Goal: Task Accomplishment & Management: Complete application form

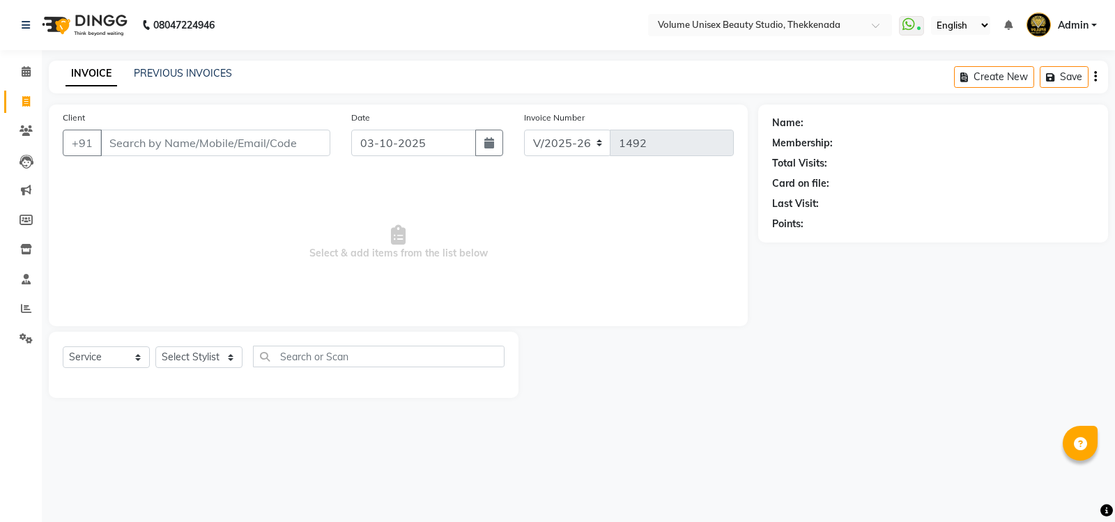
select select "7432"
select select "service"
click at [179, 142] on input "Client" at bounding box center [215, 143] width 230 height 26
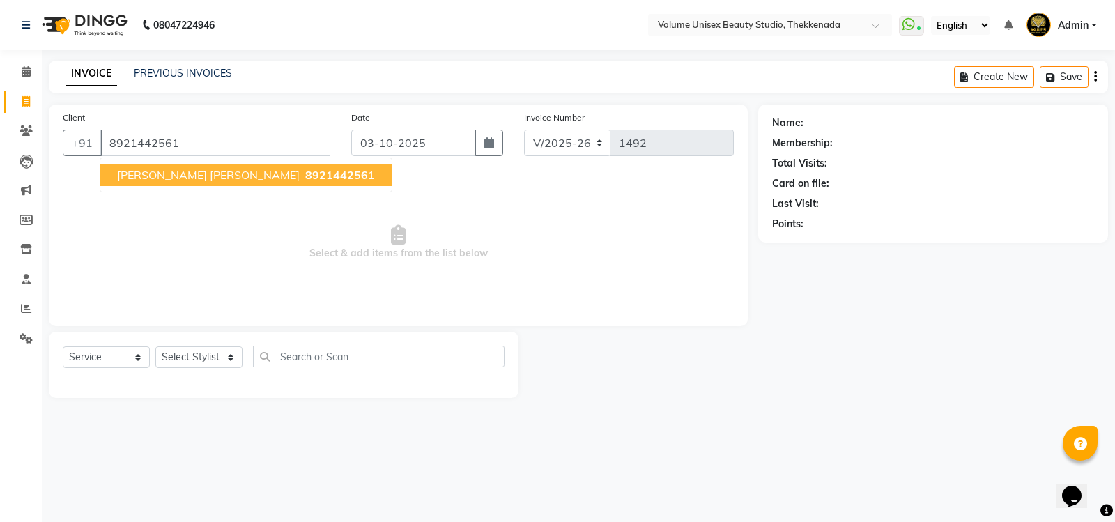
type input "8921442561"
select select "1: Object"
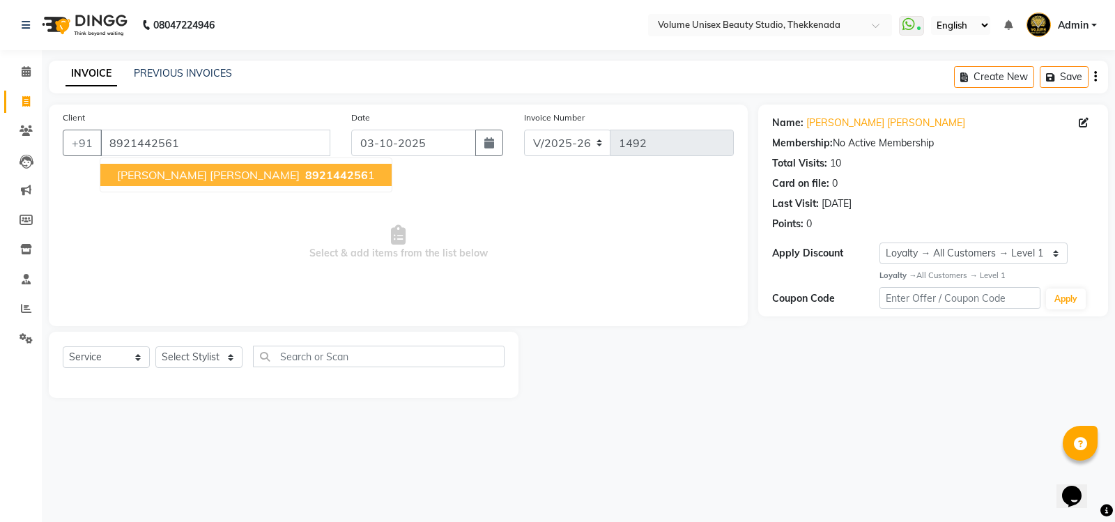
click at [305, 175] on span "892144256" at bounding box center [336, 175] width 63 height 14
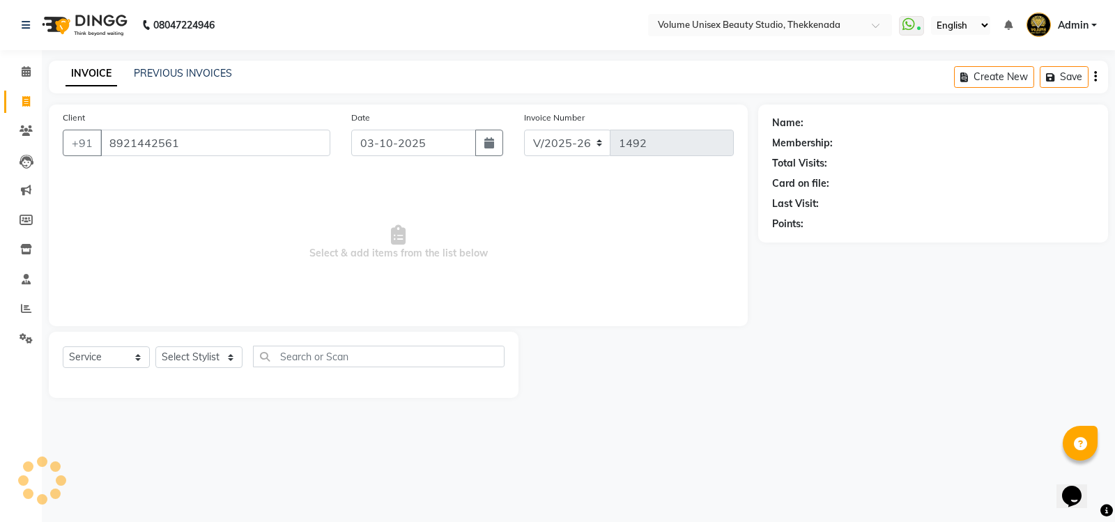
select select "1: Object"
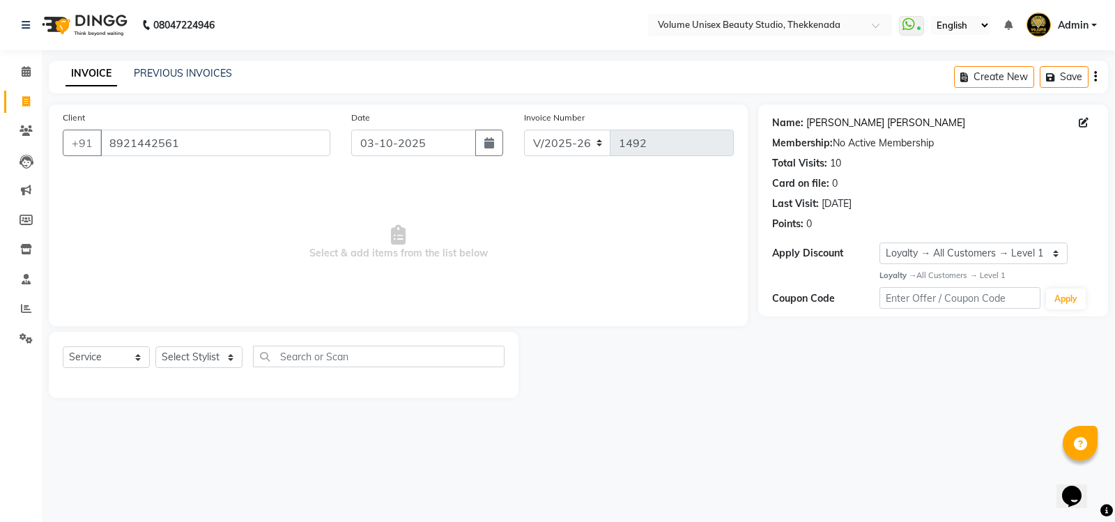
click at [848, 126] on link "[PERSON_NAME] [PERSON_NAME]" at bounding box center [885, 123] width 159 height 15
click at [234, 361] on select "Select Stylist [PERSON_NAME] [PERSON_NAME] [PERSON_NAME] [PERSON_NAME] [PERSON_…" at bounding box center [198, 357] width 87 height 22
click at [231, 360] on select "Select Stylist [PERSON_NAME] [PERSON_NAME] [PERSON_NAME] [PERSON_NAME] [PERSON_…" at bounding box center [198, 357] width 87 height 22
select select "91920"
click at [155, 346] on select "Select Stylist [PERSON_NAME] [PERSON_NAME] [PERSON_NAME] [PERSON_NAME] [PERSON_…" at bounding box center [198, 357] width 87 height 22
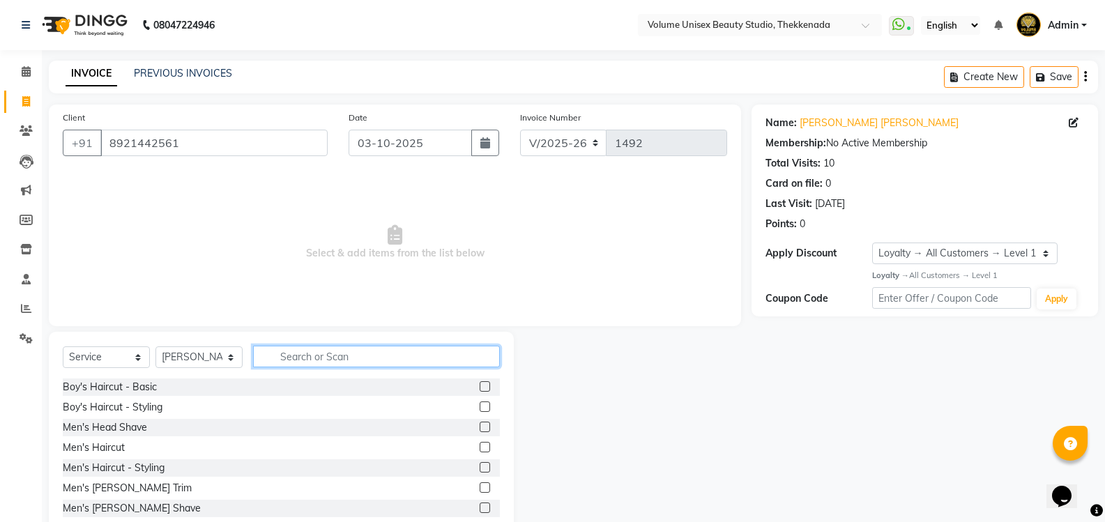
click at [311, 356] on input "text" at bounding box center [376, 357] width 247 height 22
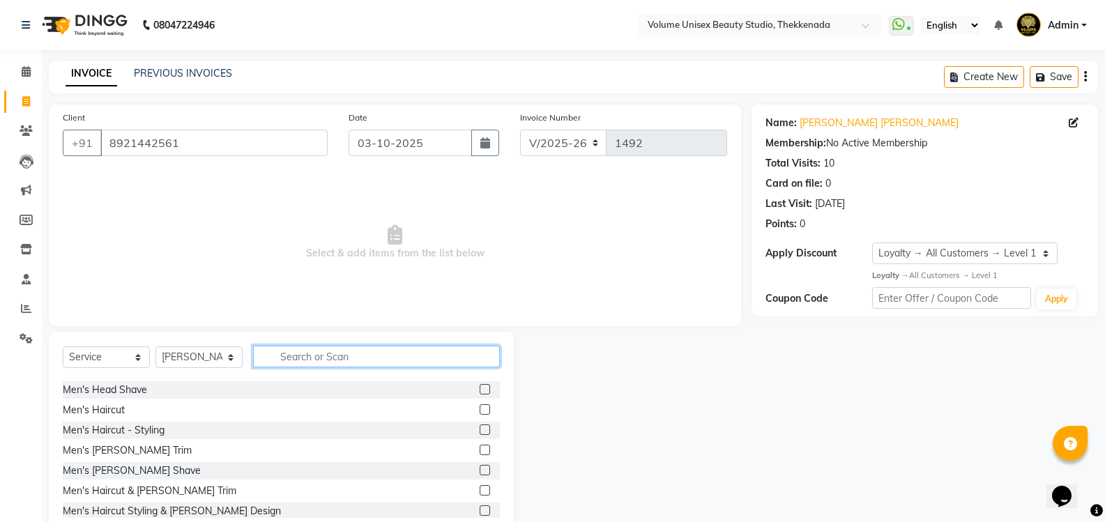
scroll to position [70, 0]
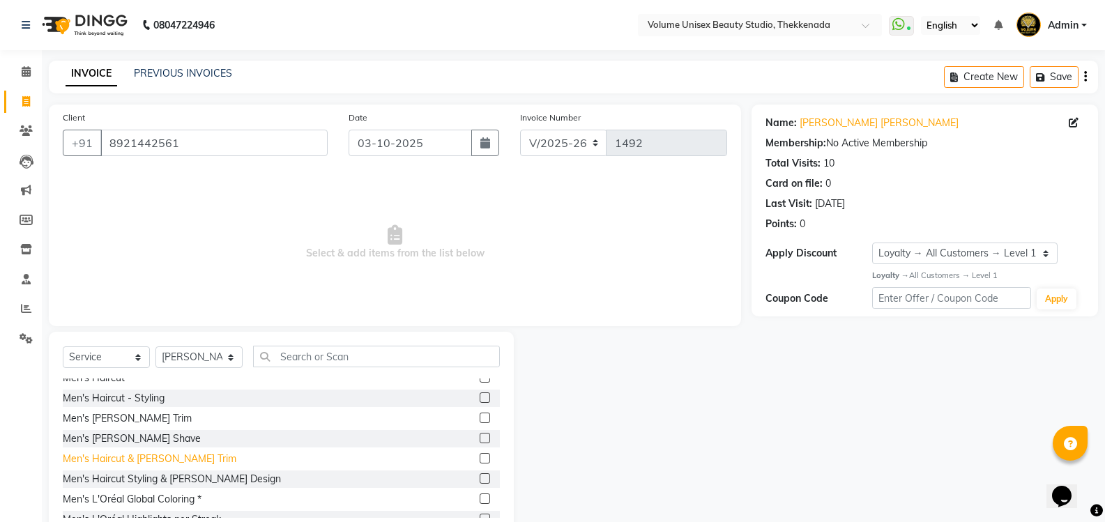
click at [171, 460] on div "Men's Haircut & [PERSON_NAME] Trim" at bounding box center [150, 459] width 174 height 15
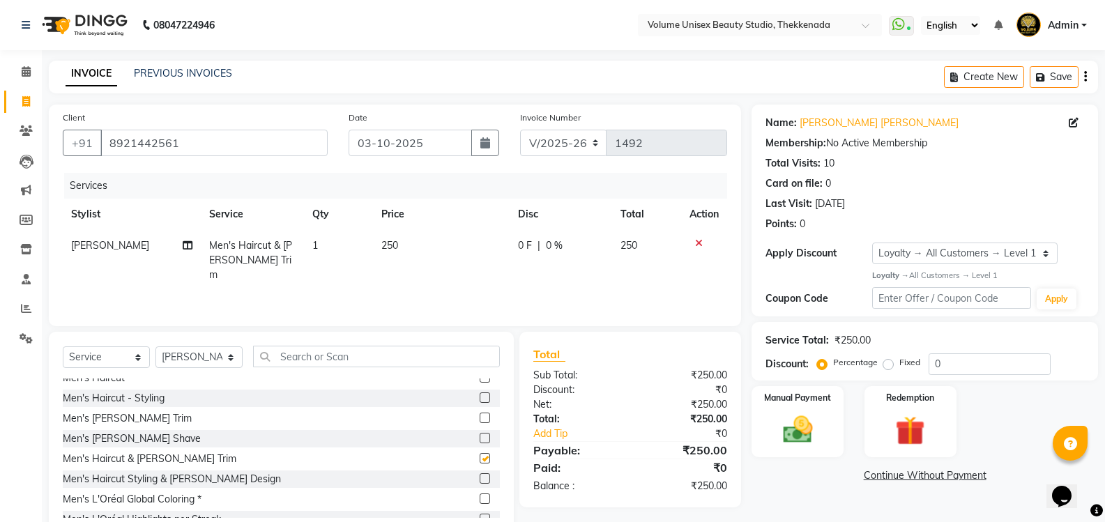
checkbox input "false"
click at [793, 429] on img at bounding box center [796, 430] width 49 height 36
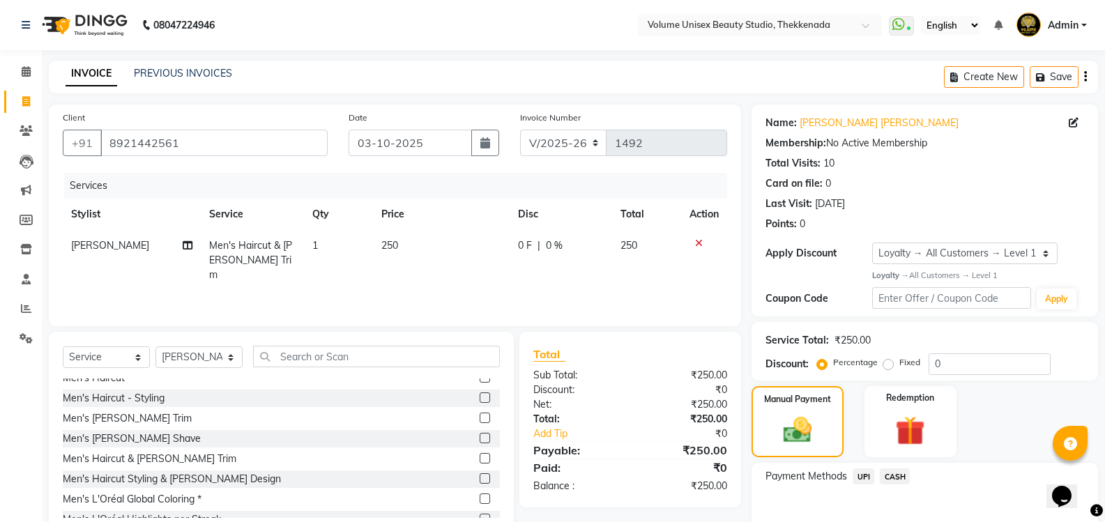
click at [868, 473] on span "UPI" at bounding box center [863, 476] width 22 height 16
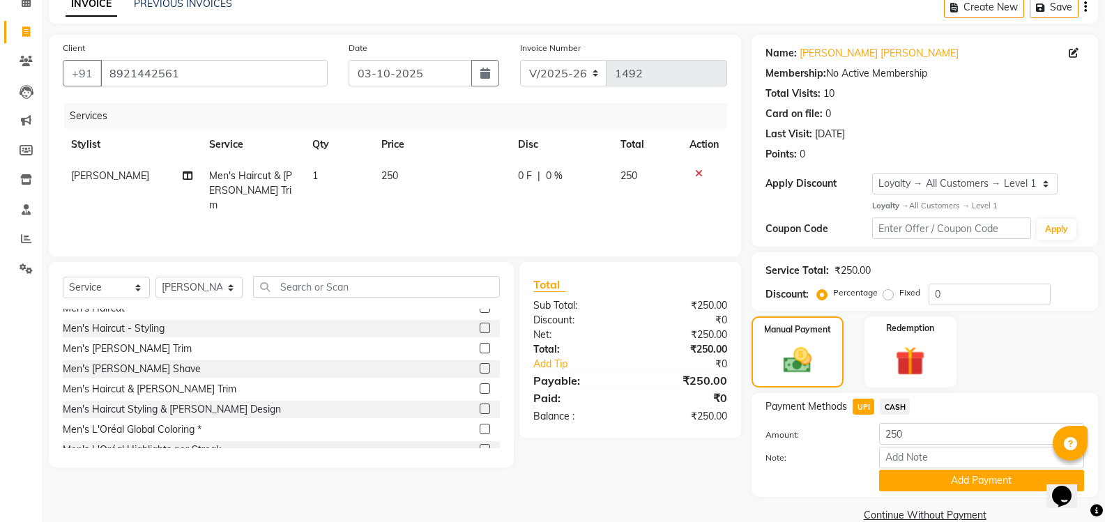
click at [397, 173] on span "250" at bounding box center [389, 175] width 17 height 13
select select "91920"
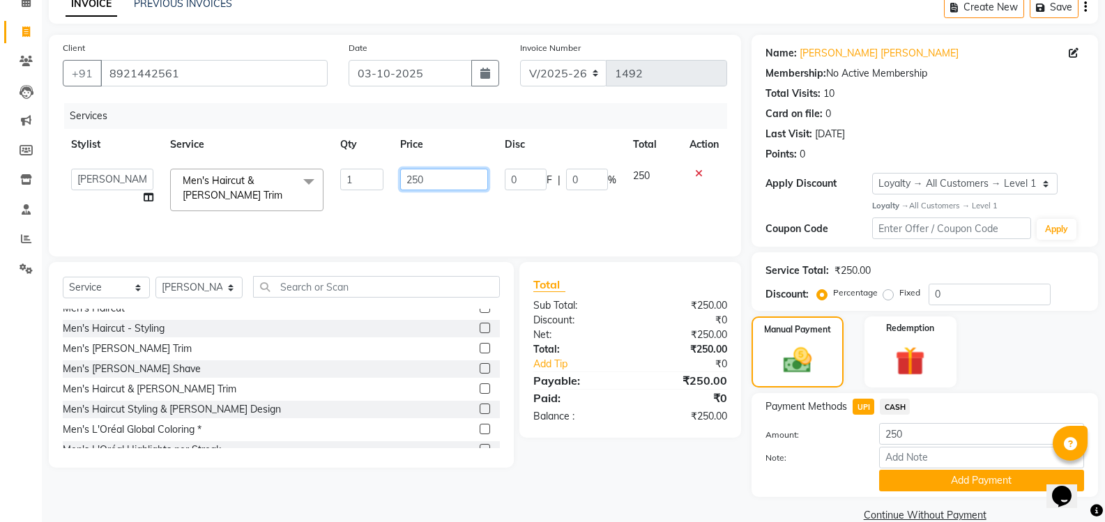
click at [428, 176] on input "250" at bounding box center [443, 180] width 87 height 22
type input "250"
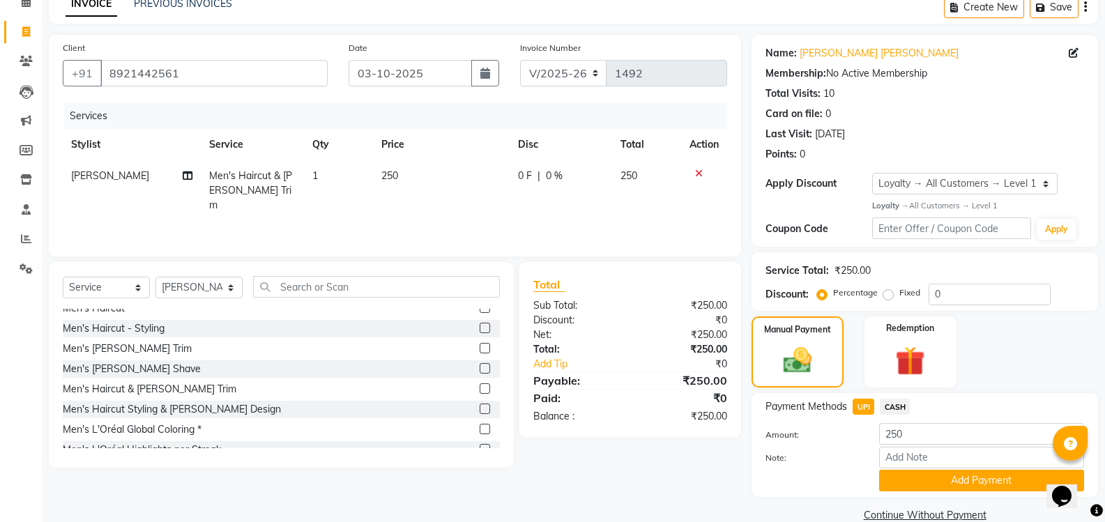
click at [522, 171] on span "0 F" at bounding box center [525, 176] width 14 height 15
select select "91920"
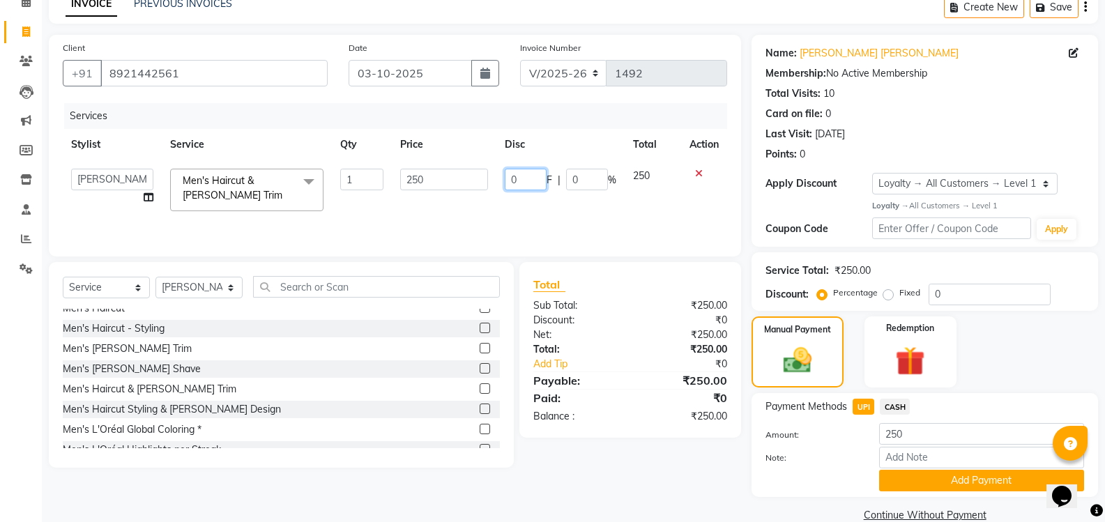
click at [530, 174] on input "0" at bounding box center [526, 180] width 42 height 22
type input "50"
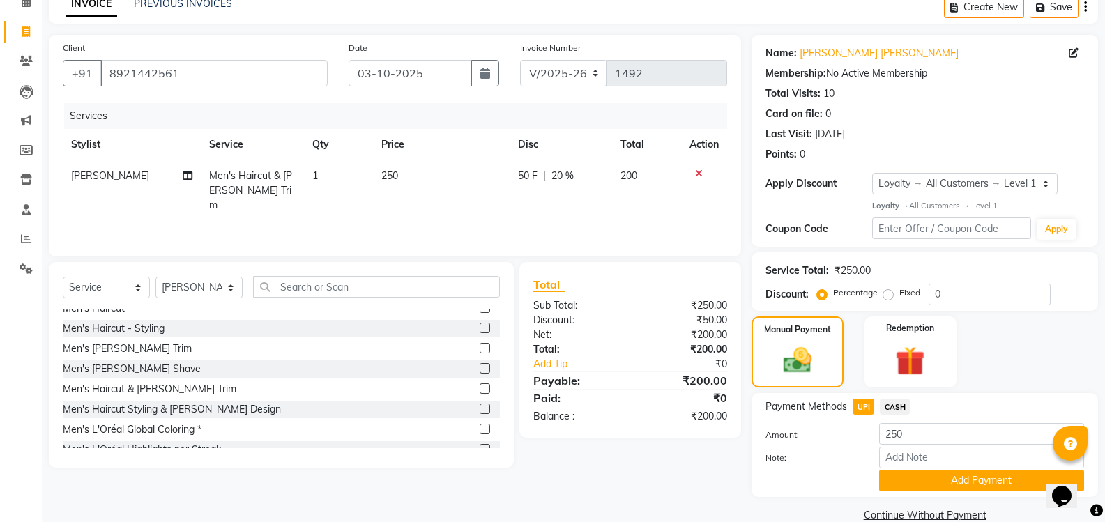
scroll to position [0, 0]
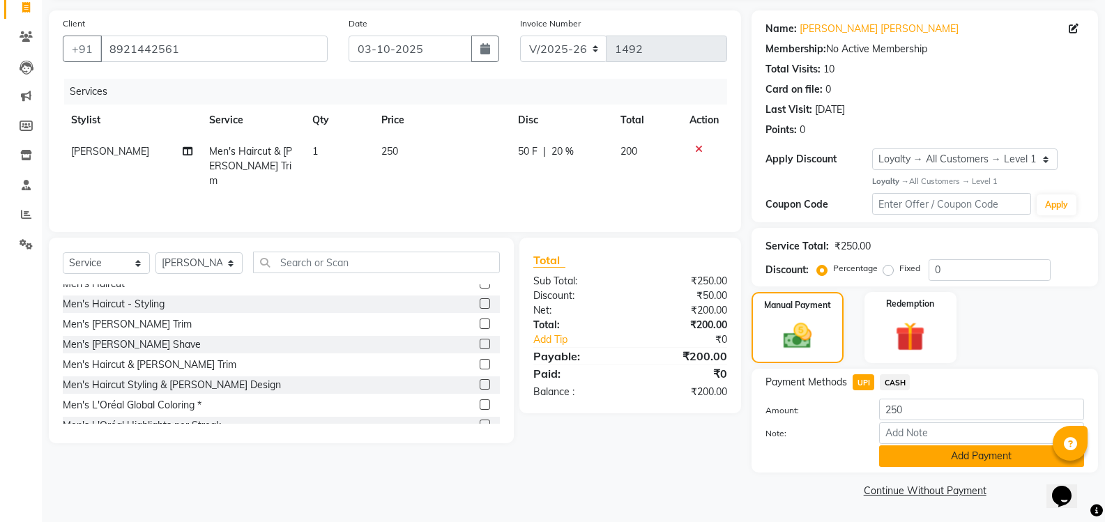
click at [911, 452] on button "Add Payment" at bounding box center [981, 456] width 205 height 22
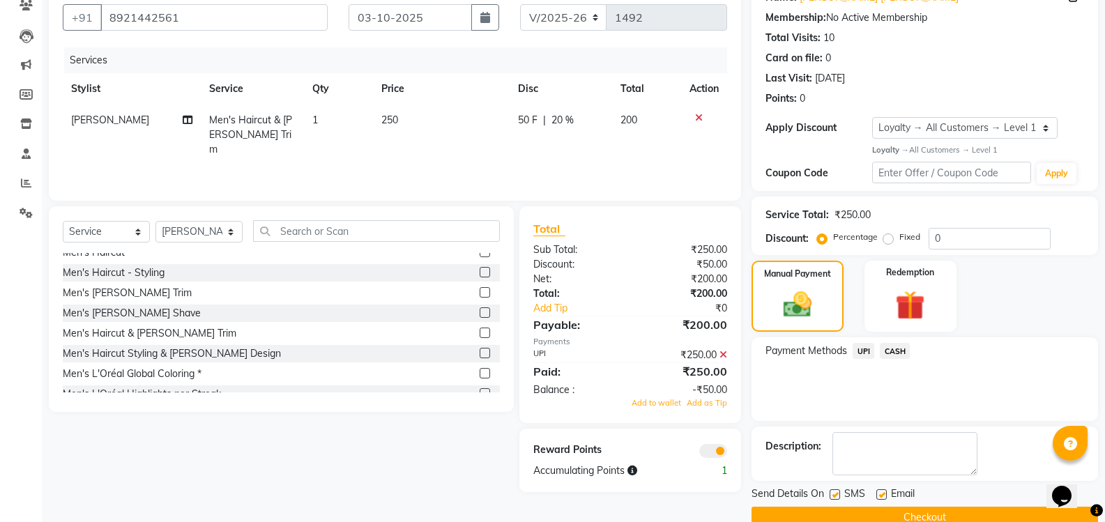
scroll to position [153, 0]
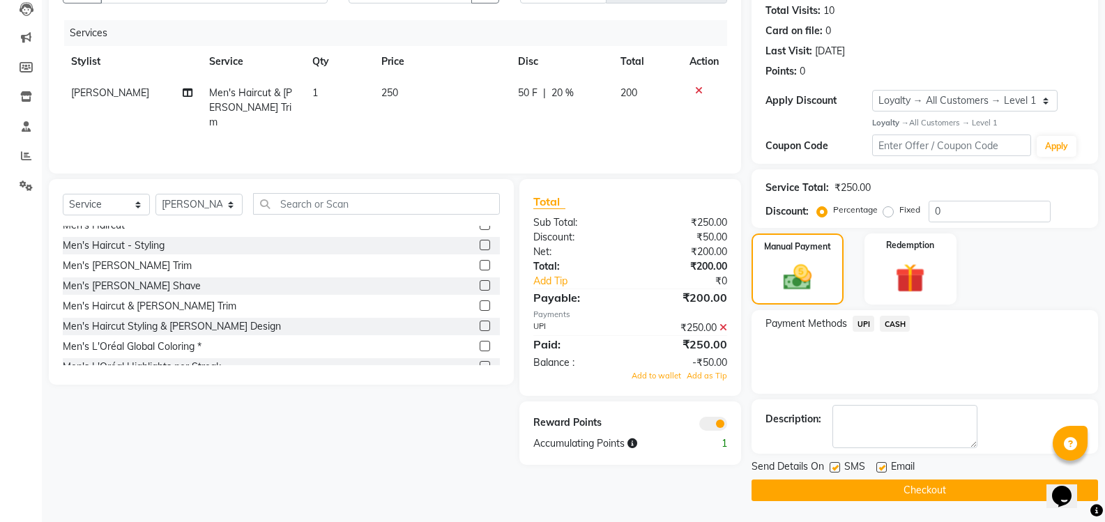
click at [905, 491] on button "Checkout" at bounding box center [924, 491] width 346 height 22
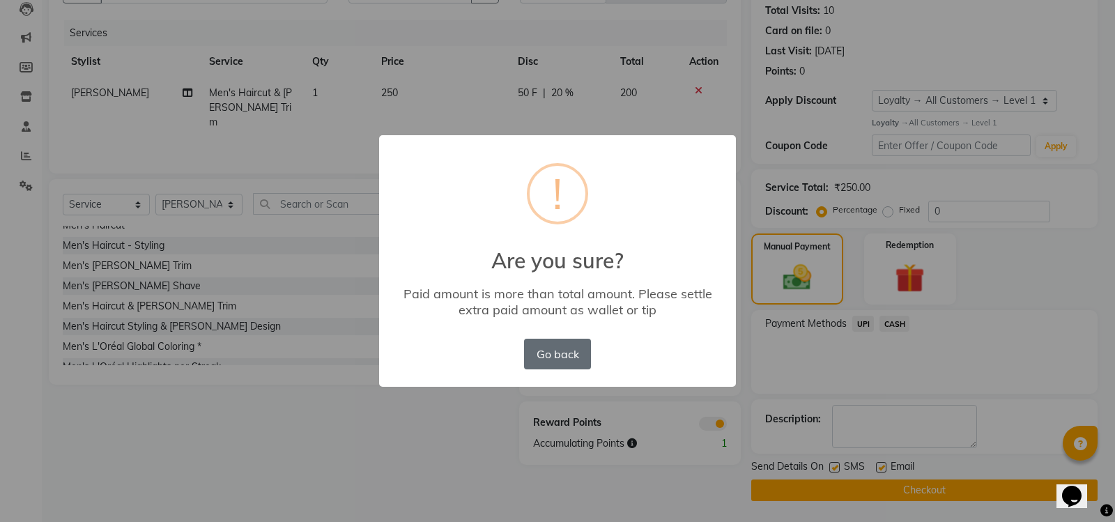
click at [562, 350] on button "Go back" at bounding box center [557, 354] width 67 height 31
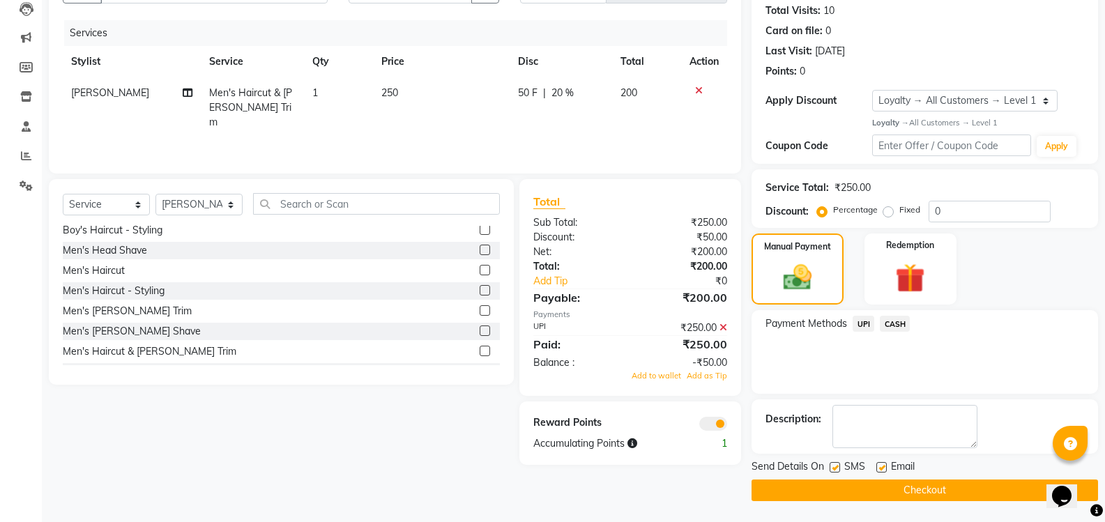
scroll to position [0, 0]
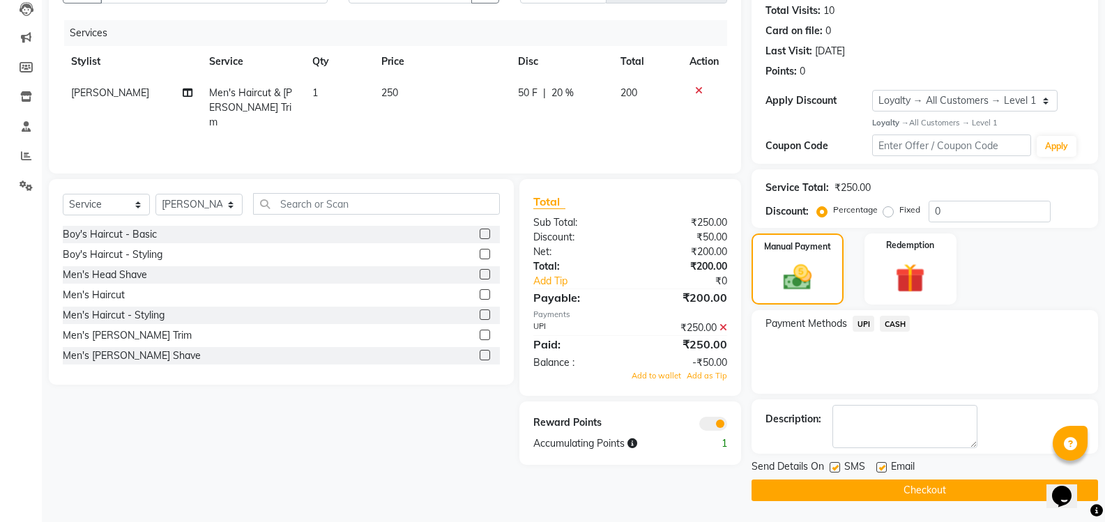
click at [723, 329] on icon at bounding box center [723, 328] width 8 height 10
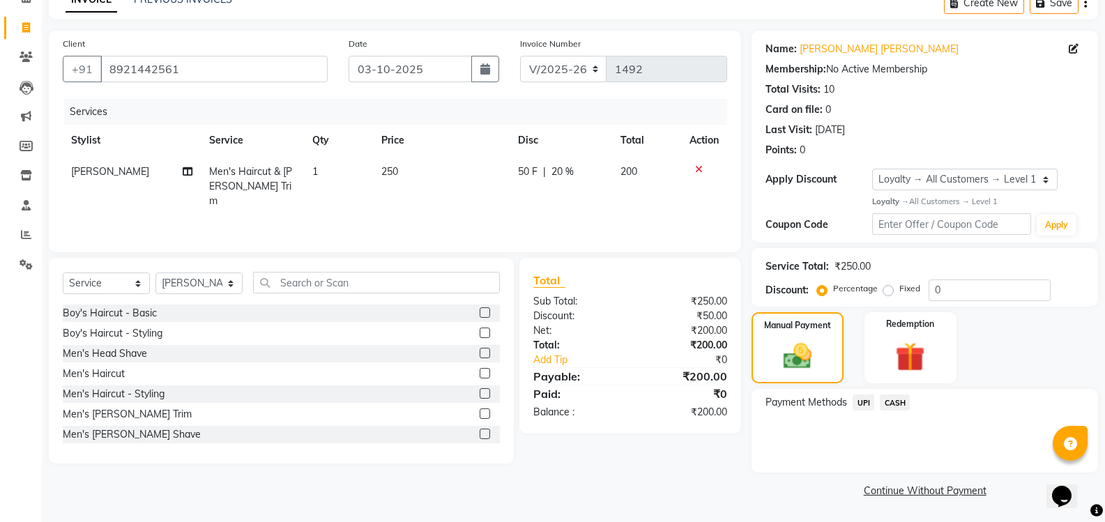
scroll to position [74, 0]
click at [865, 403] on span "UPI" at bounding box center [863, 402] width 22 height 16
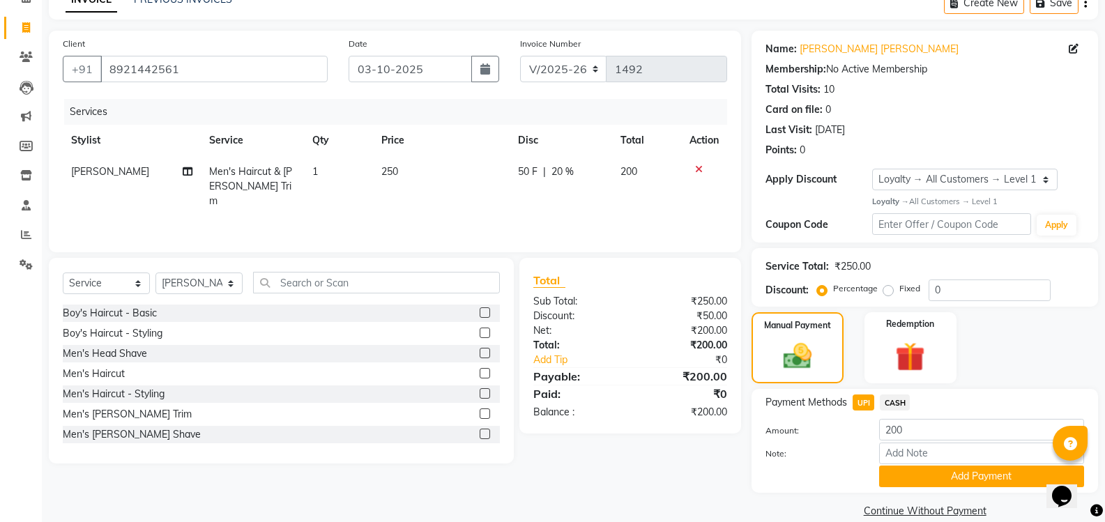
scroll to position [94, 0]
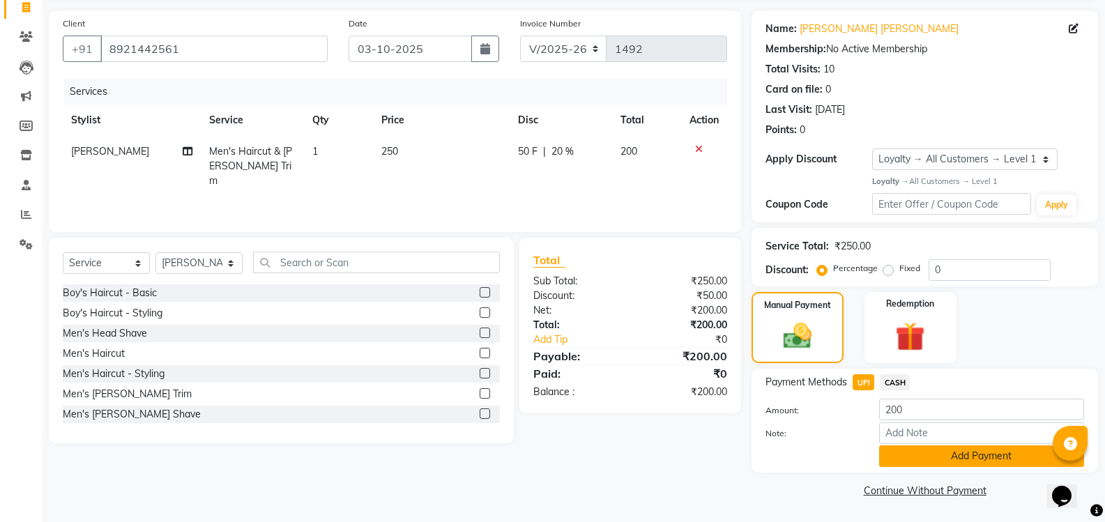
click at [925, 455] on button "Add Payment" at bounding box center [981, 456] width 205 height 22
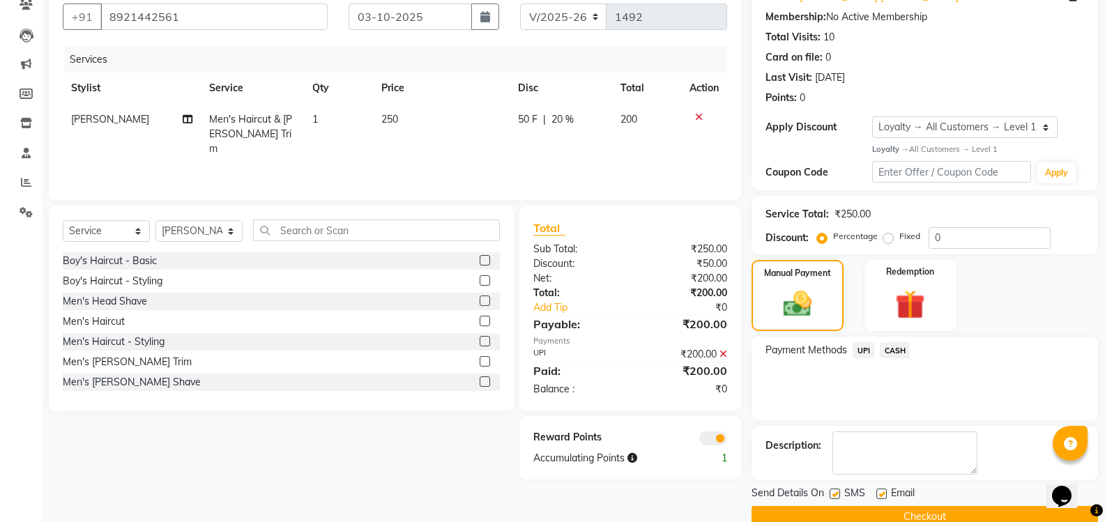
scroll to position [153, 0]
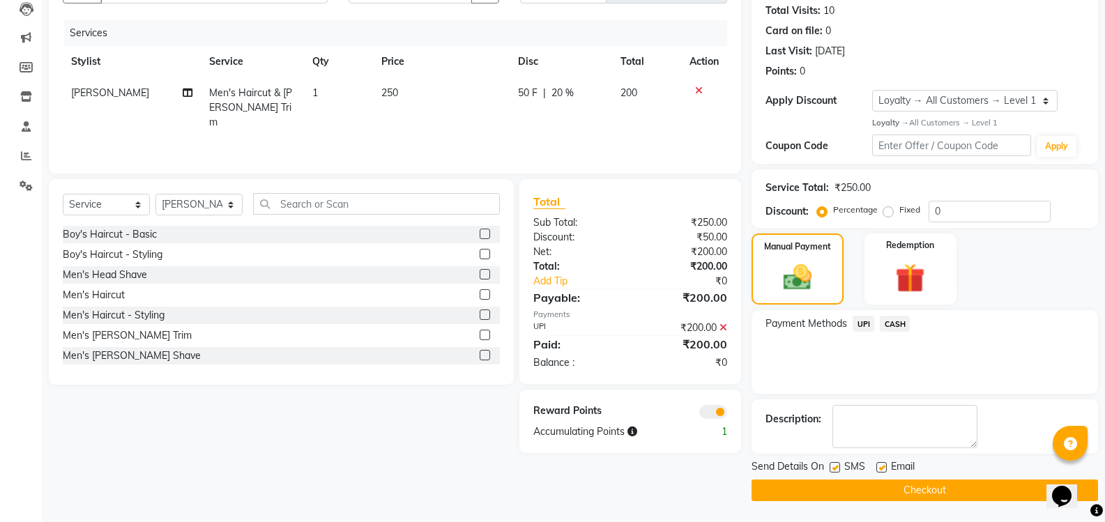
click at [923, 499] on button "Checkout" at bounding box center [924, 491] width 346 height 22
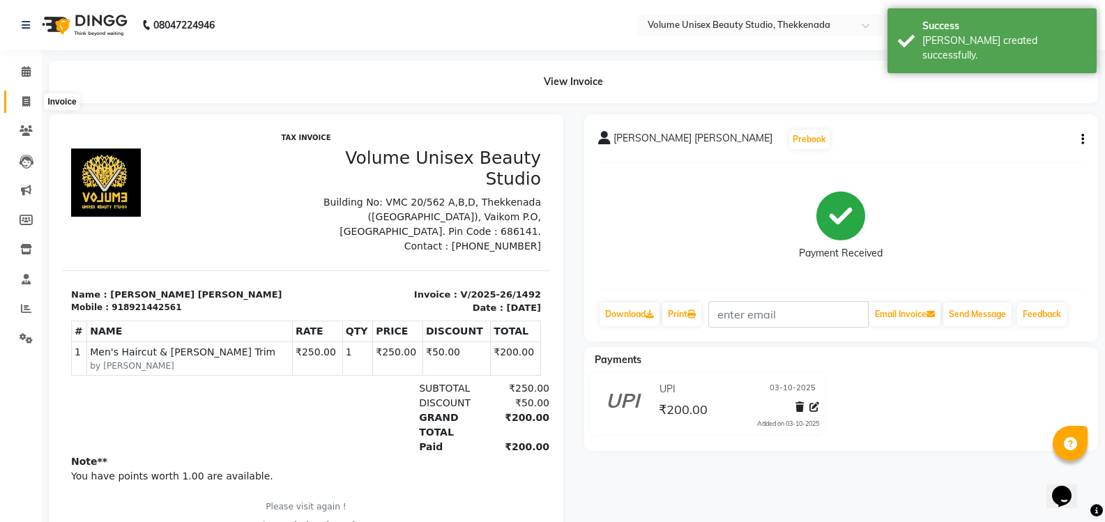
click at [25, 105] on icon at bounding box center [26, 101] width 8 height 10
select select "service"
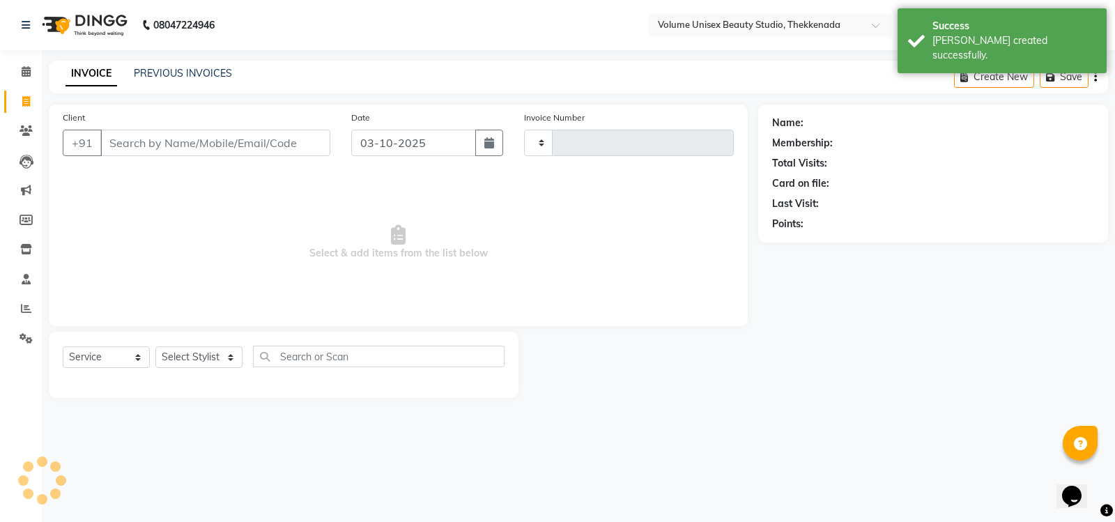
type input "1493"
select select "7432"
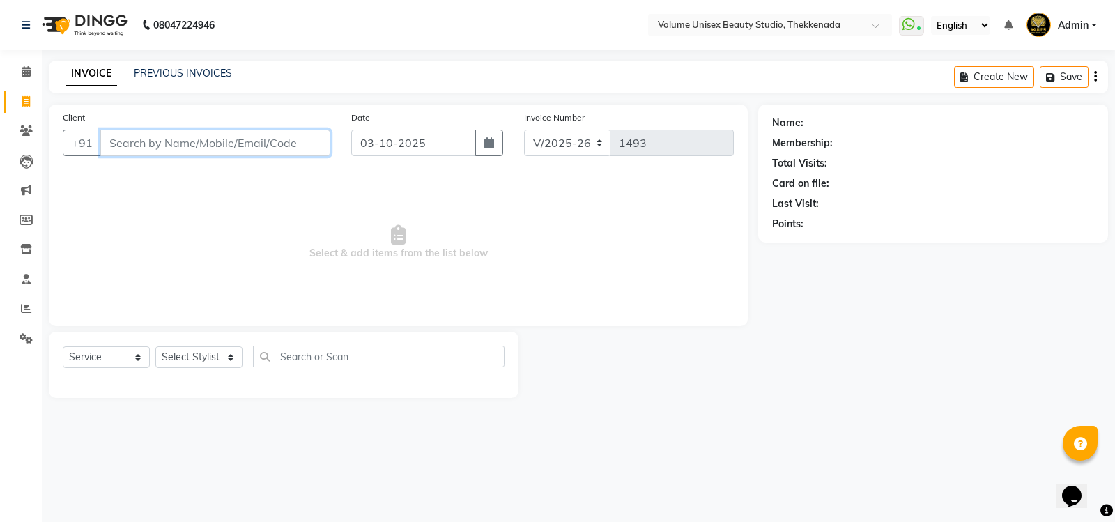
click at [165, 146] on input "Client" at bounding box center [215, 143] width 230 height 26
click at [160, 144] on input "Client" at bounding box center [215, 143] width 230 height 26
type input "7"
type input "9633710844"
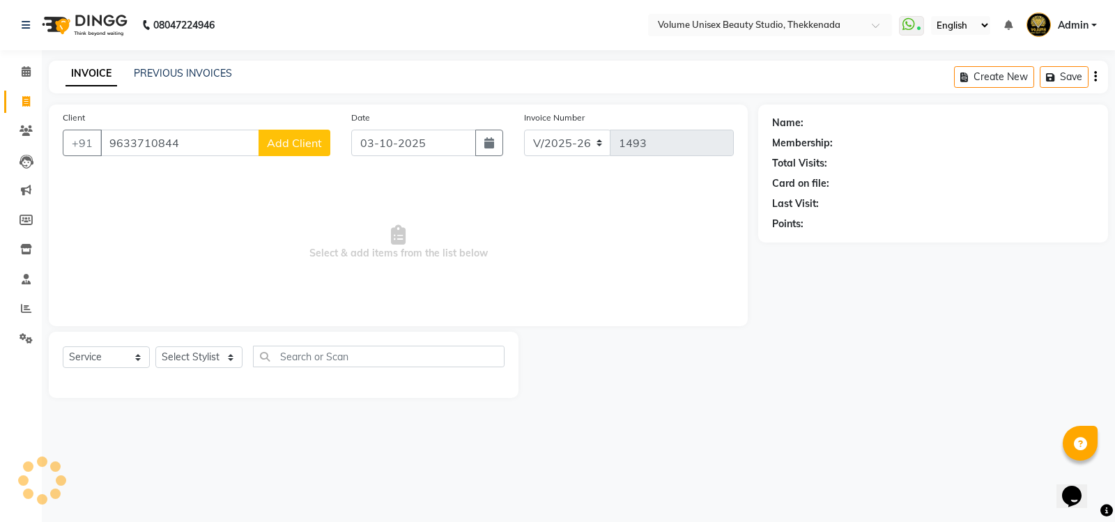
click at [298, 143] on span "Add Client" at bounding box center [294, 143] width 55 height 14
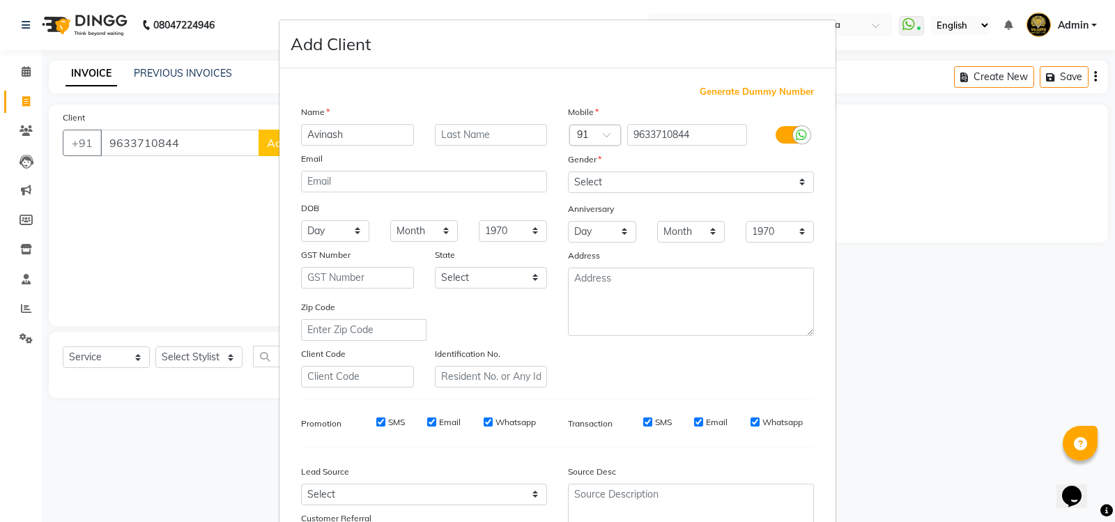
type input "Avinash"
type input "p"
type input "P S"
click at [797, 183] on select "Select [DEMOGRAPHIC_DATA] [DEMOGRAPHIC_DATA] Other Prefer Not To Say" at bounding box center [691, 182] width 246 height 22
select select "[DEMOGRAPHIC_DATA]"
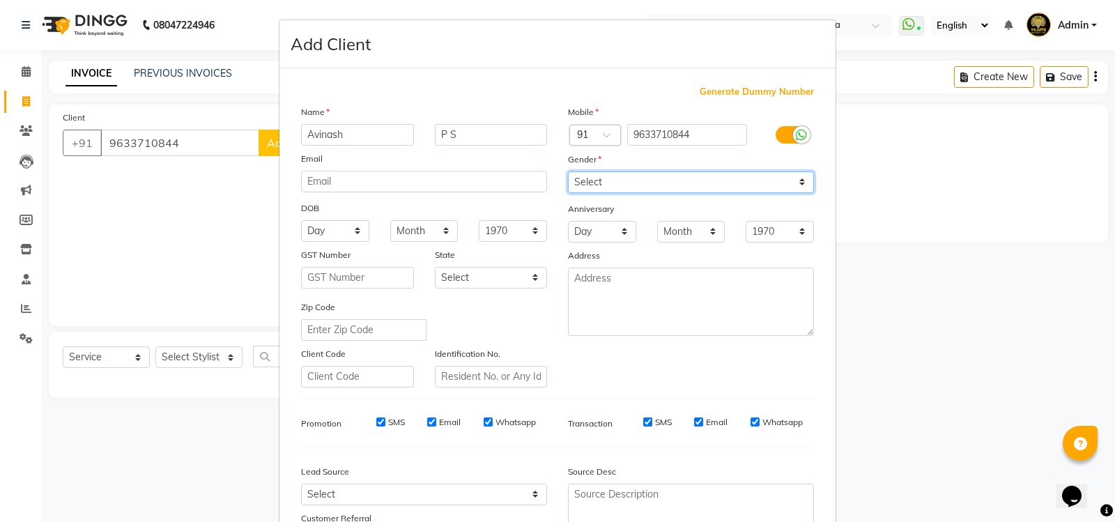
click at [568, 171] on select "Select [DEMOGRAPHIC_DATA] [DEMOGRAPHIC_DATA] Other Prefer Not To Say" at bounding box center [691, 182] width 246 height 22
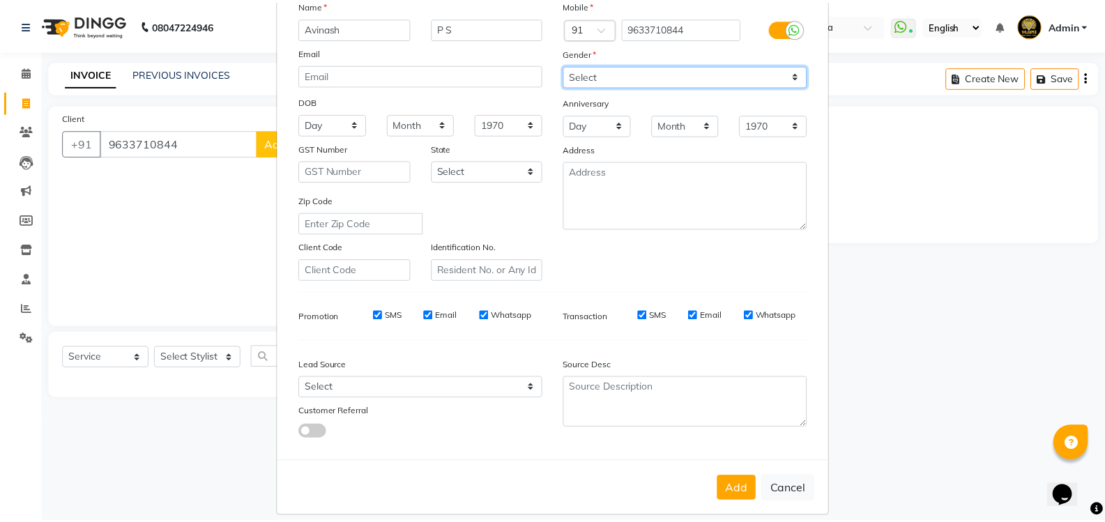
scroll to position [121, 0]
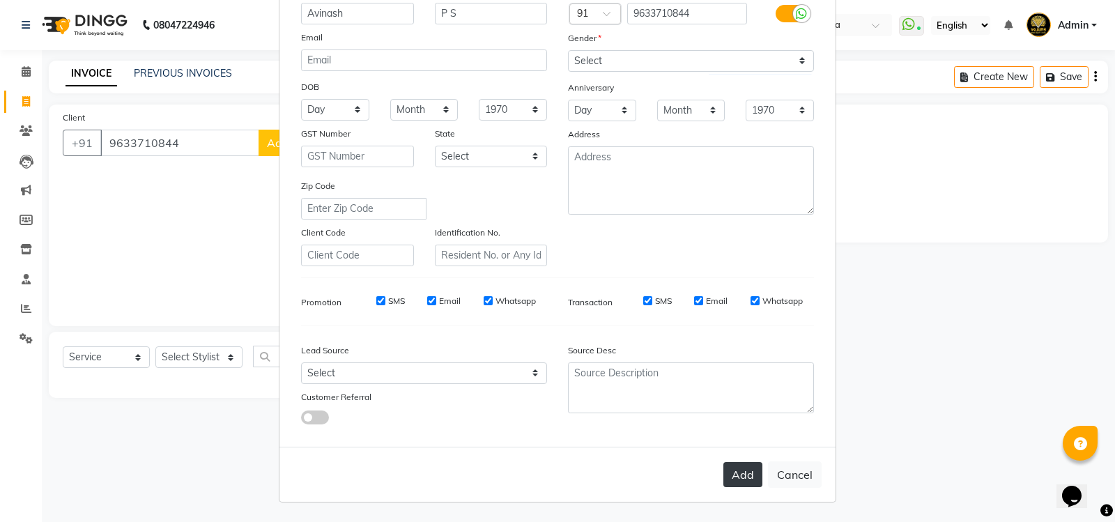
click at [733, 477] on button "Add" at bounding box center [742, 474] width 39 height 25
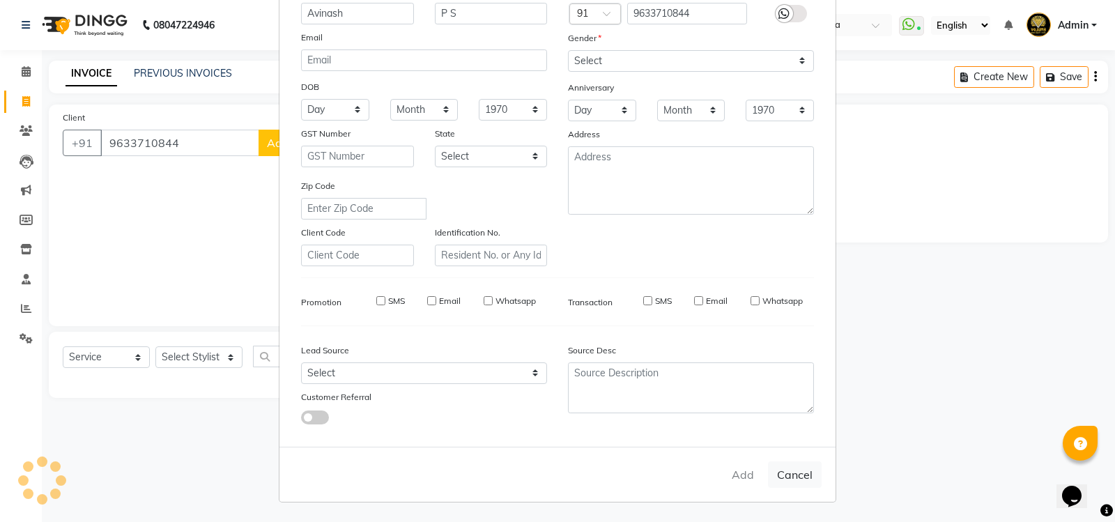
select select
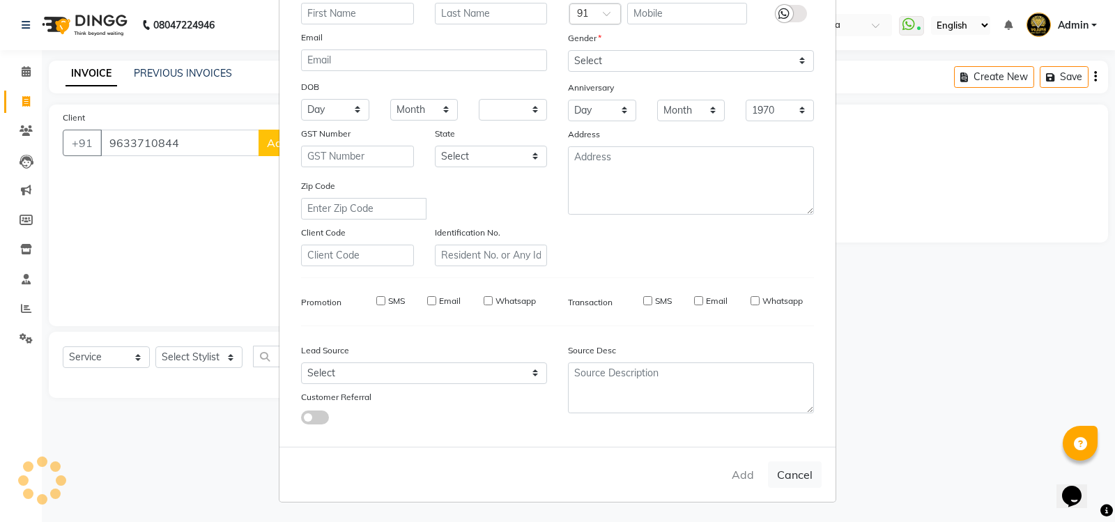
select select
checkbox input "false"
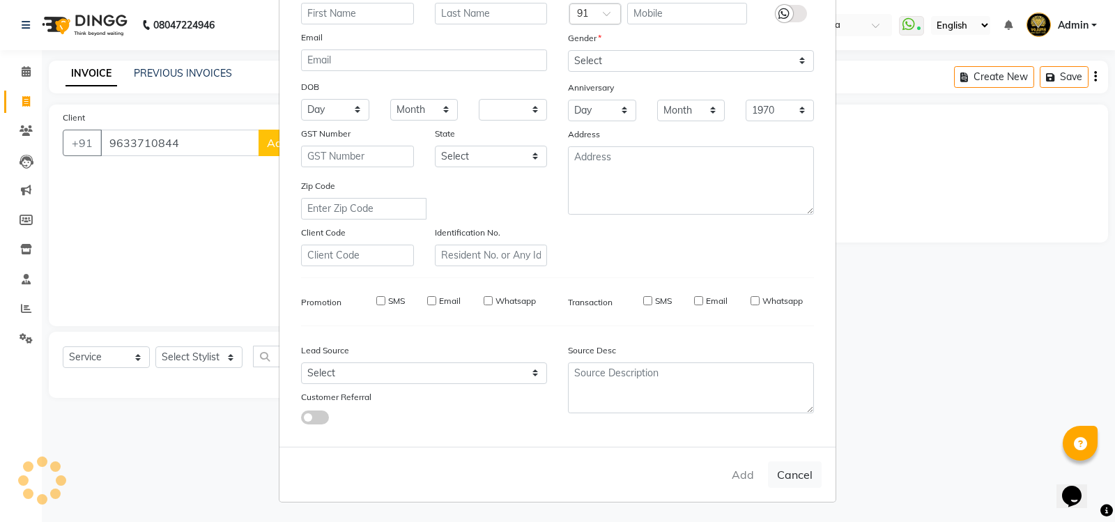
checkbox input "false"
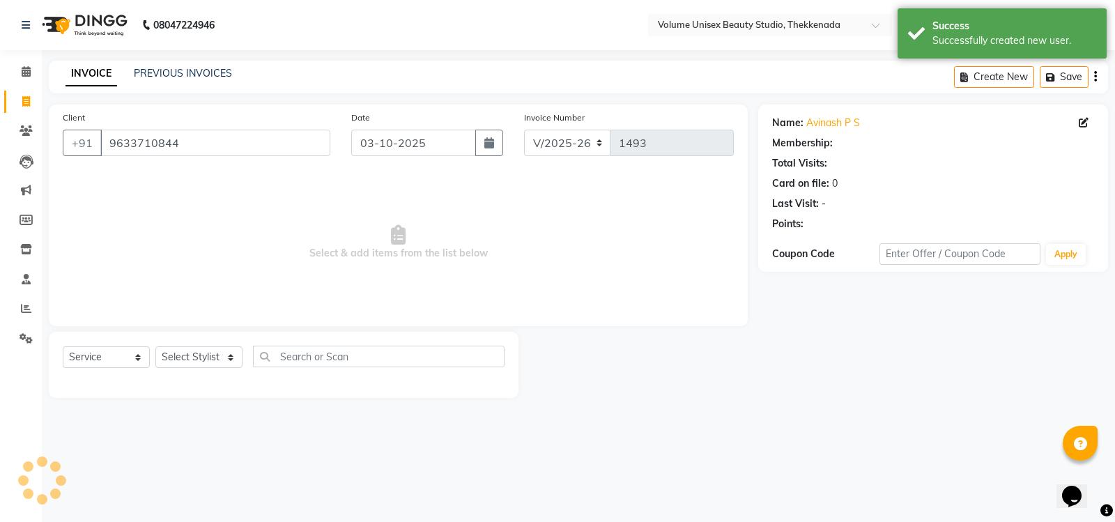
select select "1: Object"
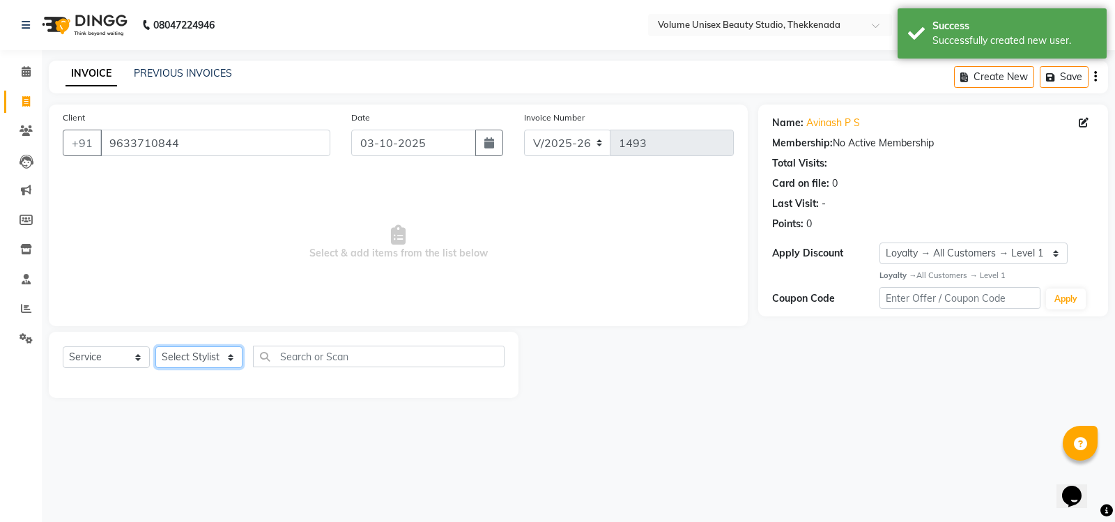
click at [232, 357] on select "Select Stylist [PERSON_NAME] [PERSON_NAME] [PERSON_NAME] [PERSON_NAME] [PERSON_…" at bounding box center [198, 357] width 87 height 22
select select "91918"
click at [155, 346] on select "Select Stylist [PERSON_NAME] [PERSON_NAME] [PERSON_NAME] [PERSON_NAME] [PERSON_…" at bounding box center [198, 357] width 87 height 22
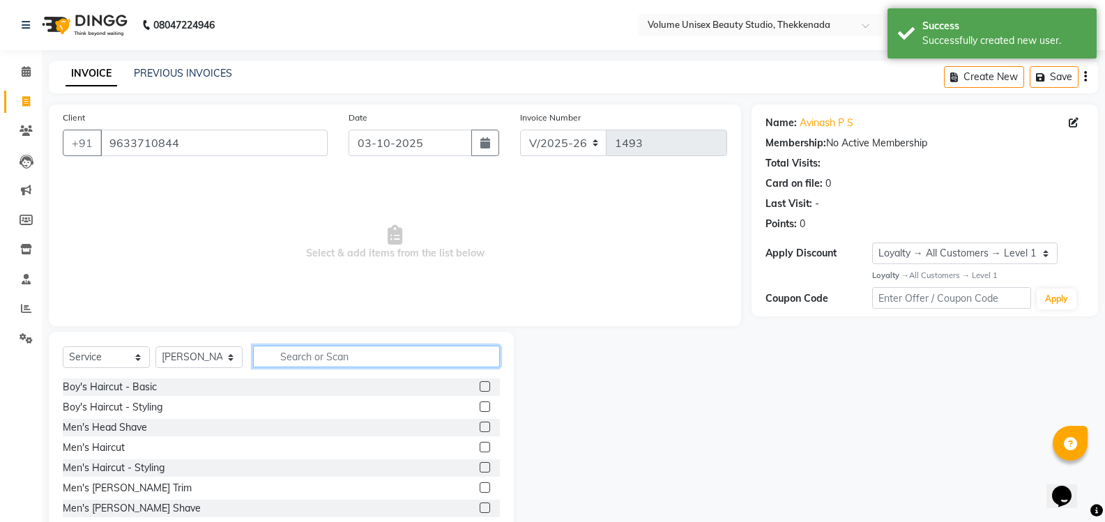
click at [330, 353] on input "text" at bounding box center [376, 357] width 247 height 22
click at [101, 445] on div "Men's Haircut" at bounding box center [94, 447] width 62 height 15
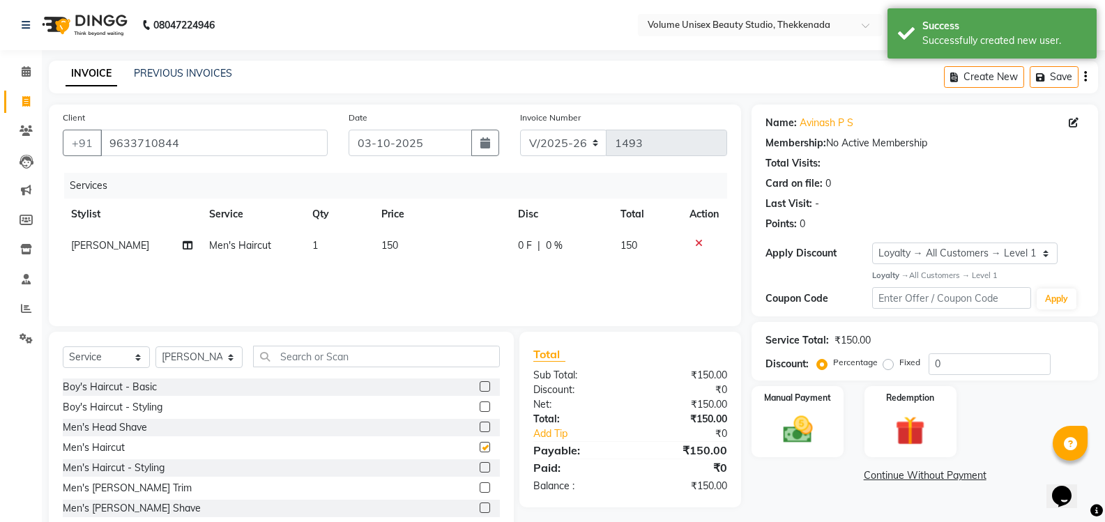
checkbox input "false"
click at [792, 437] on img at bounding box center [796, 430] width 49 height 36
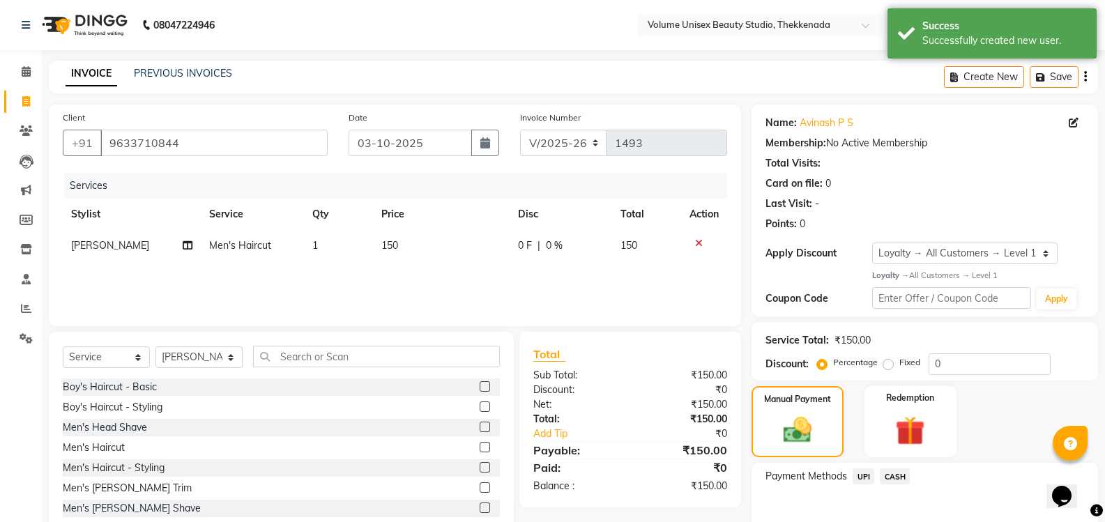
click at [866, 476] on span "UPI" at bounding box center [863, 476] width 22 height 16
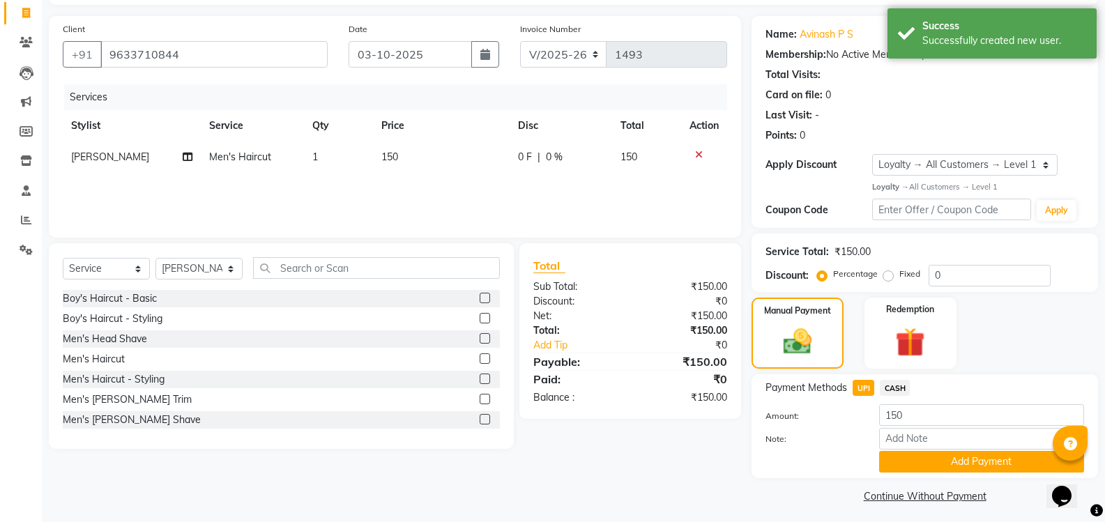
scroll to position [94, 0]
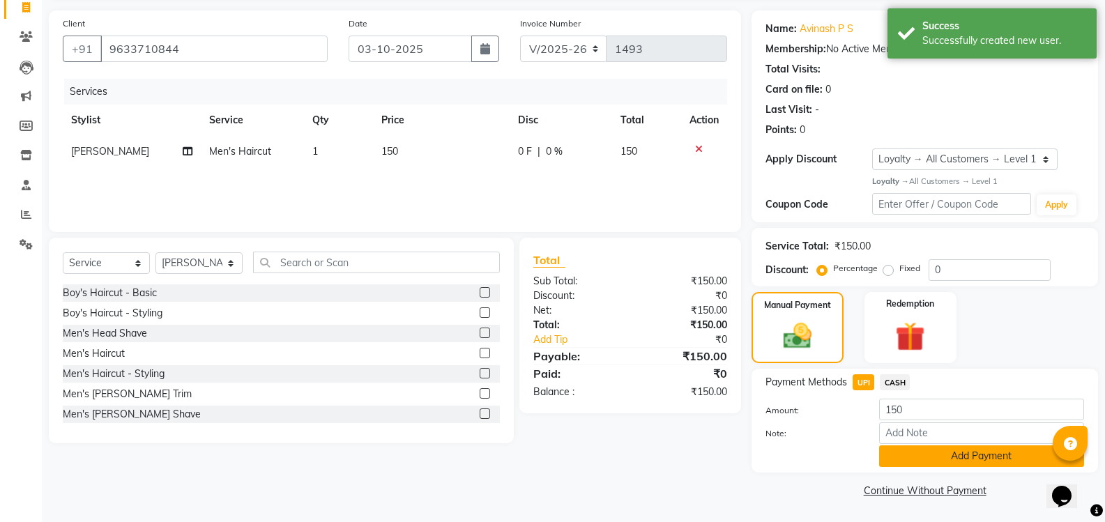
click at [918, 462] on button "Add Payment" at bounding box center [981, 456] width 205 height 22
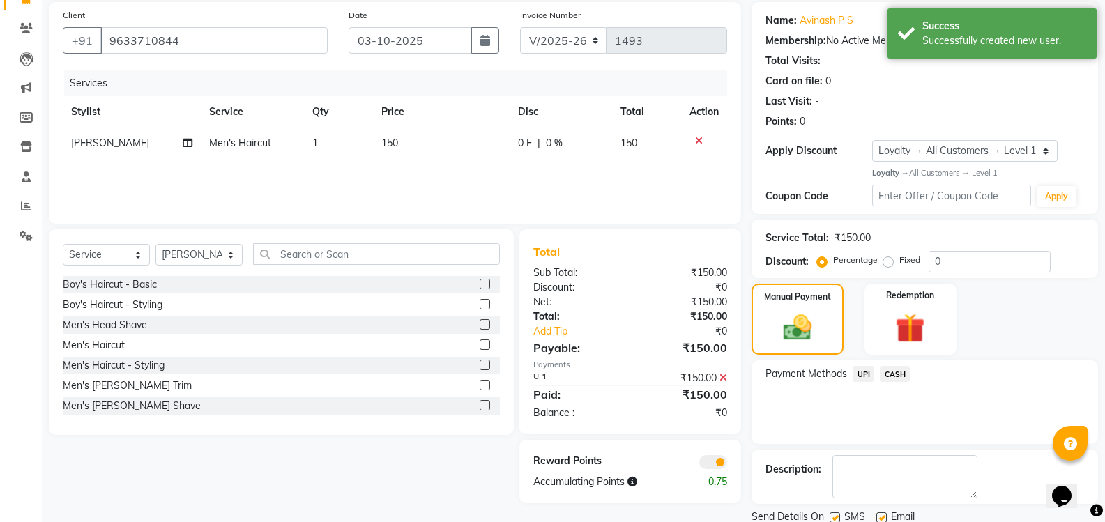
scroll to position [153, 0]
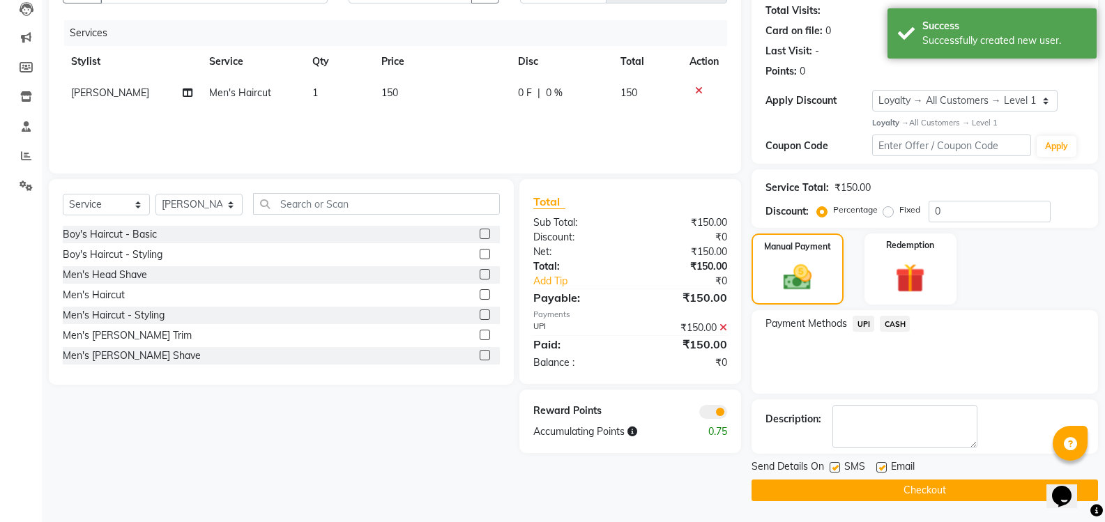
click at [861, 488] on button "Checkout" at bounding box center [924, 491] width 346 height 22
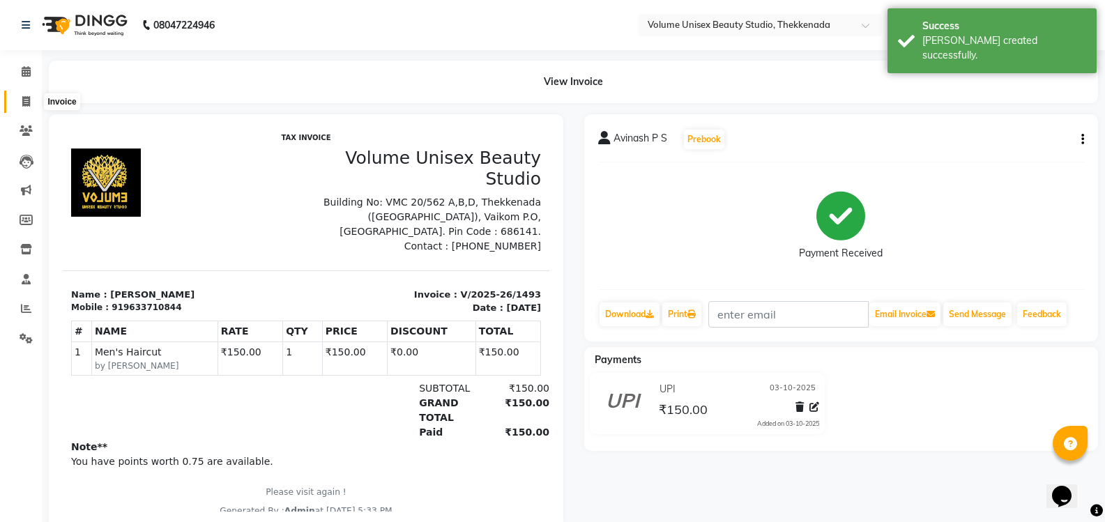
click at [26, 101] on icon at bounding box center [26, 101] width 8 height 10
select select "service"
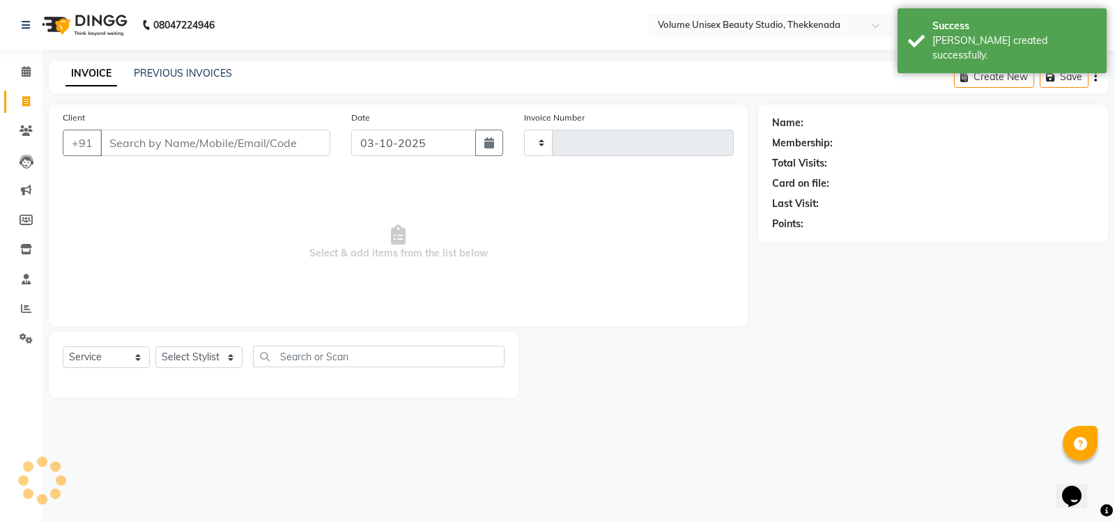
type input "1494"
select select "7432"
click at [197, 69] on link "PREVIOUS INVOICES" at bounding box center [183, 73] width 98 height 13
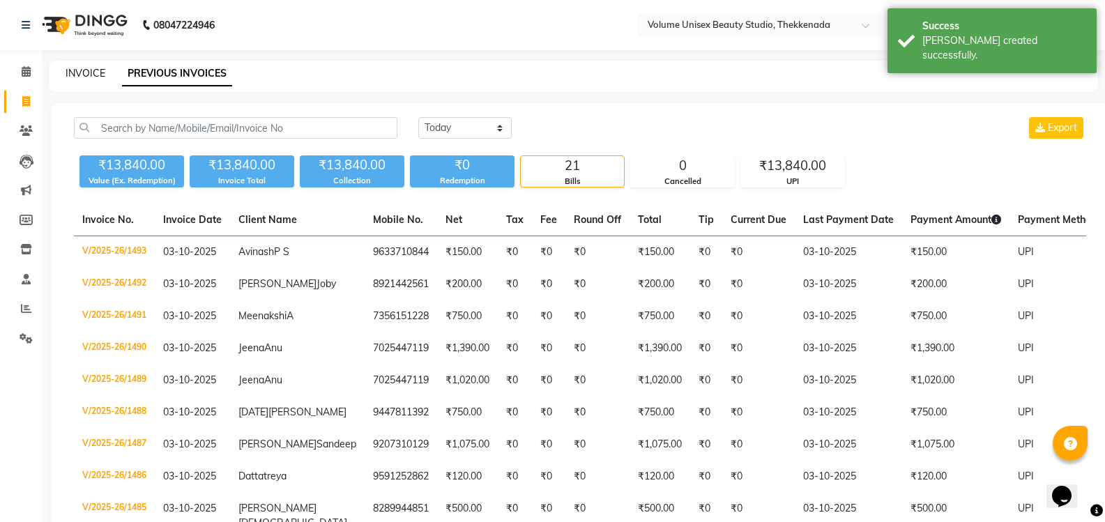
click at [96, 74] on link "INVOICE" at bounding box center [86, 73] width 40 height 13
select select "7432"
select select "service"
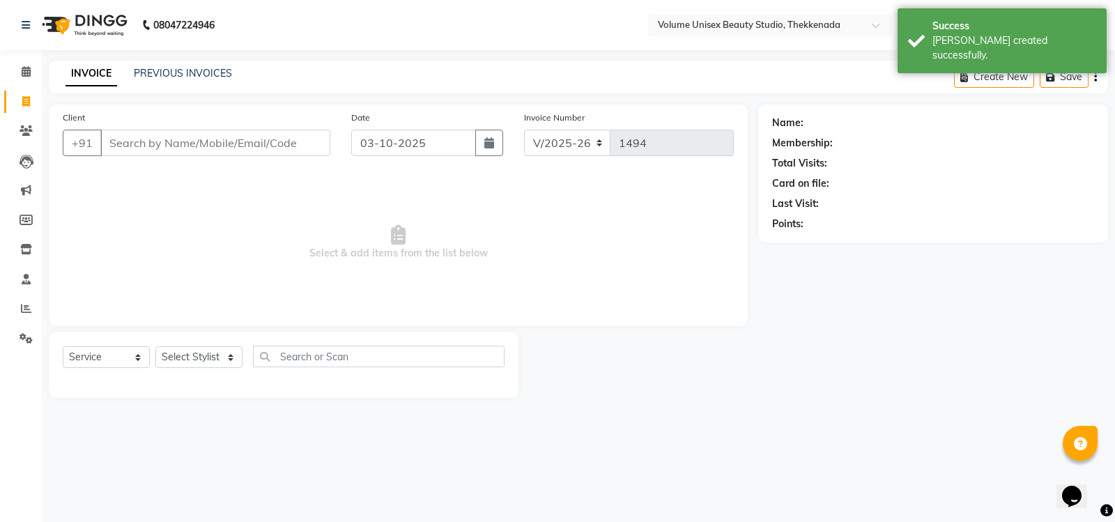
click at [142, 144] on input "Client" at bounding box center [215, 143] width 230 height 26
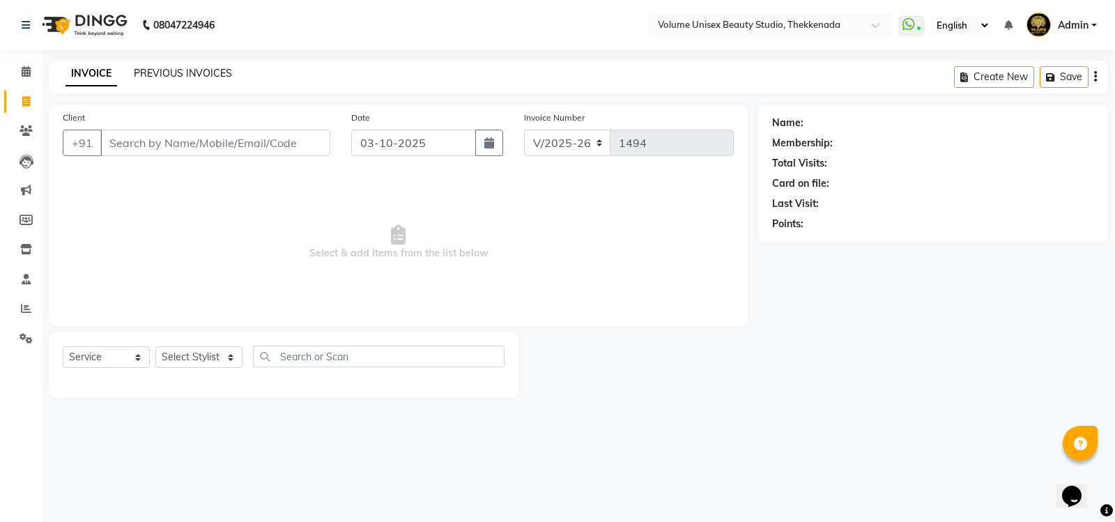
click at [190, 75] on link "PREVIOUS INVOICES" at bounding box center [183, 73] width 98 height 13
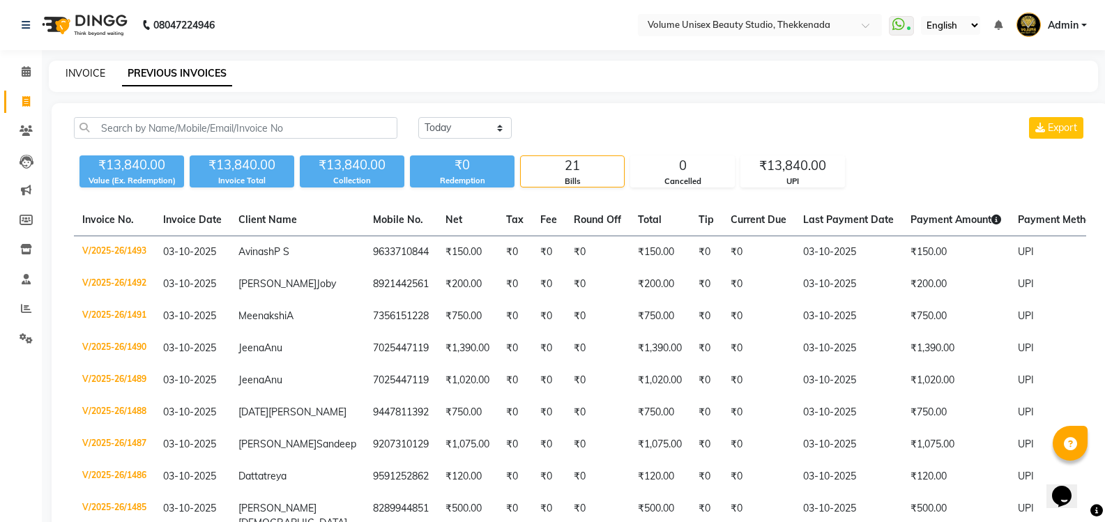
click at [80, 72] on link "INVOICE" at bounding box center [86, 73] width 40 height 13
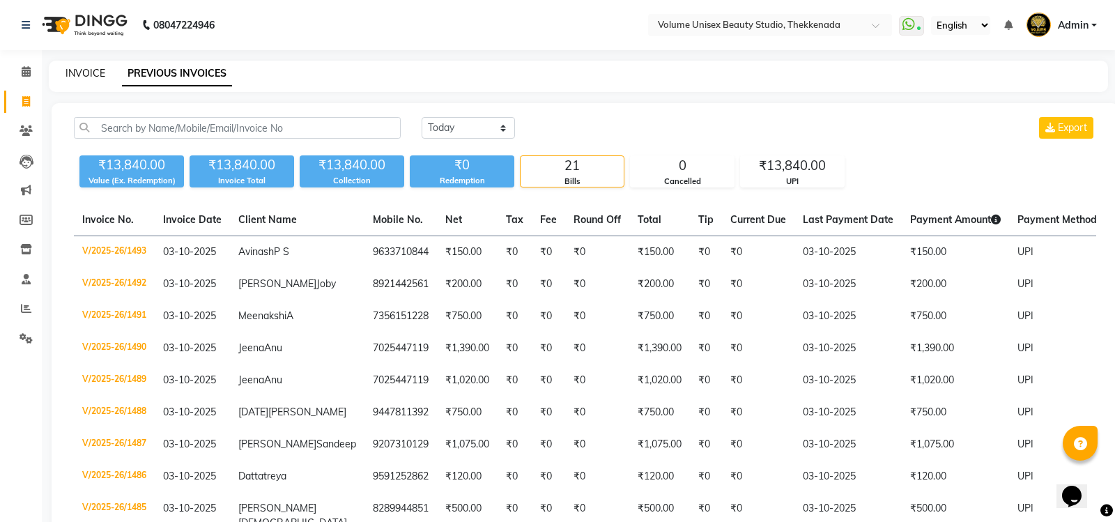
select select "7432"
select select "service"
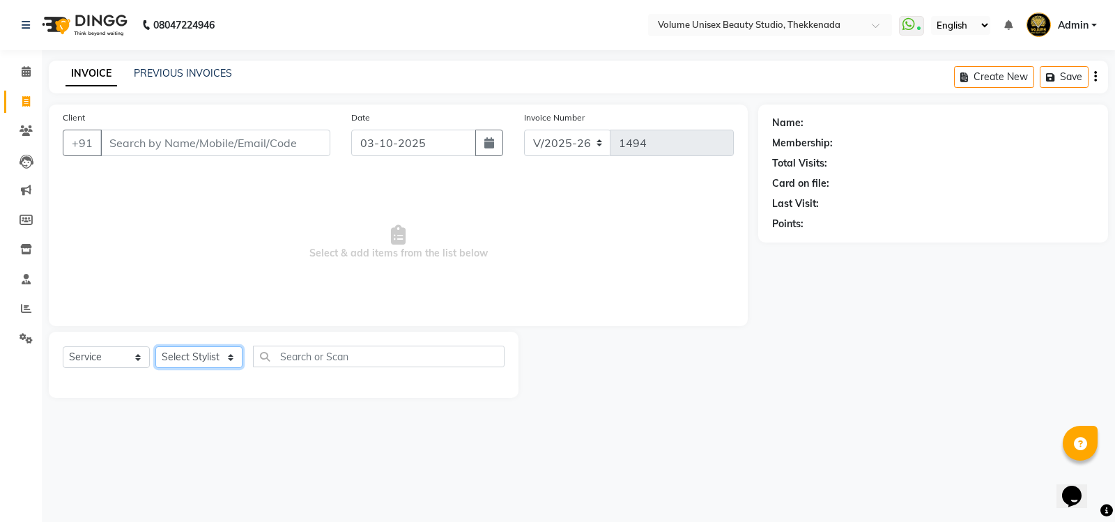
click at [232, 362] on select "Select Stylist [PERSON_NAME] [PERSON_NAME] [PERSON_NAME] [PERSON_NAME] [PERSON_…" at bounding box center [198, 357] width 87 height 22
select select "65214"
click at [155, 346] on select "Select Stylist [PERSON_NAME] [PERSON_NAME] [PERSON_NAME] [PERSON_NAME] [PERSON_…" at bounding box center [198, 357] width 87 height 22
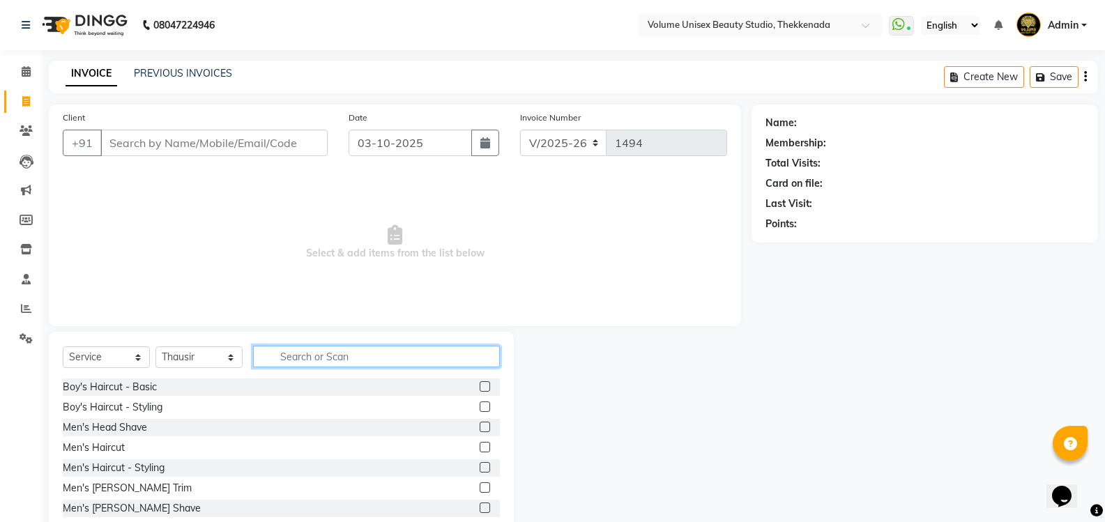
click at [304, 351] on input "text" at bounding box center [376, 357] width 247 height 22
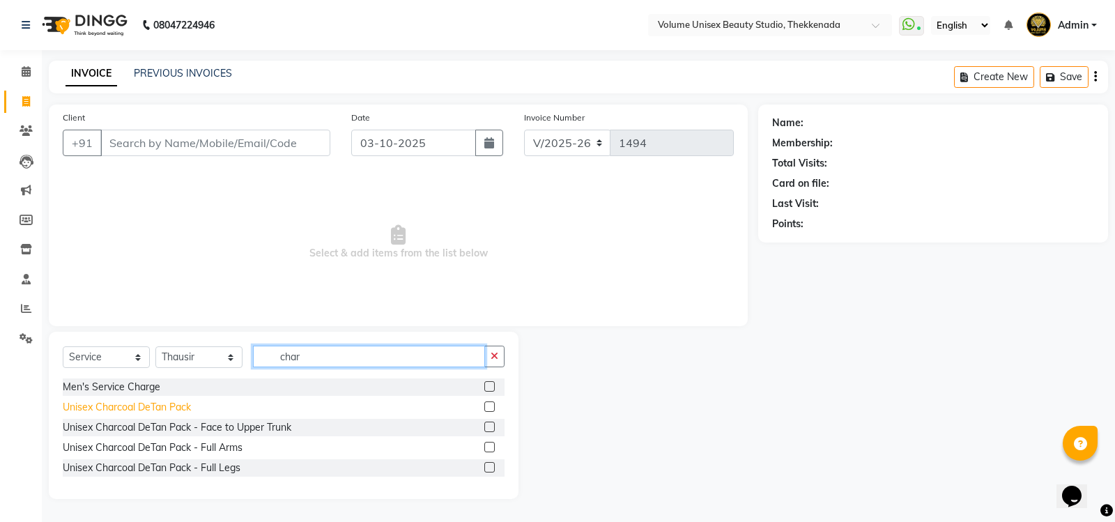
type input "char"
click at [176, 403] on div "Unisex Charcoal DeTan Pack" at bounding box center [127, 407] width 128 height 15
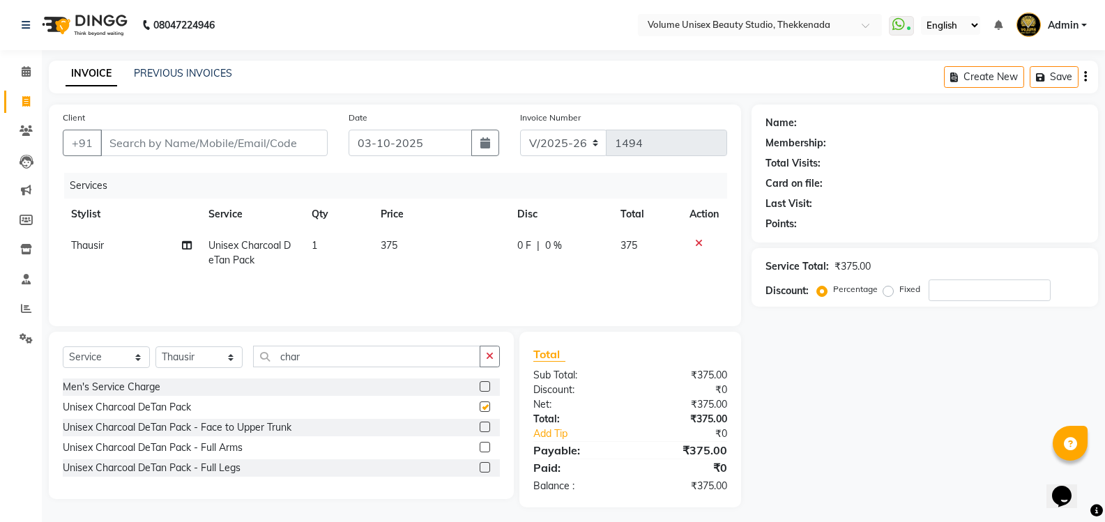
checkbox input "false"
click at [350, 355] on input "char" at bounding box center [366, 357] width 227 height 22
type input "c"
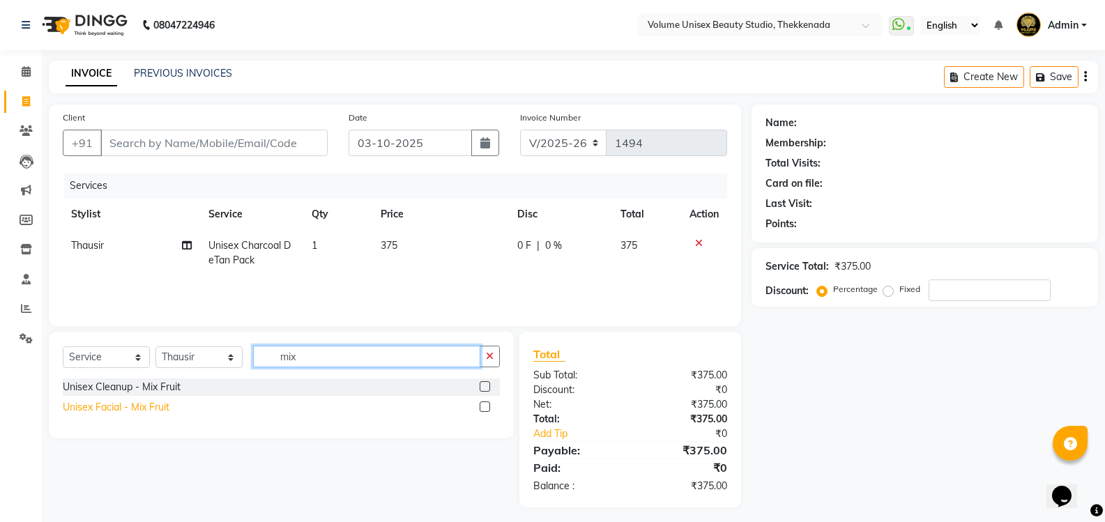
type input "mix"
click at [113, 409] on div "Unisex Facial - Mix Fruit" at bounding box center [116, 407] width 107 height 15
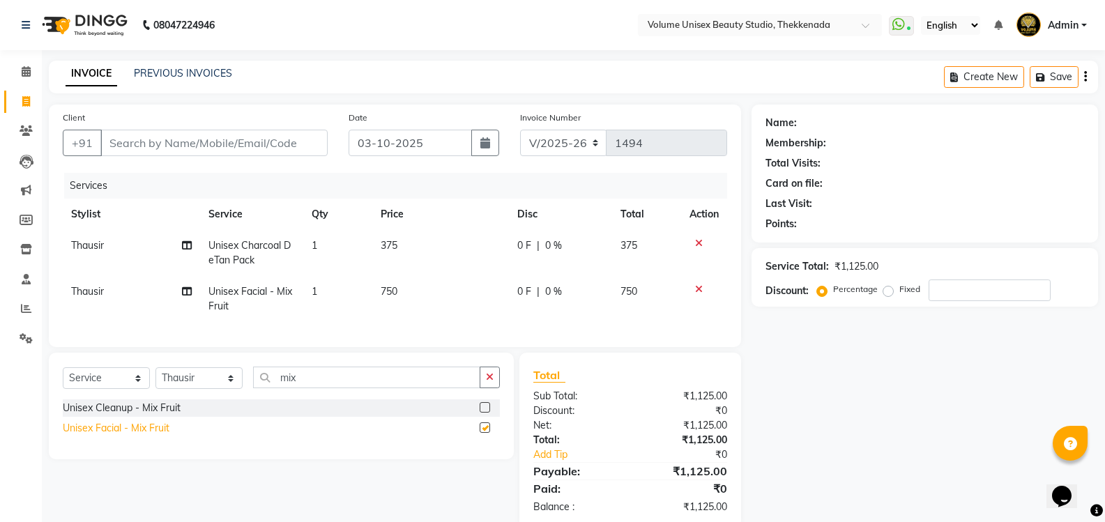
checkbox input "false"
click at [333, 387] on input "mix" at bounding box center [366, 378] width 227 height 22
click at [231, 389] on select "Select Stylist [PERSON_NAME] [PERSON_NAME] [PERSON_NAME] [PERSON_NAME] [PERSON_…" at bounding box center [198, 378] width 87 height 22
select select "89555"
click at [155, 378] on select "Select Stylist [PERSON_NAME] [PERSON_NAME] [PERSON_NAME] [PERSON_NAME] [PERSON_…" at bounding box center [198, 378] width 87 height 22
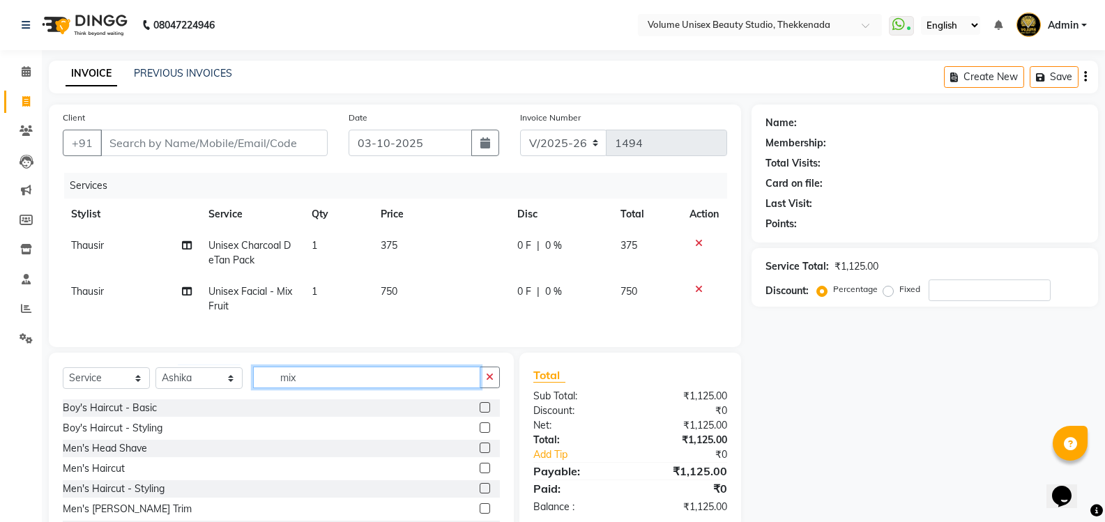
click at [321, 388] on input "mix" at bounding box center [366, 378] width 227 height 22
type input "m"
type input "threa"
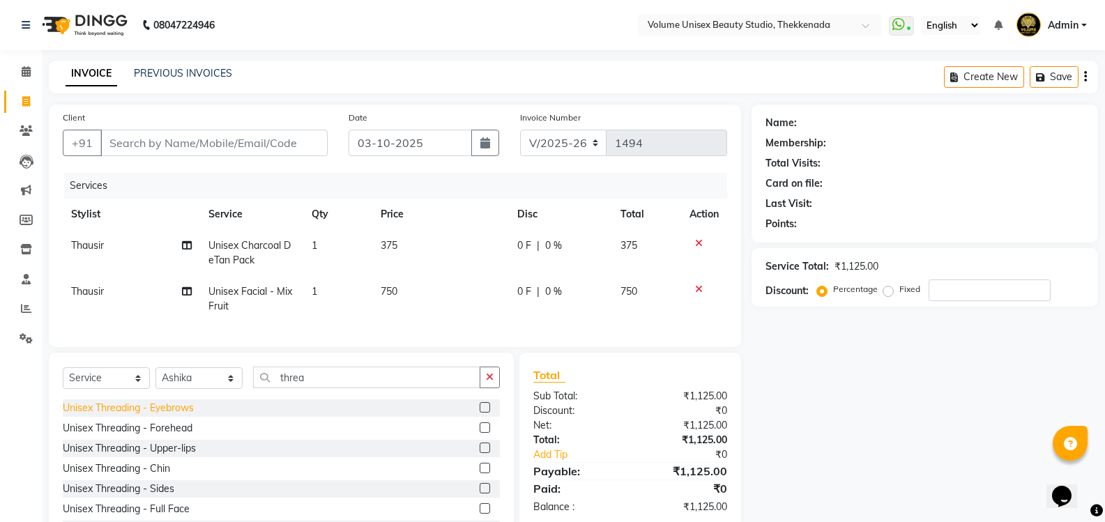
click at [151, 415] on div "Unisex Threading - Eyebrows" at bounding box center [128, 408] width 131 height 15
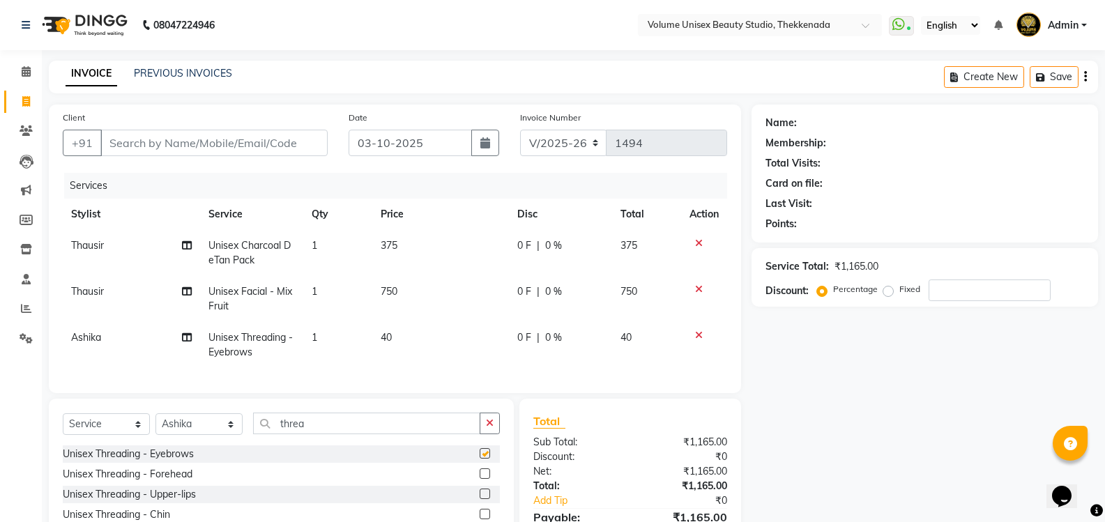
checkbox input "false"
click at [325, 434] on input "threa" at bounding box center [366, 424] width 227 height 22
type input "t"
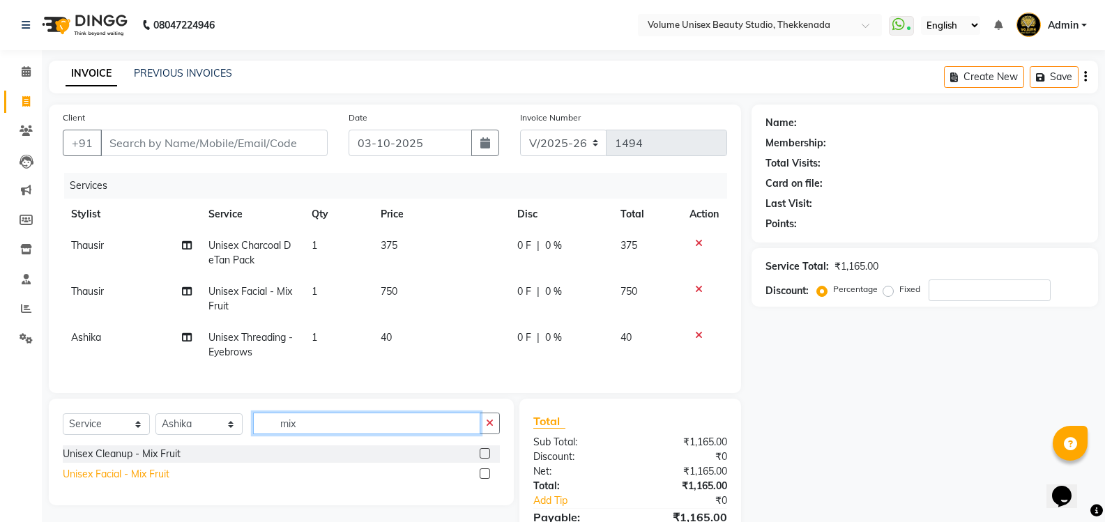
type input "mix"
click at [135, 482] on div "Unisex Facial - Mix Fruit" at bounding box center [116, 474] width 107 height 15
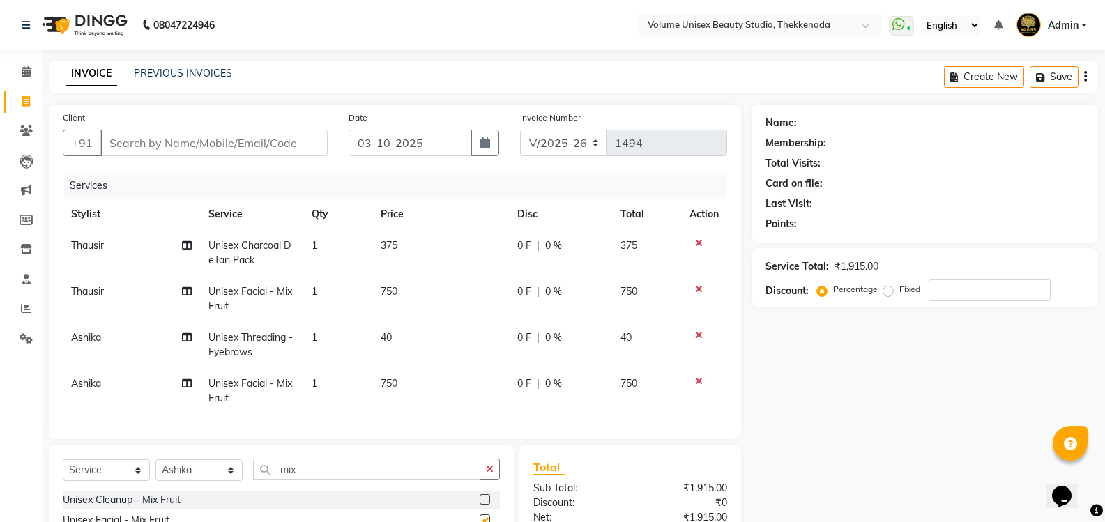
checkbox input "false"
click at [321, 480] on input "mix" at bounding box center [366, 470] width 227 height 22
type input "m"
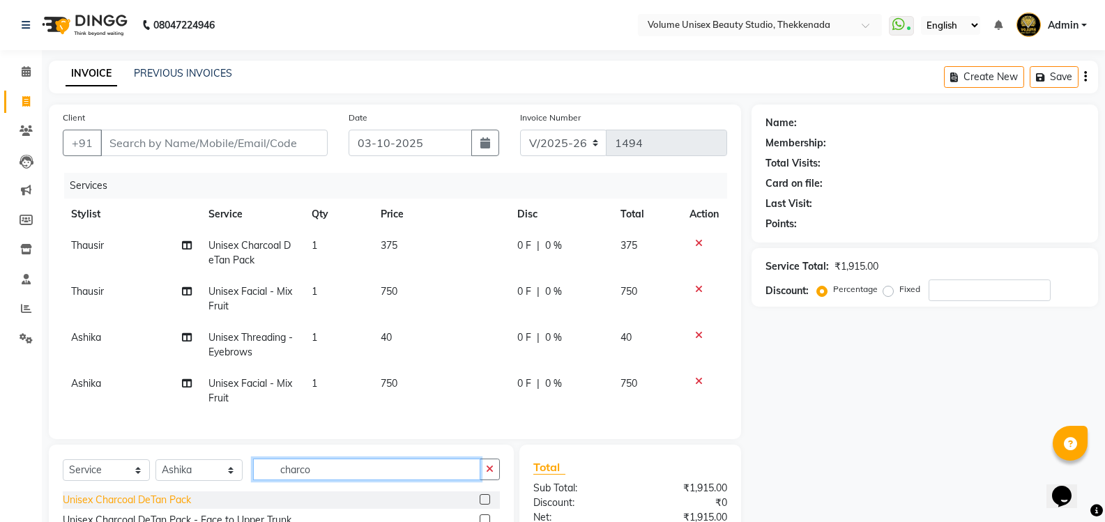
type input "charco"
click at [157, 507] on div "Unisex Charcoal DeTan Pack" at bounding box center [127, 500] width 128 height 15
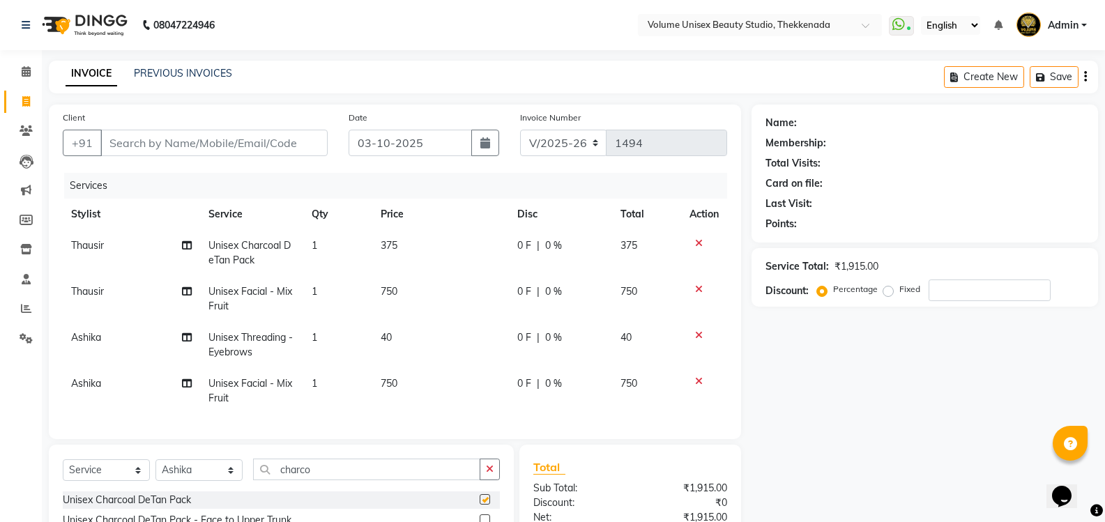
checkbox input "false"
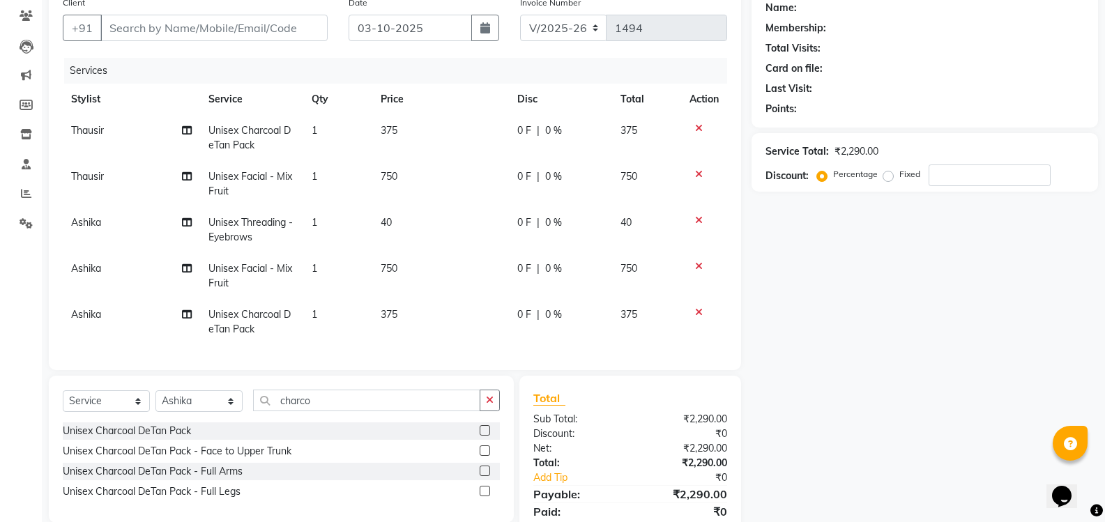
scroll to position [139, 0]
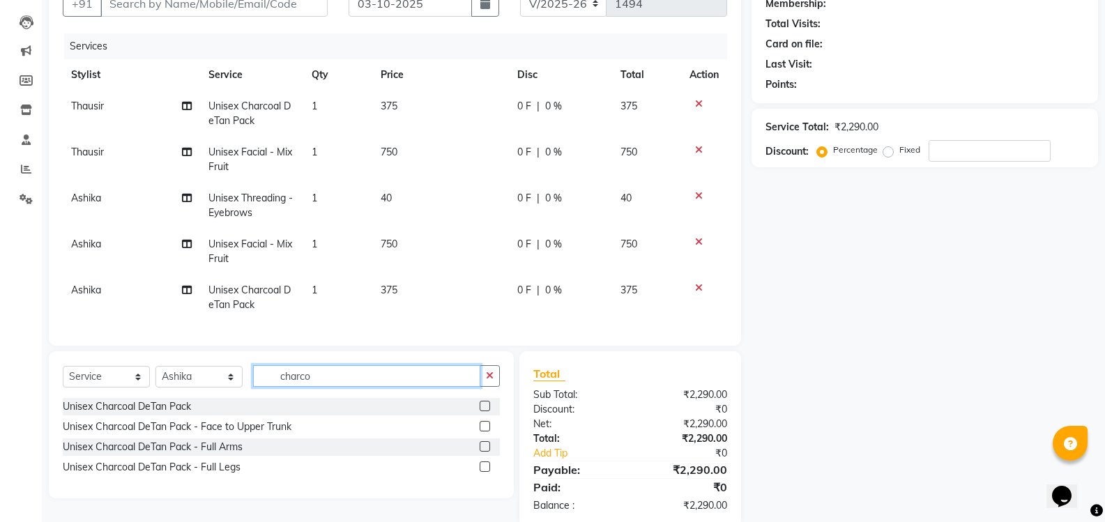
click at [323, 385] on input "charco" at bounding box center [366, 376] width 227 height 22
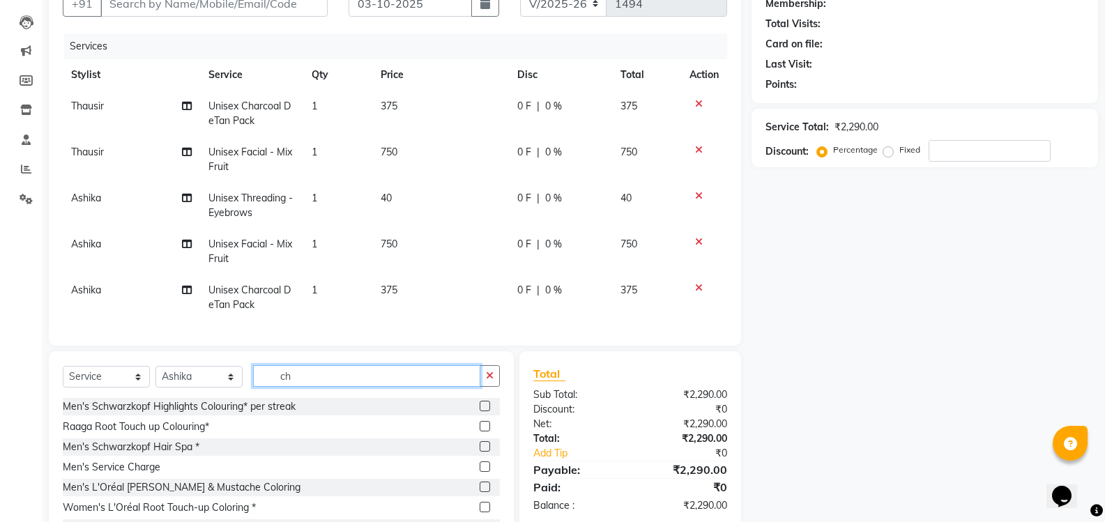
type input "c"
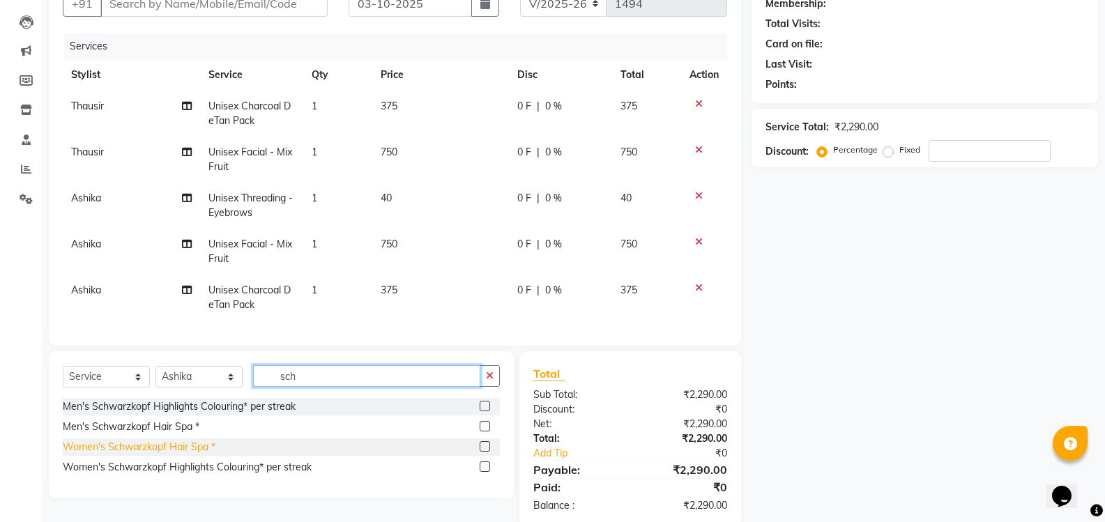
type input "sch"
click at [167, 454] on div "Women's Schwarzkopf Hair Spa *" at bounding box center [139, 447] width 153 height 15
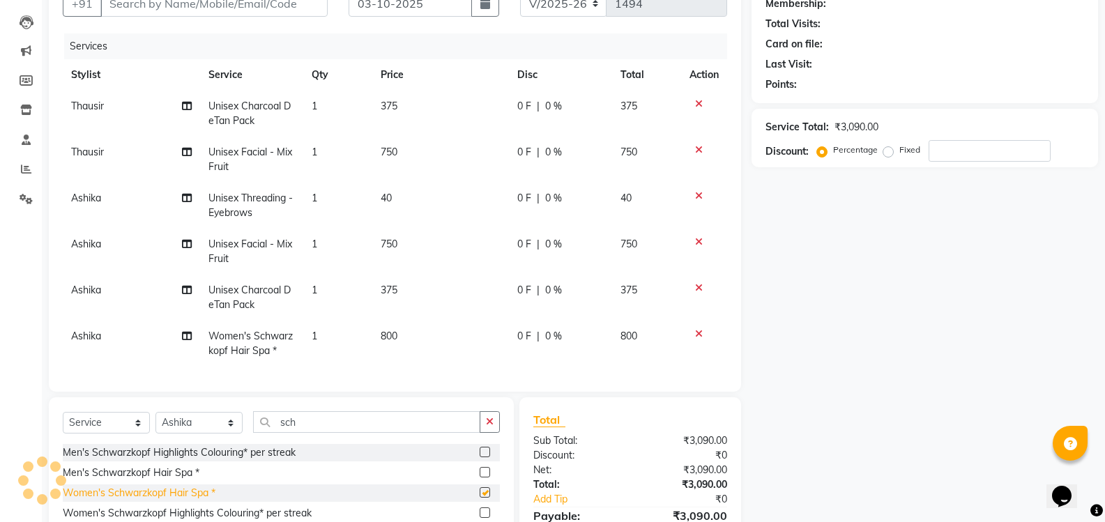
checkbox input "false"
click at [381, 337] on span "800" at bounding box center [389, 336] width 17 height 13
select select "89555"
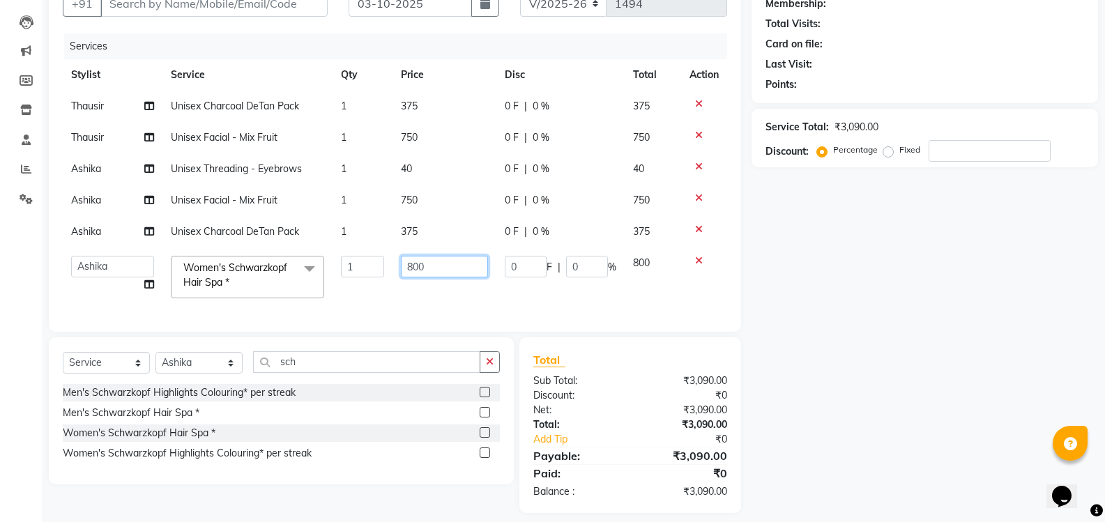
click at [431, 266] on input "800" at bounding box center [444, 267] width 87 height 22
type input "8"
type input "1000"
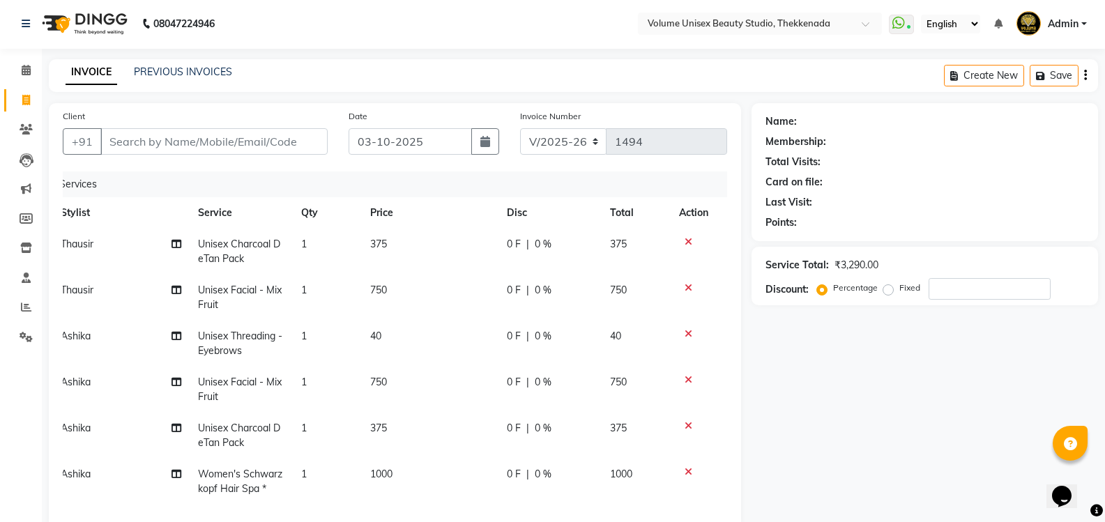
scroll to position [0, 0]
click at [438, 140] on input "03-10-2025" at bounding box center [409, 143] width 123 height 26
select select "10"
select select "2025"
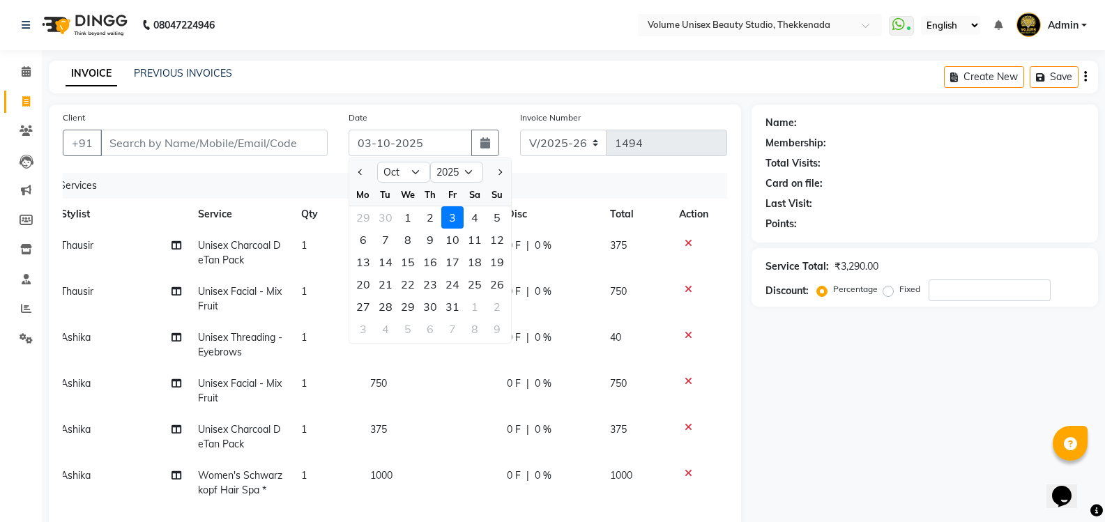
click at [830, 365] on div "Name: Membership: Total Visits: Card on file: Last Visit: Points: Service Total…" at bounding box center [929, 409] width 357 height 608
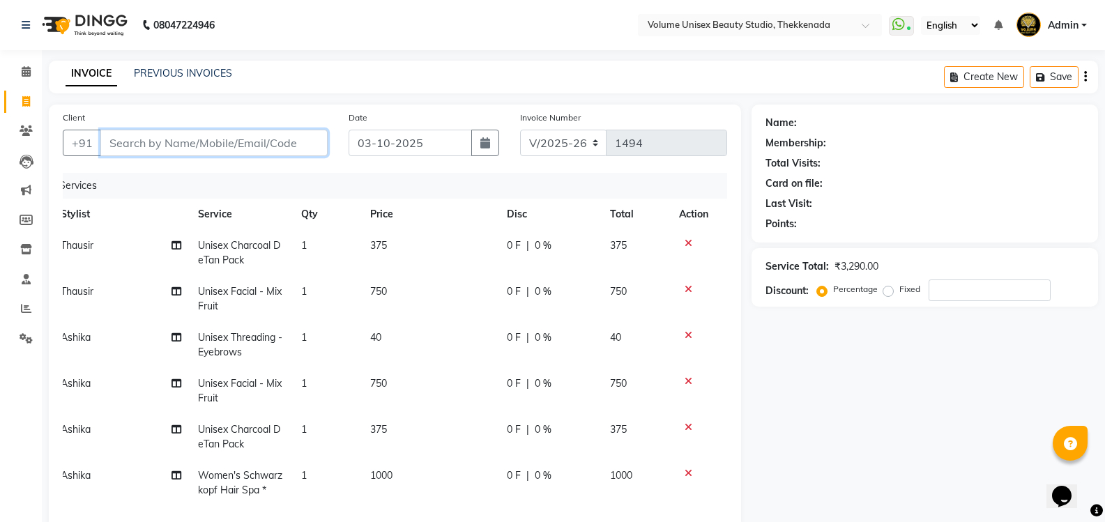
click at [172, 144] on input "Client" at bounding box center [213, 143] width 227 height 26
click at [243, 144] on input "Client" at bounding box center [213, 143] width 227 height 26
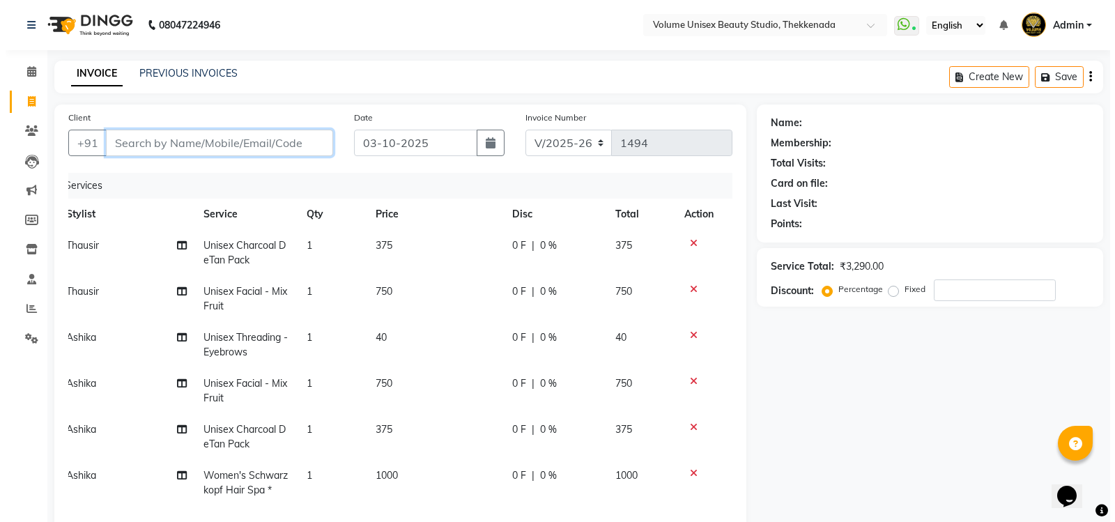
scroll to position [6, 10]
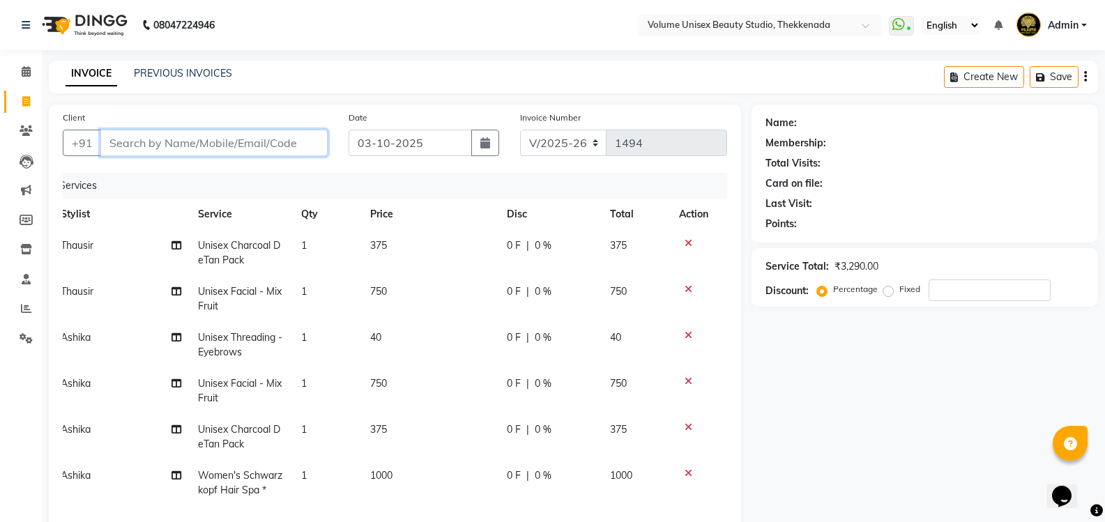
type input "9"
type input "0"
type input "9496171075"
click at [293, 142] on span "Add Client" at bounding box center [291, 143] width 55 height 14
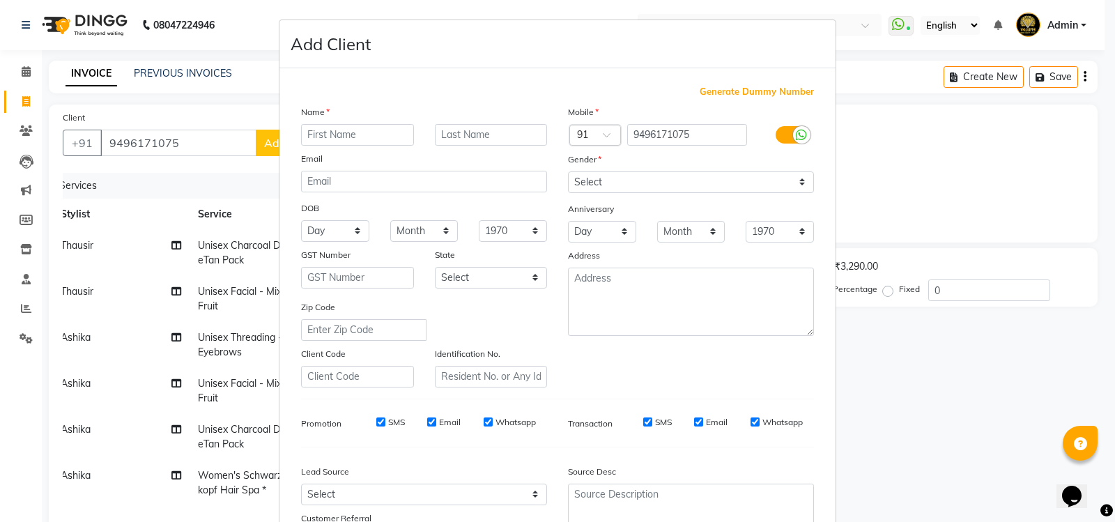
click at [316, 137] on input "text" at bounding box center [357, 135] width 113 height 22
type input "Sneha"
type input "[PERSON_NAME]"
click at [796, 184] on select "Select [DEMOGRAPHIC_DATA] [DEMOGRAPHIC_DATA] Other Prefer Not To Say" at bounding box center [691, 182] width 246 height 22
select select "[DEMOGRAPHIC_DATA]"
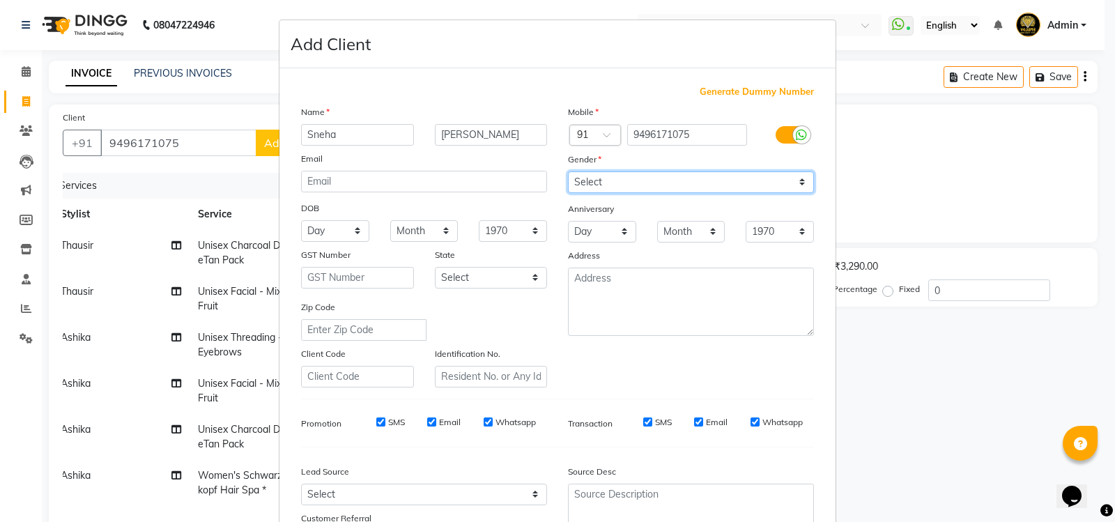
click at [568, 171] on select "Select [DEMOGRAPHIC_DATA] [DEMOGRAPHIC_DATA] Other Prefer Not To Say" at bounding box center [691, 182] width 246 height 22
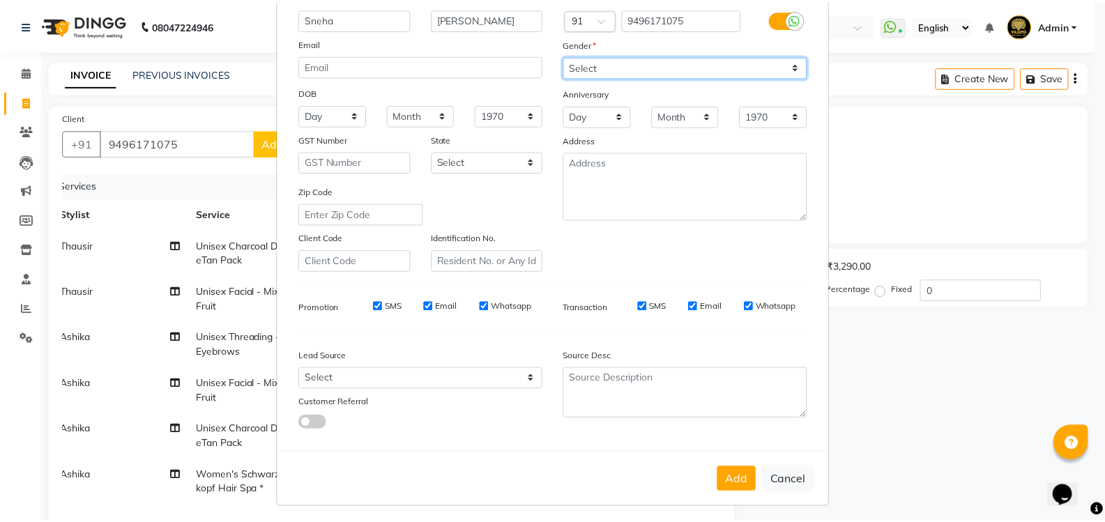
scroll to position [121, 0]
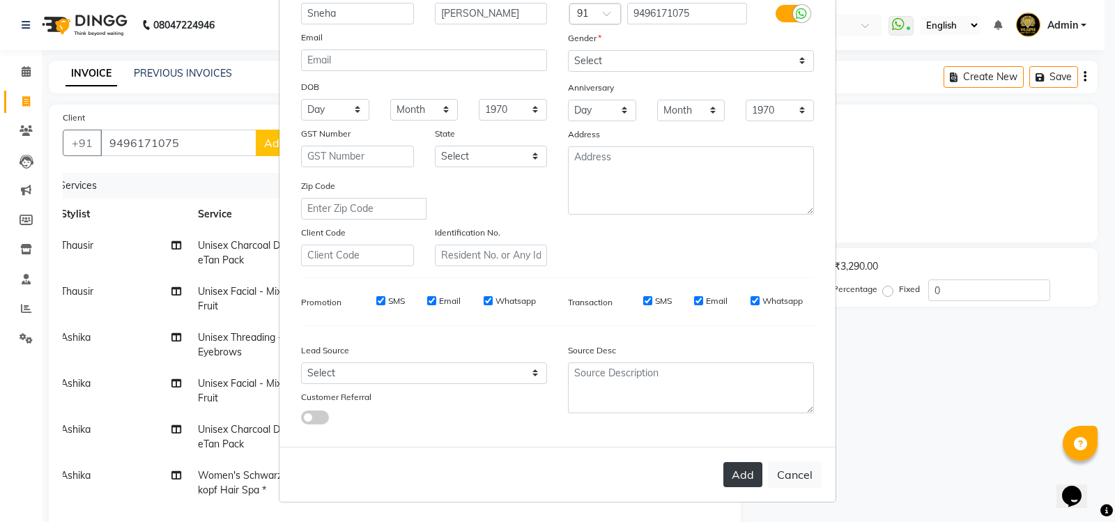
click at [743, 470] on button "Add" at bounding box center [742, 474] width 39 height 25
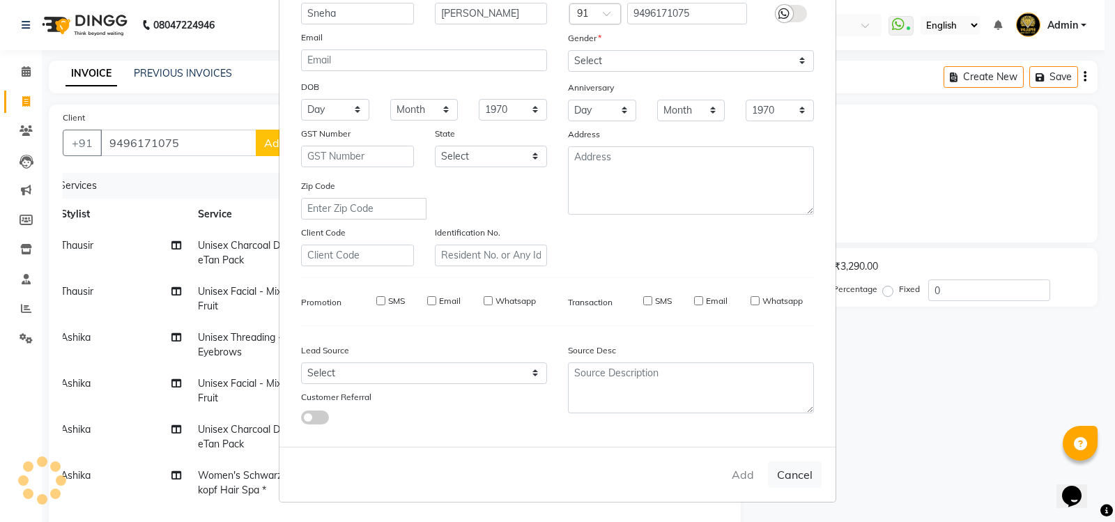
select select
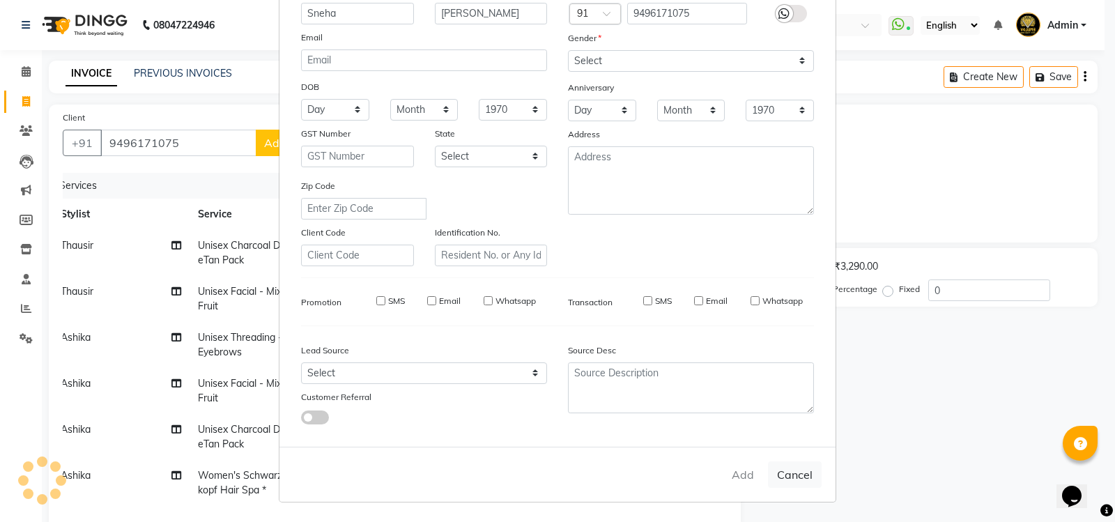
select select
checkbox input "false"
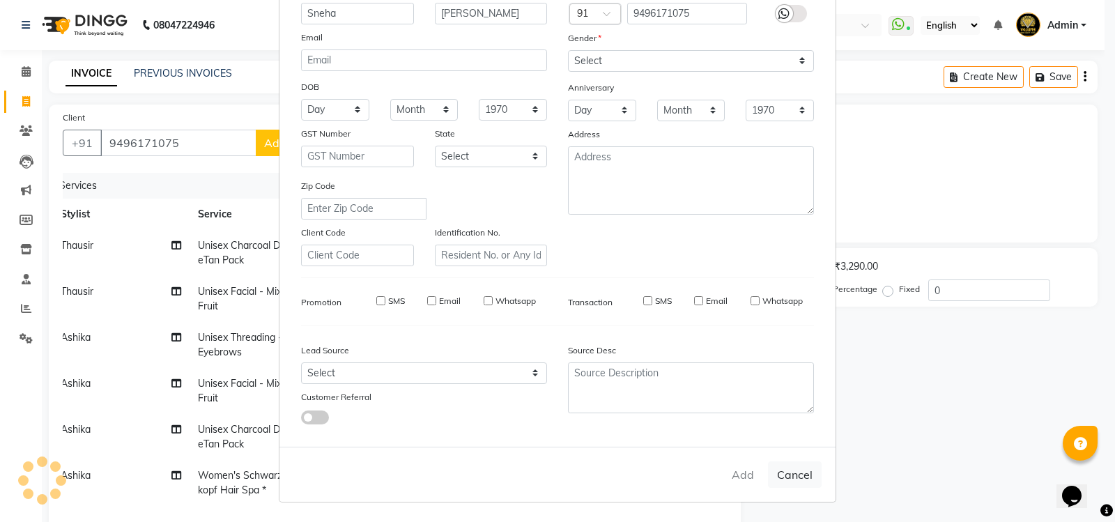
checkbox input "false"
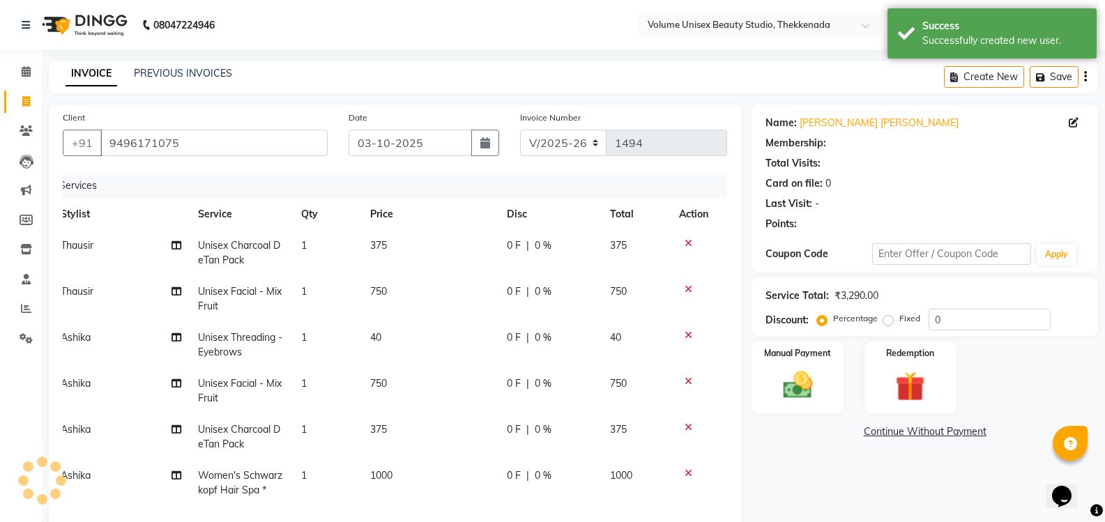
select select "1: Object"
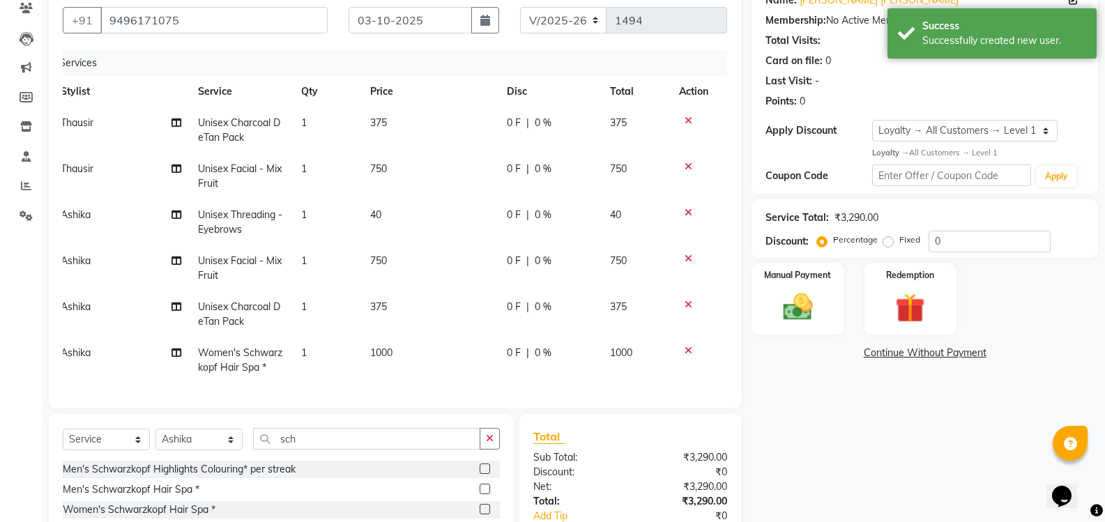
scroll to position [139, 0]
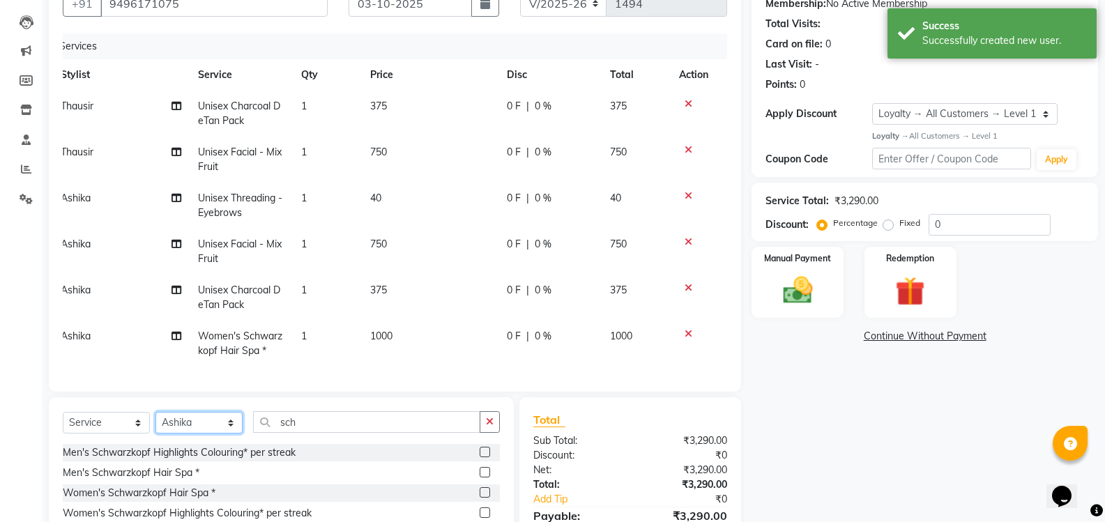
click at [236, 429] on select "Select Stylist [PERSON_NAME] [PERSON_NAME] [PERSON_NAME] [PERSON_NAME] [PERSON_…" at bounding box center [198, 423] width 87 height 22
select select "65214"
click at [155, 416] on select "Select Stylist [PERSON_NAME] [PERSON_NAME] [PERSON_NAME] [PERSON_NAME] [PERSON_…" at bounding box center [198, 423] width 87 height 22
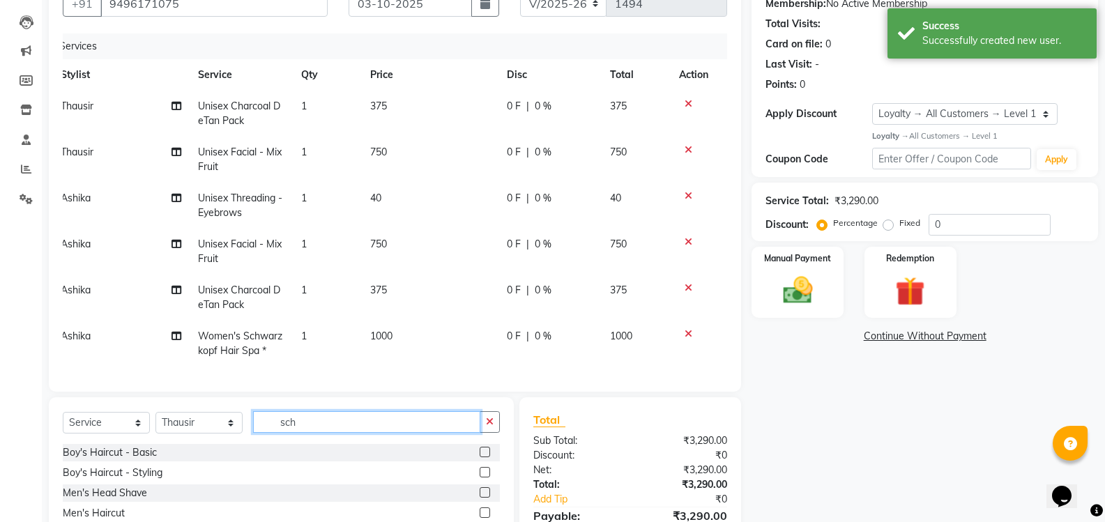
click at [315, 424] on input "sch" at bounding box center [366, 422] width 227 height 22
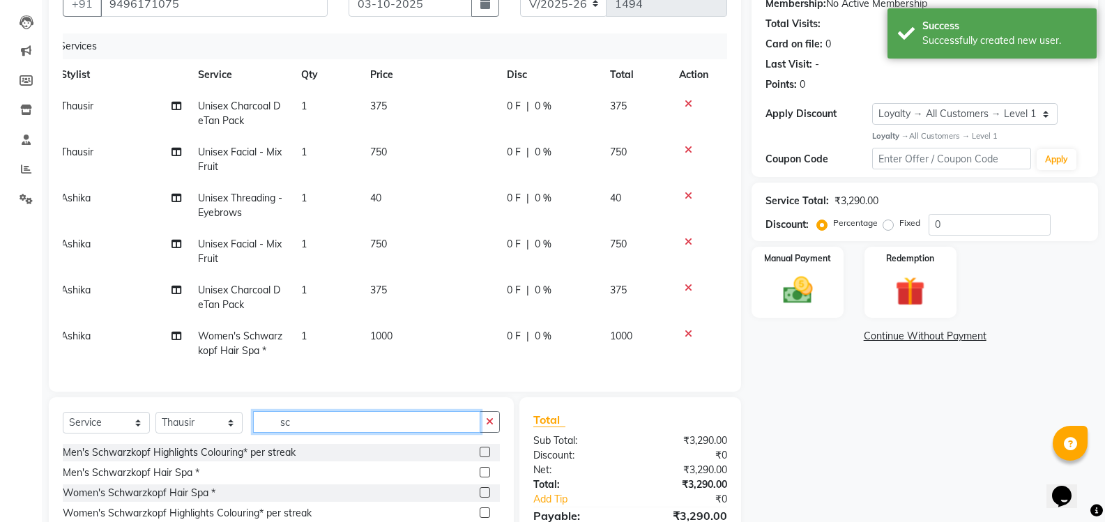
type input "s"
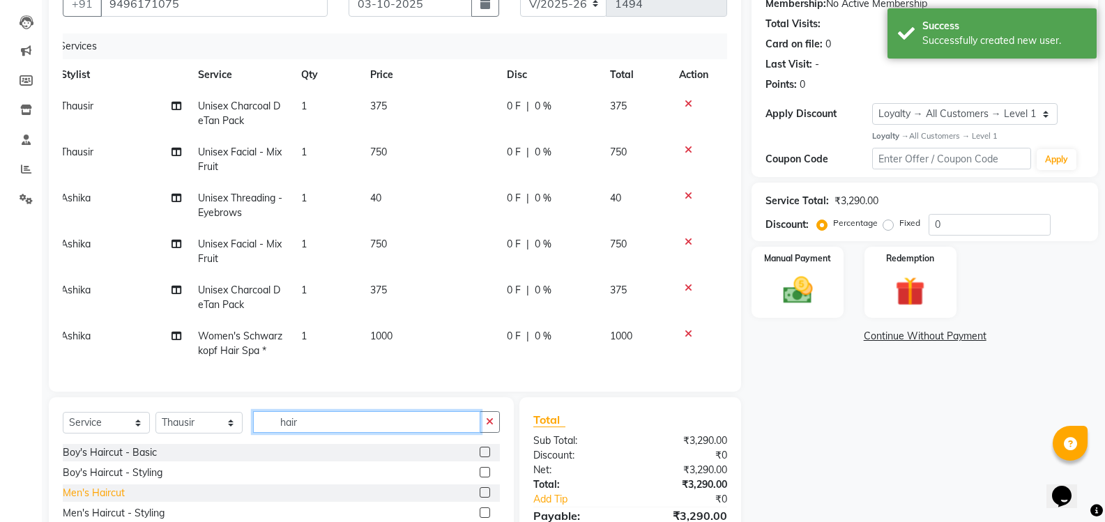
type input "hair"
click at [85, 493] on div "Men's Haircut" at bounding box center [94, 493] width 62 height 15
checkbox input "false"
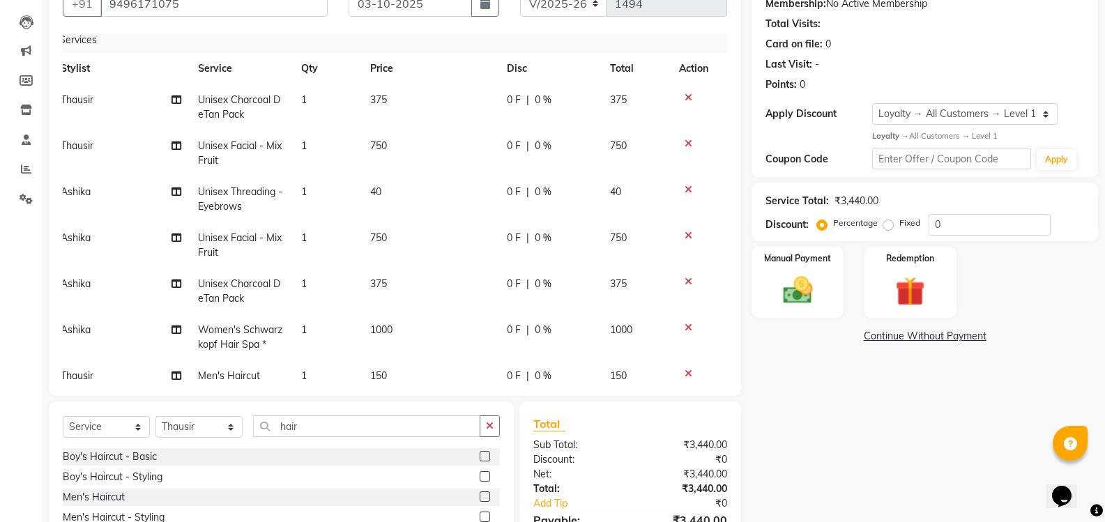
click at [715, 362] on div "Services Stylist Service Qty Price Disc Total Action Thausir Unisex Charcoal De…" at bounding box center [395, 207] width 664 height 348
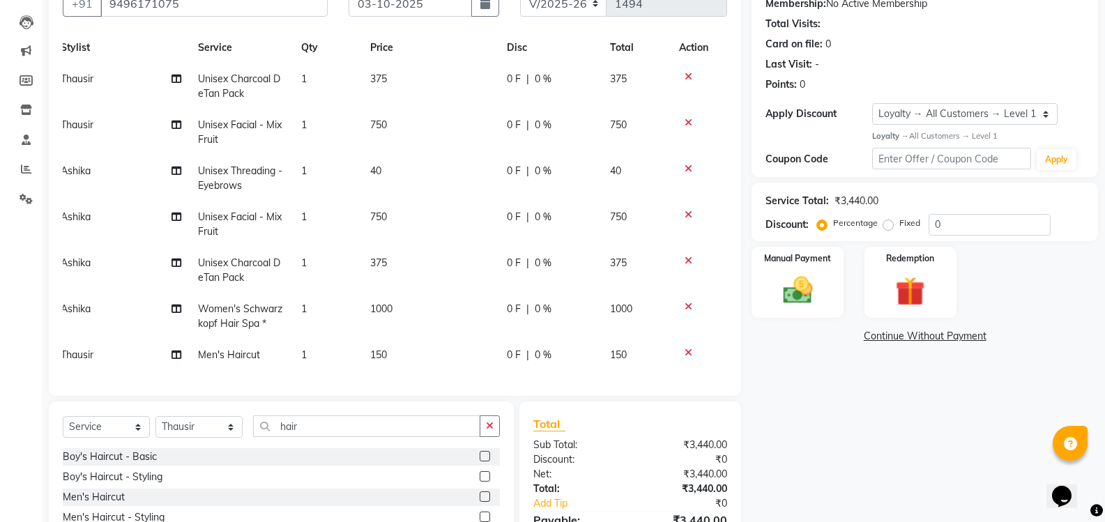
scroll to position [0, 10]
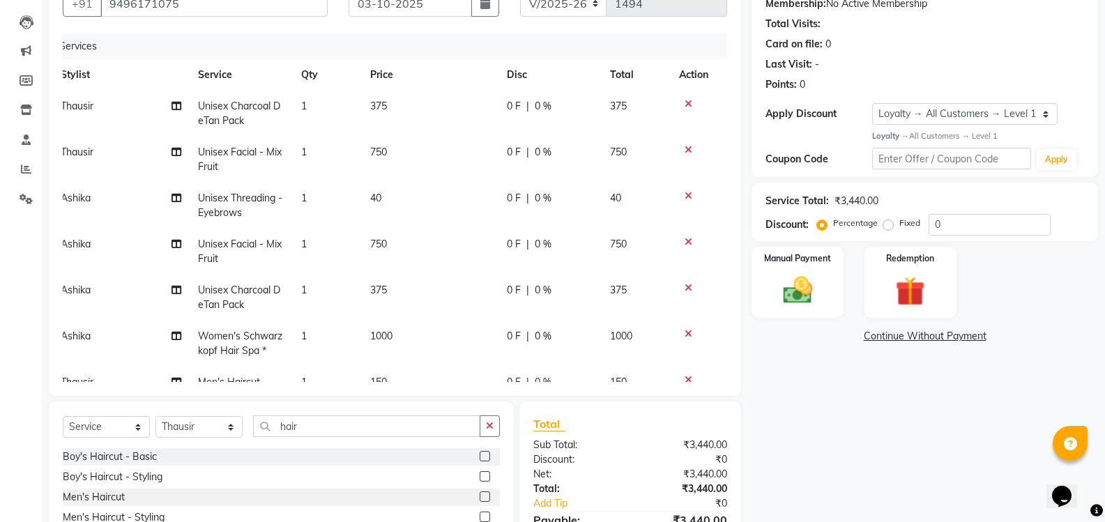
click at [535, 151] on span "0 %" at bounding box center [543, 152] width 17 height 15
select select "65214"
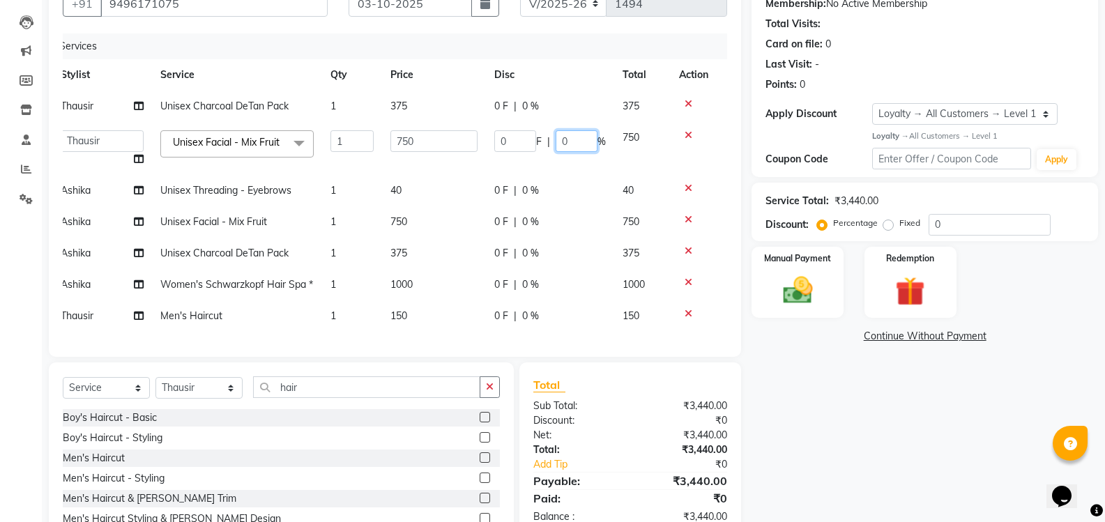
click at [569, 142] on input "0" at bounding box center [576, 141] width 42 height 22
type input "30"
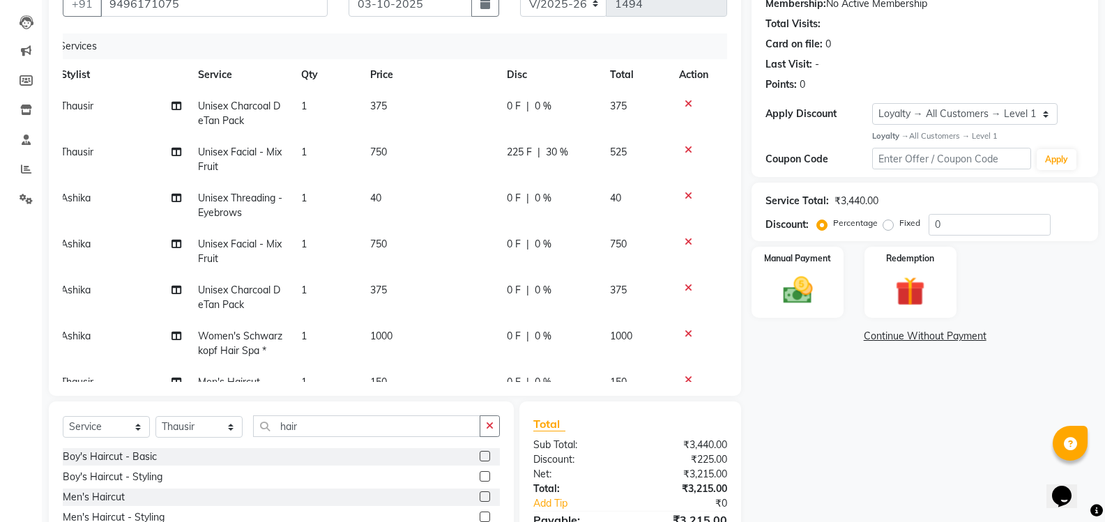
click at [535, 242] on span "0 %" at bounding box center [543, 244] width 17 height 15
select select "89555"
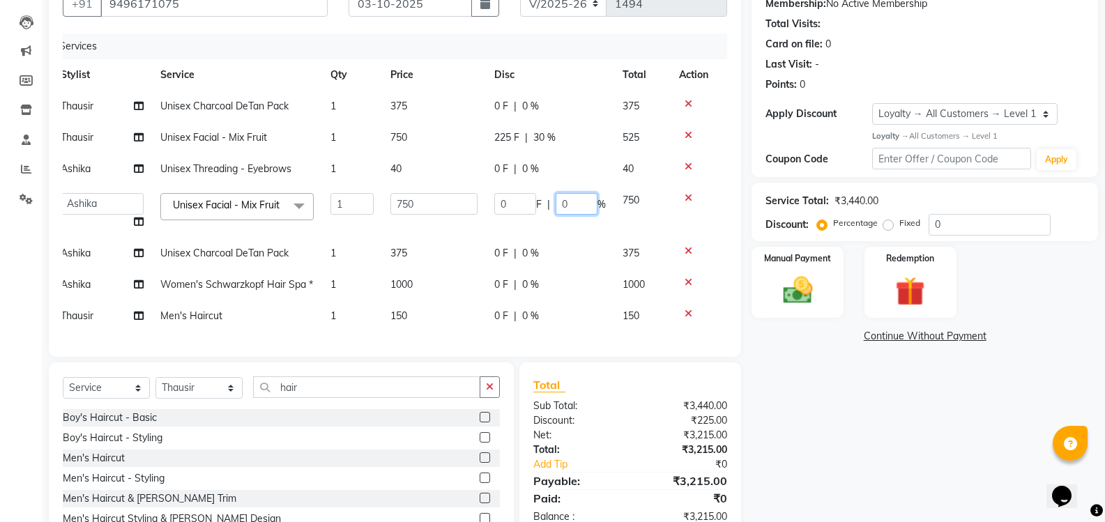
click at [568, 204] on input "0" at bounding box center [576, 204] width 42 height 22
type input "30"
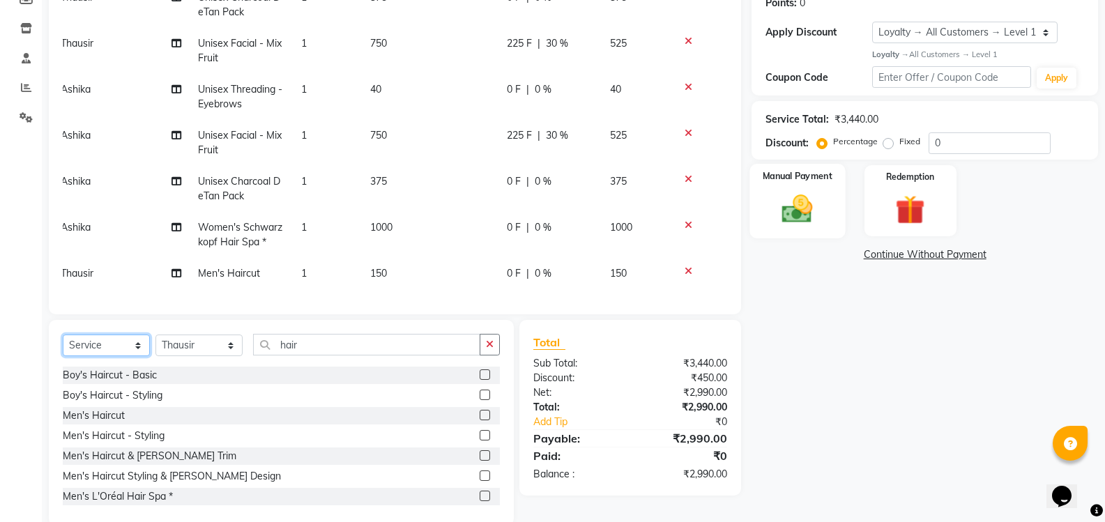
scroll to position [245, 0]
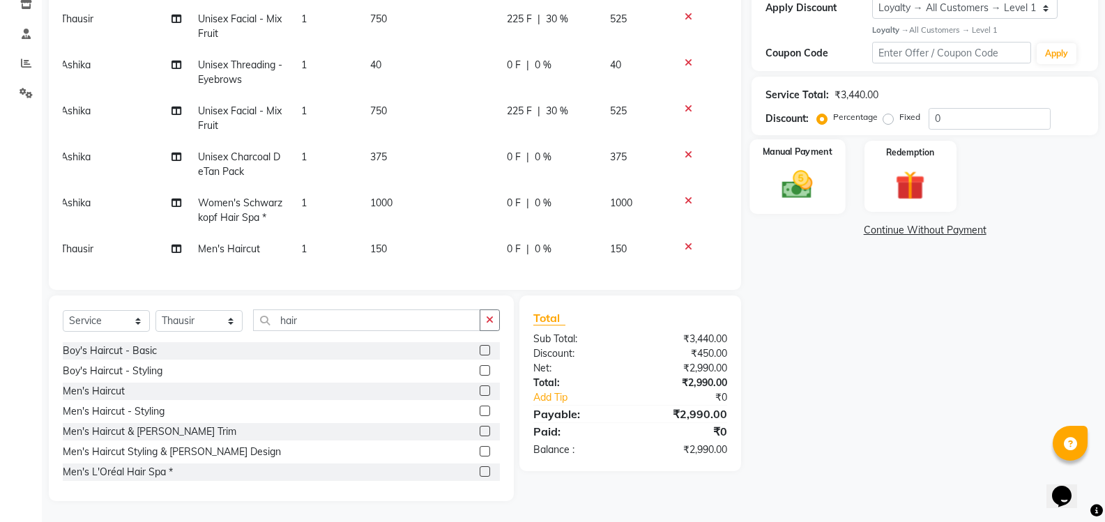
click at [801, 190] on img at bounding box center [796, 185] width 49 height 36
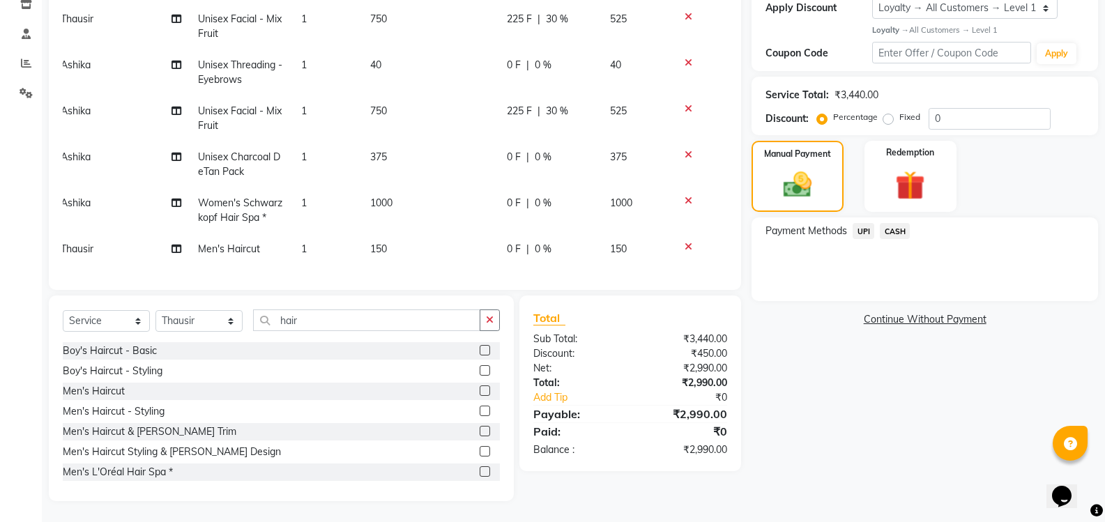
click at [866, 231] on span "UPI" at bounding box center [863, 231] width 22 height 16
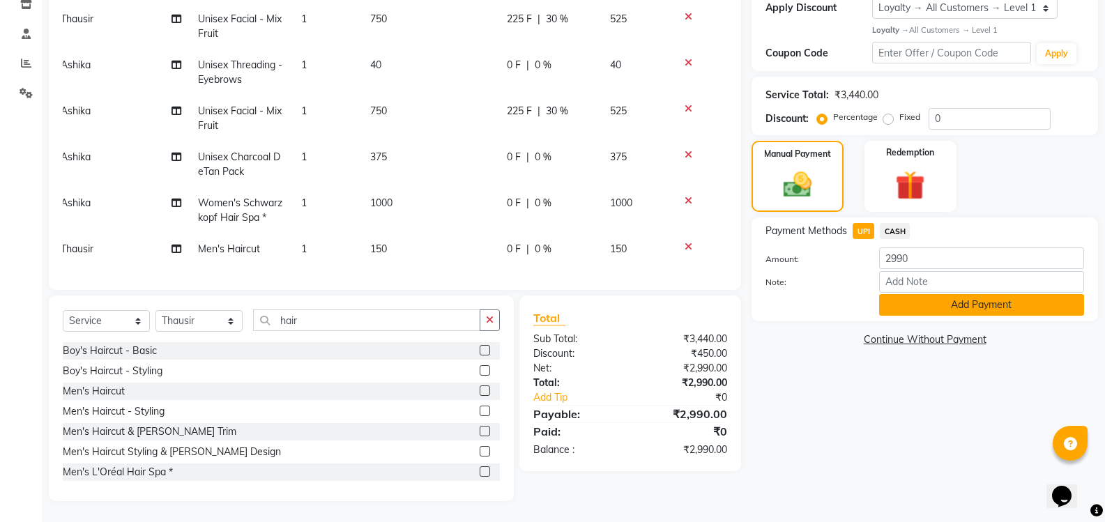
click at [956, 314] on button "Add Payment" at bounding box center [981, 305] width 205 height 22
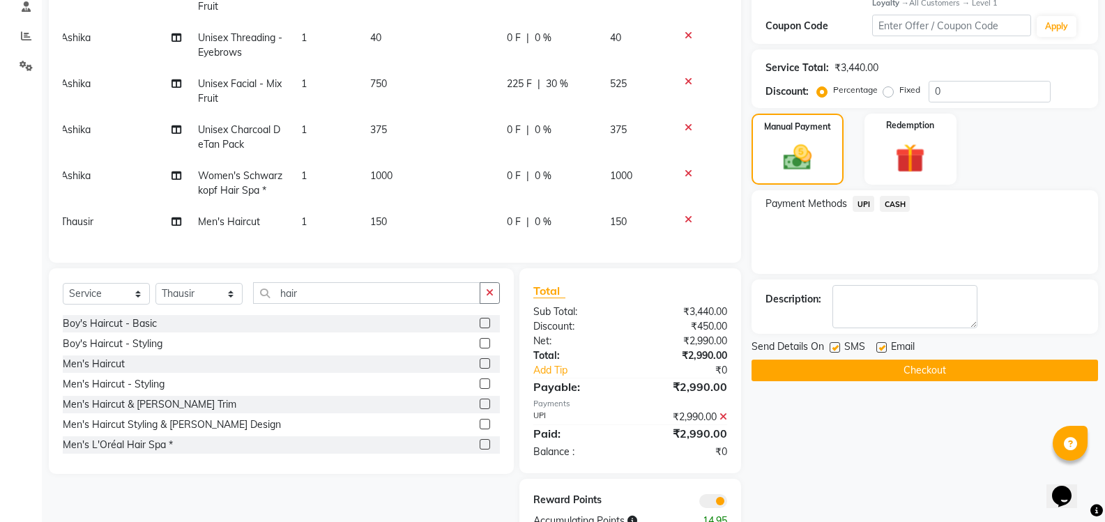
scroll to position [314, 0]
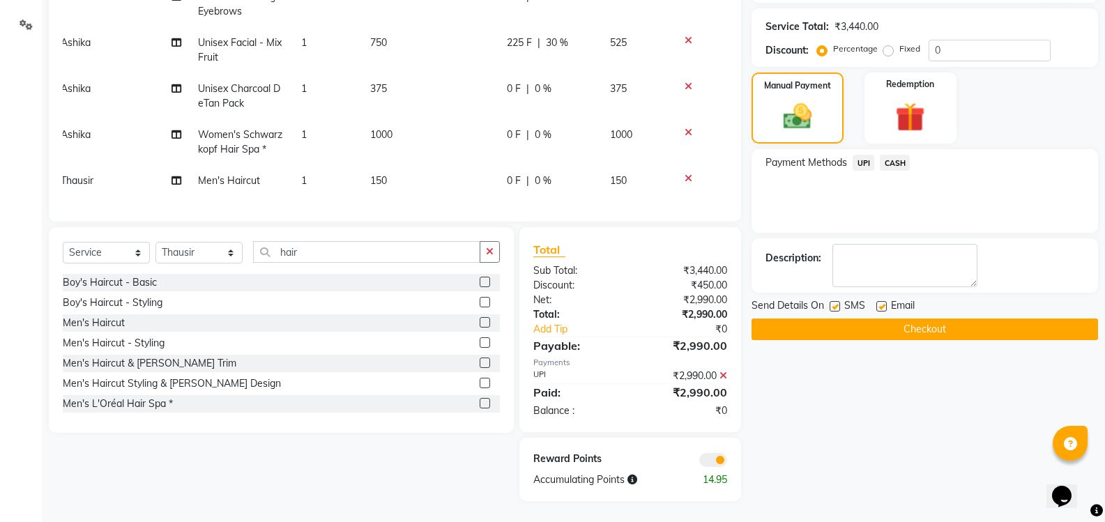
click at [948, 330] on button "Checkout" at bounding box center [924, 330] width 346 height 22
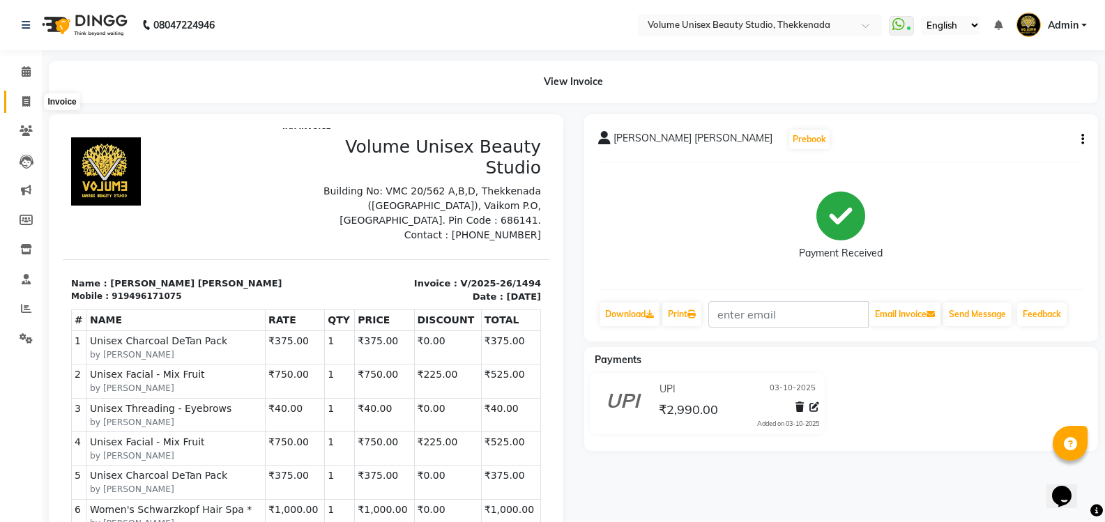
click at [26, 98] on icon at bounding box center [26, 101] width 8 height 10
select select "service"
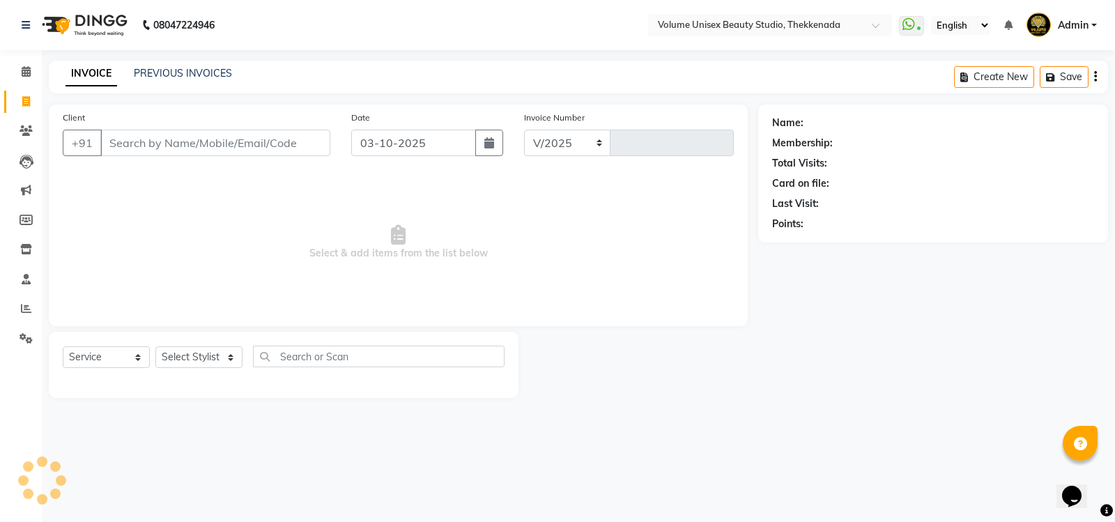
select select "7432"
type input "1495"
click at [178, 144] on input "Client" at bounding box center [215, 143] width 230 height 26
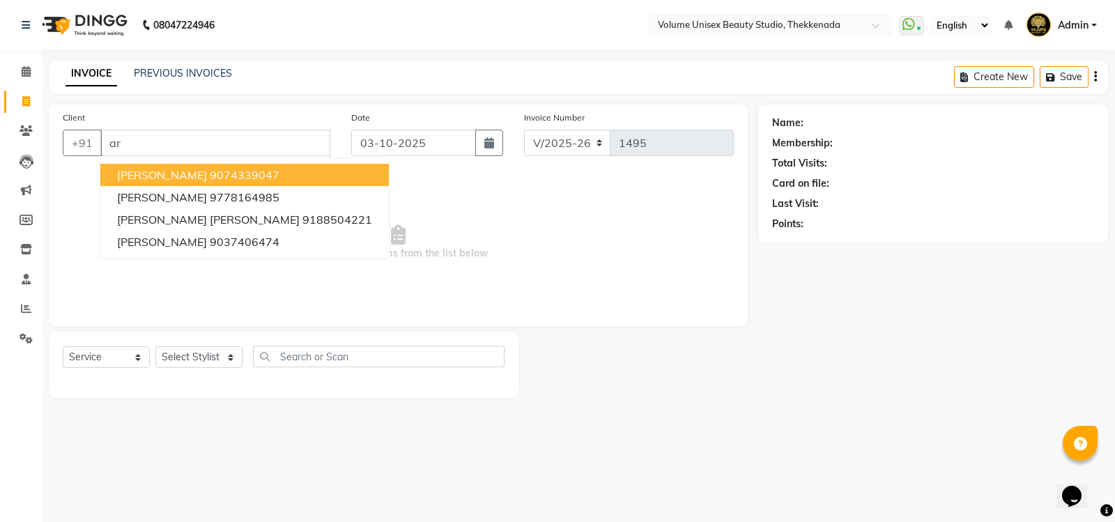
type input "a"
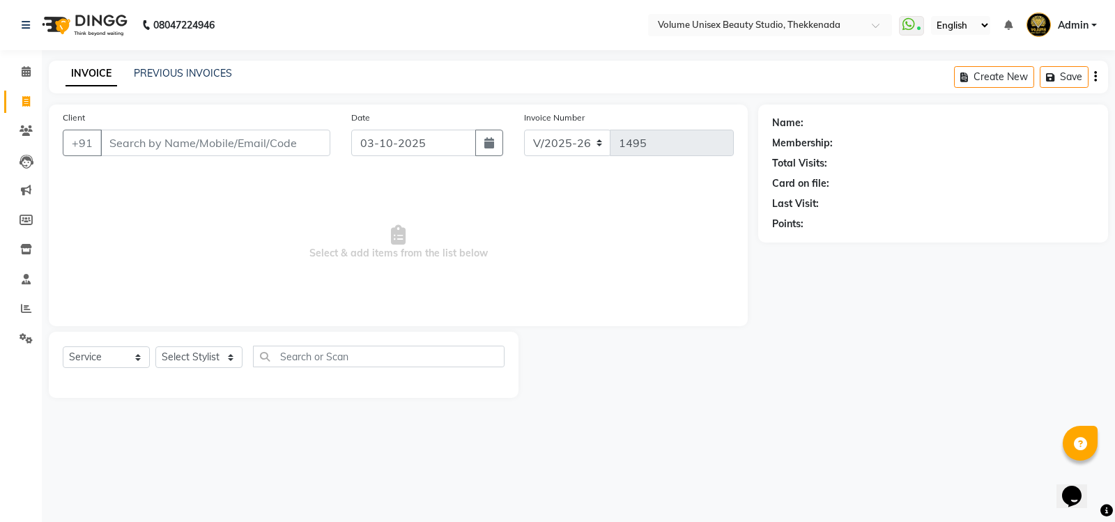
click at [192, 140] on input "Client" at bounding box center [215, 143] width 230 height 26
type input "8606411339"
click at [296, 141] on span "Add Client" at bounding box center [294, 143] width 55 height 14
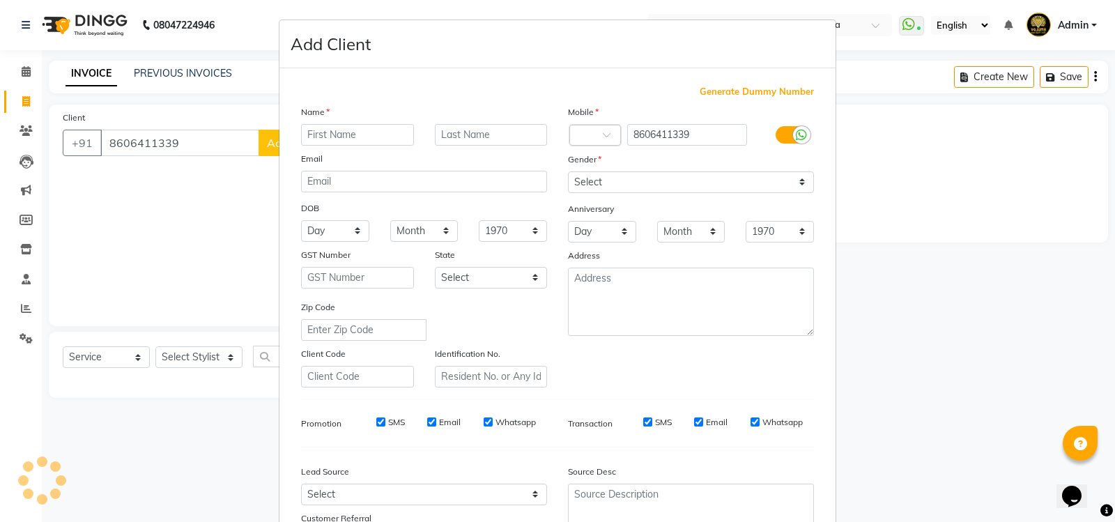
click at [325, 131] on input "text" at bounding box center [357, 135] width 113 height 22
type input "Ardra"
type input "[PERSON_NAME]"
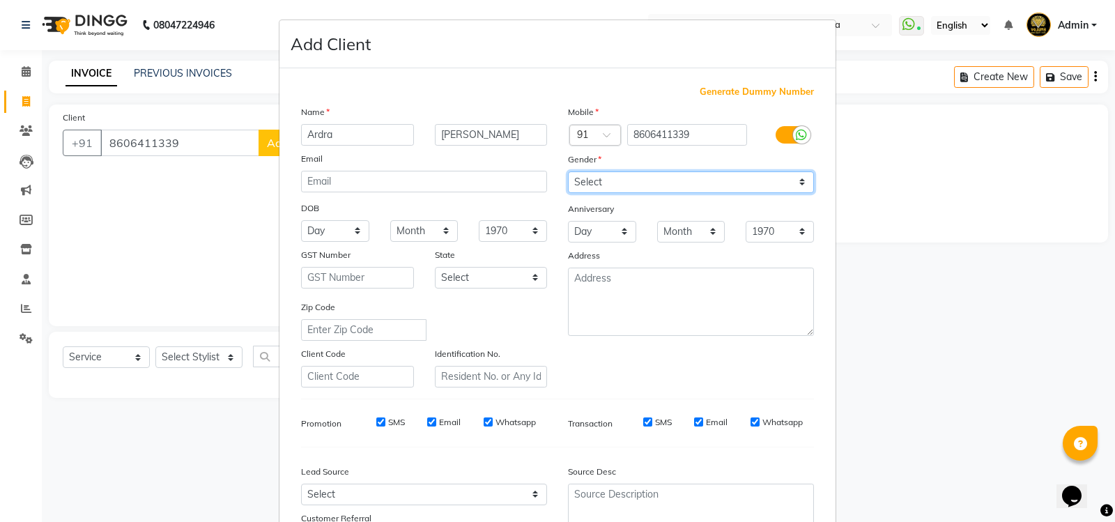
click at [797, 185] on select "Select [DEMOGRAPHIC_DATA] [DEMOGRAPHIC_DATA] Other Prefer Not To Say" at bounding box center [691, 182] width 246 height 22
select select "[DEMOGRAPHIC_DATA]"
click at [568, 171] on select "Select [DEMOGRAPHIC_DATA] [DEMOGRAPHIC_DATA] Other Prefer Not To Say" at bounding box center [691, 182] width 246 height 22
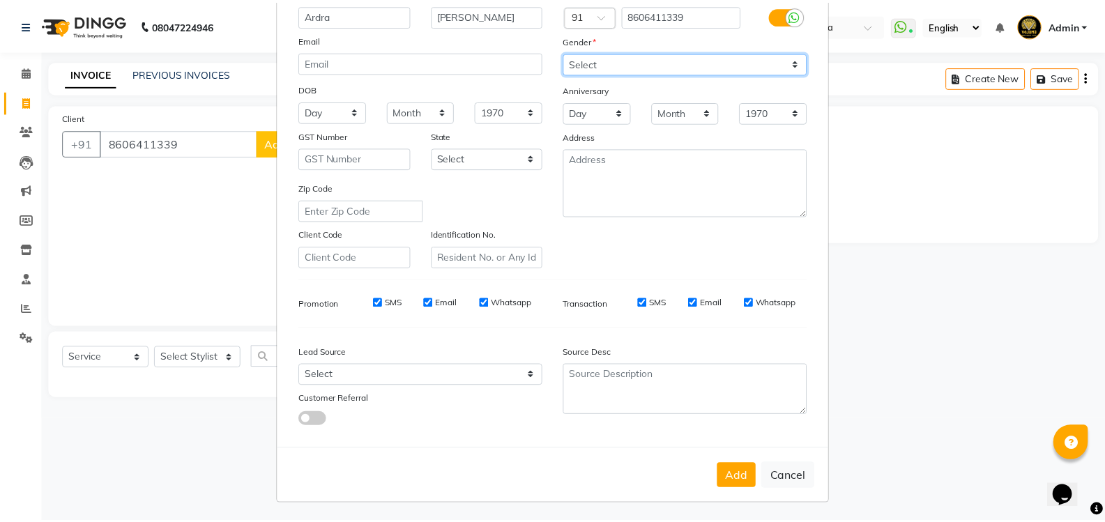
scroll to position [121, 0]
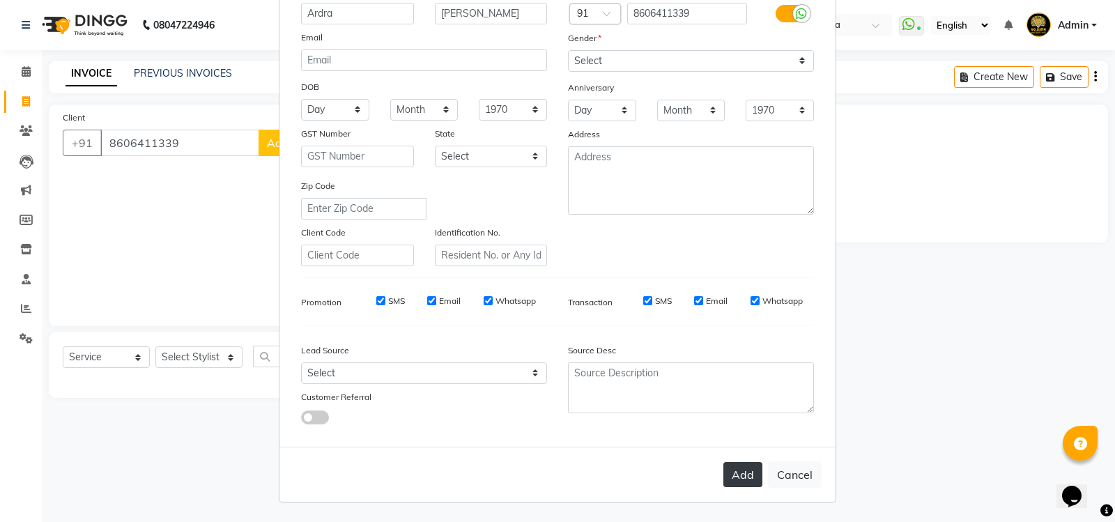
click at [745, 479] on button "Add" at bounding box center [742, 474] width 39 height 25
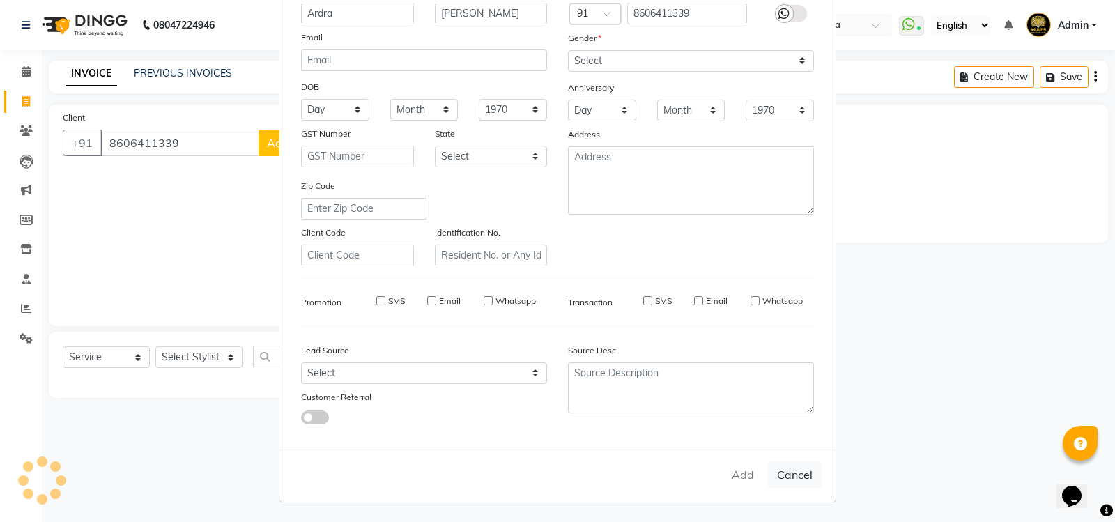
select select
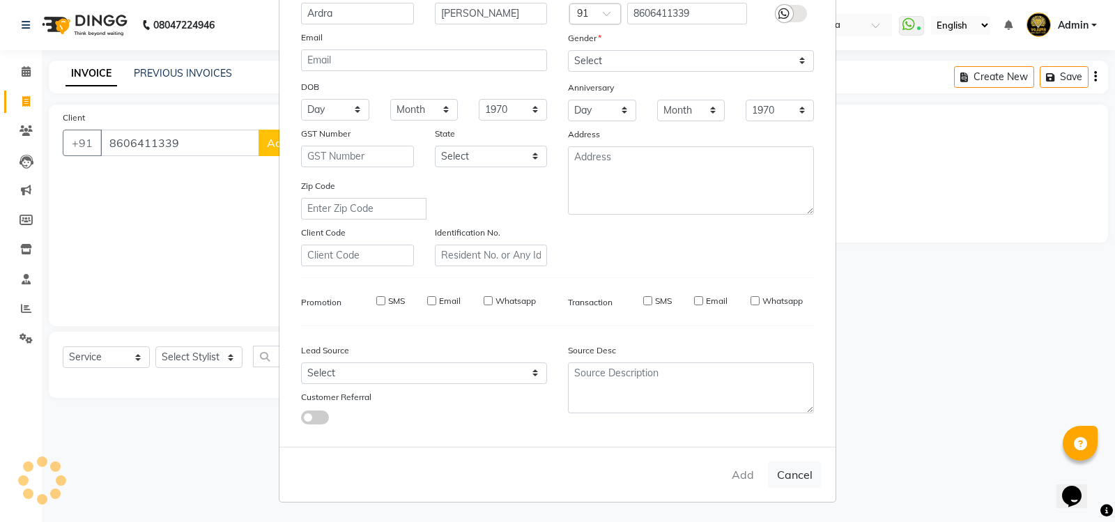
select select
checkbox input "false"
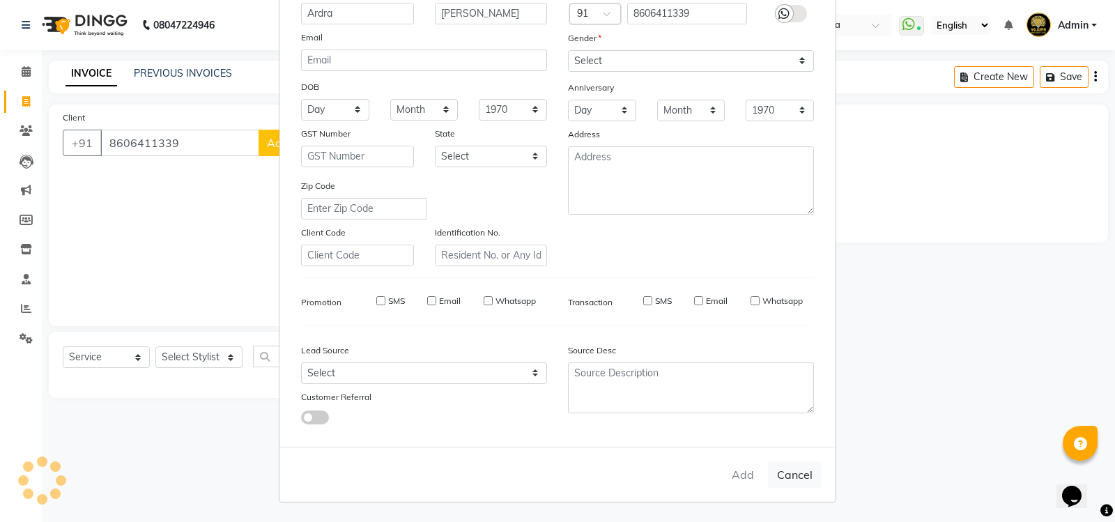
checkbox input "false"
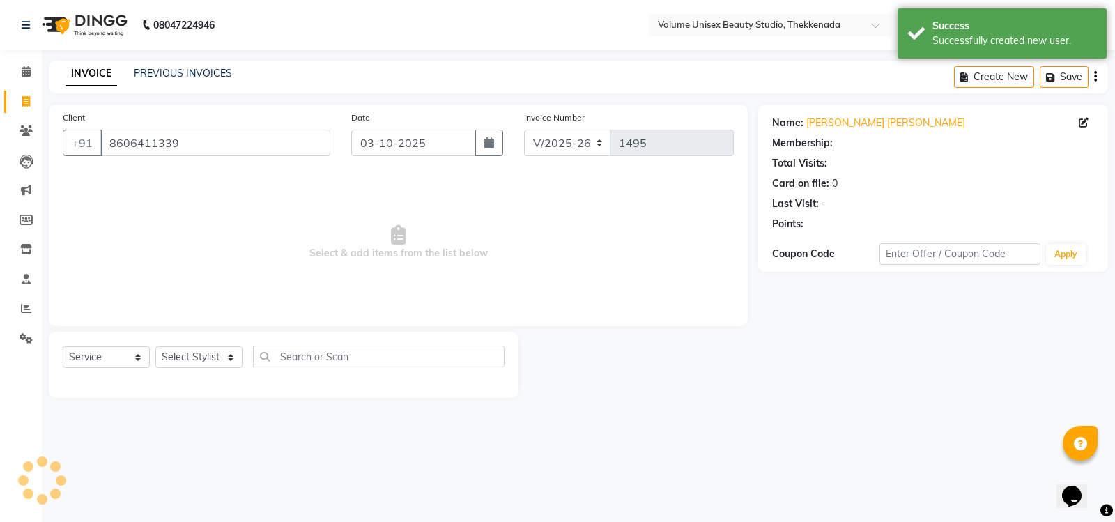
select select "1: Object"
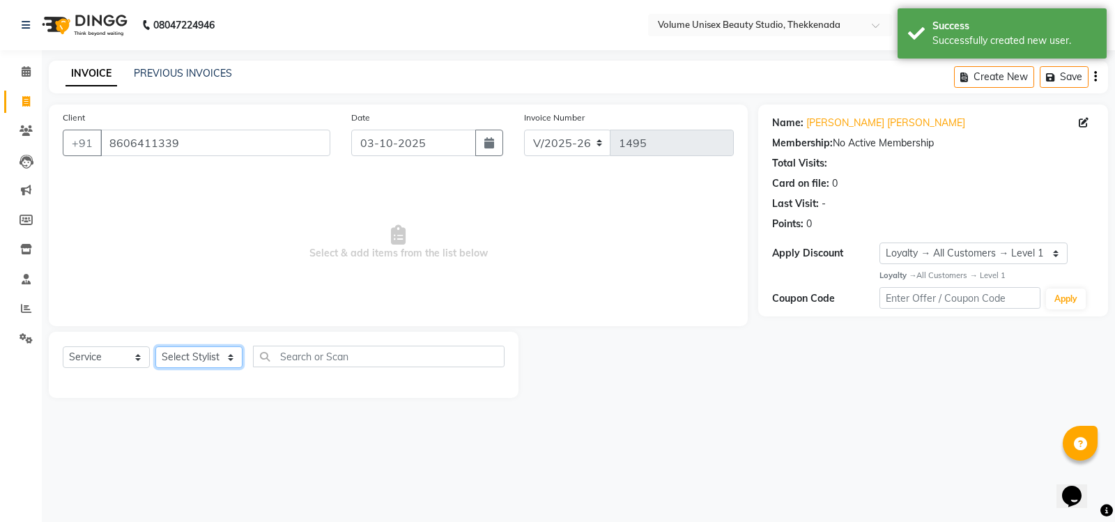
click at [228, 360] on select "Select Stylist [PERSON_NAME] [PERSON_NAME] [PERSON_NAME] [PERSON_NAME] [PERSON_…" at bounding box center [198, 357] width 87 height 22
select select "89910"
click at [155, 346] on select "Select Stylist [PERSON_NAME] [PERSON_NAME] [PERSON_NAME] [PERSON_NAME] [PERSON_…" at bounding box center [198, 357] width 87 height 22
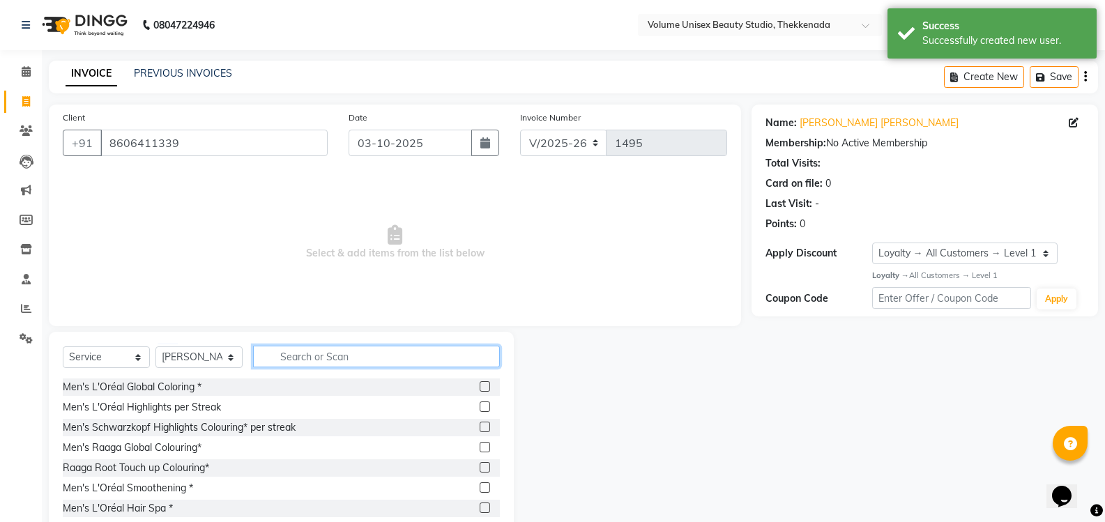
click at [326, 361] on input "text" at bounding box center [376, 357] width 247 height 22
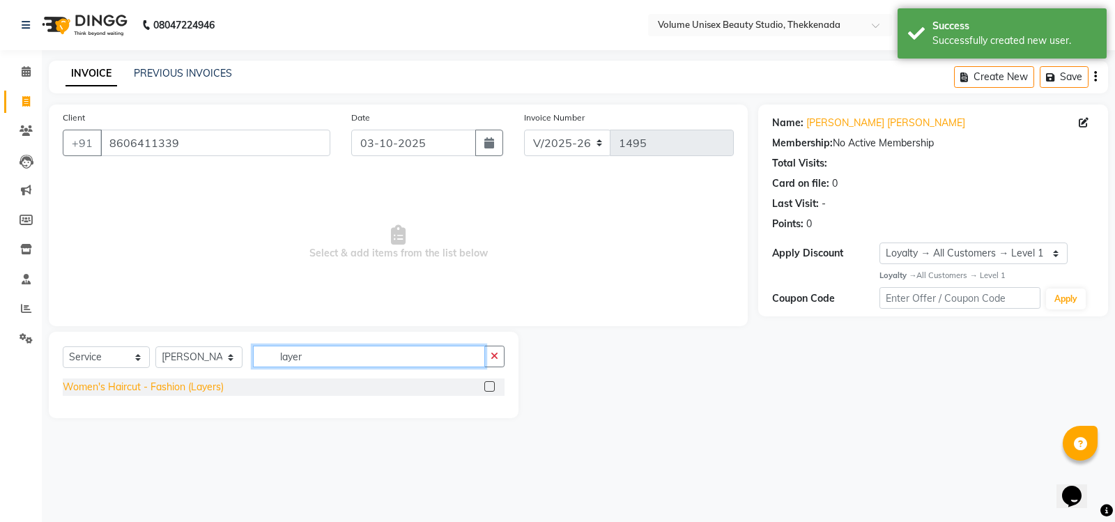
type input "layer"
click at [193, 384] on div "Women's Haircut - Fashion (Layers)" at bounding box center [143, 387] width 161 height 15
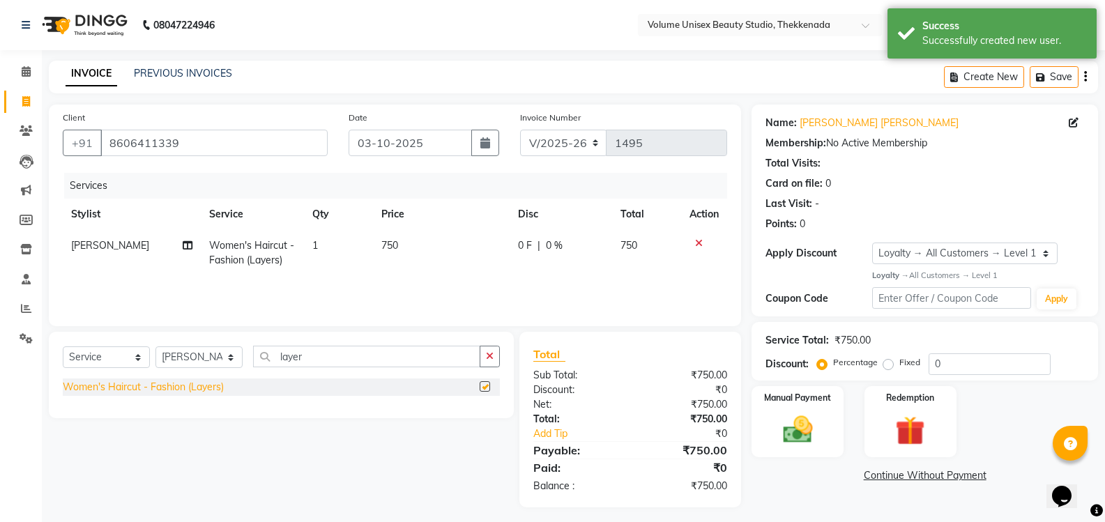
checkbox input "false"
click at [795, 428] on img at bounding box center [796, 430] width 49 height 36
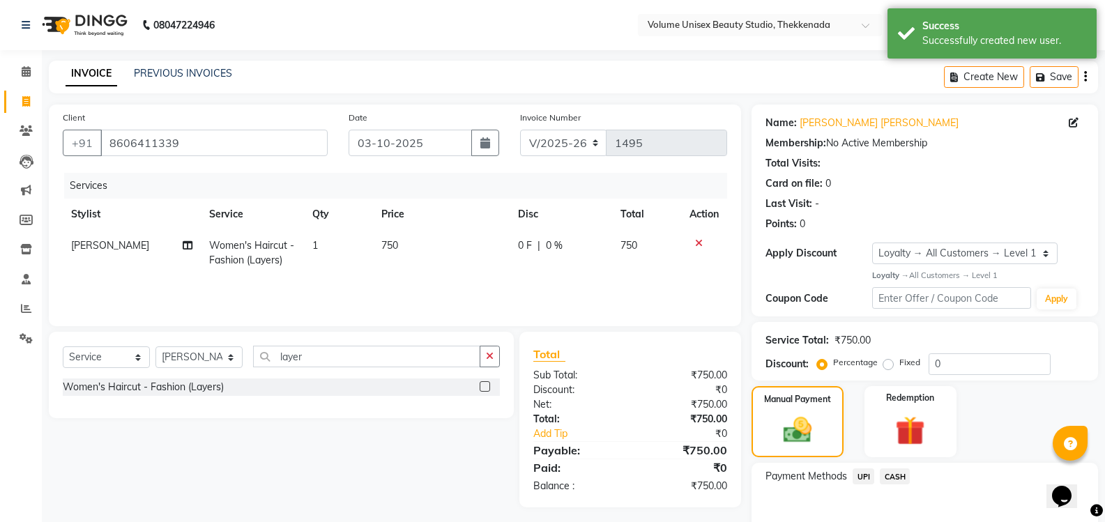
click at [862, 475] on span "UPI" at bounding box center [863, 476] width 22 height 16
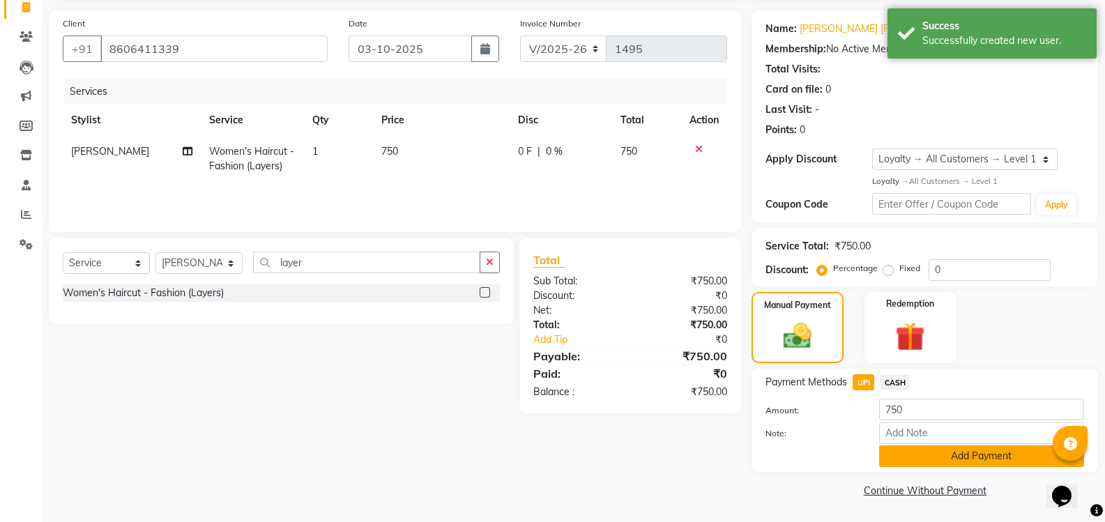
click at [927, 452] on button "Add Payment" at bounding box center [981, 456] width 205 height 22
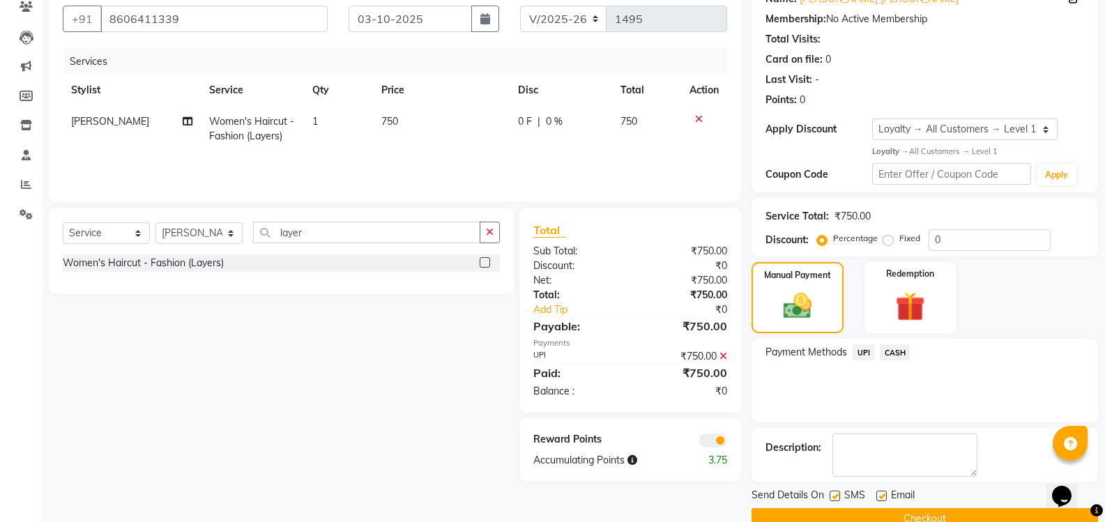
scroll to position [153, 0]
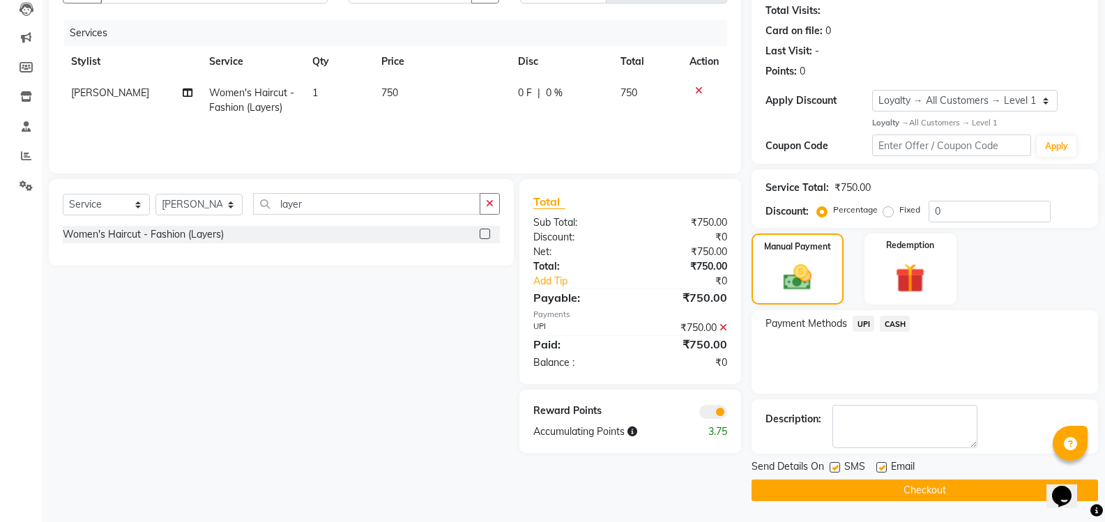
click at [913, 495] on button "Checkout" at bounding box center [924, 491] width 346 height 22
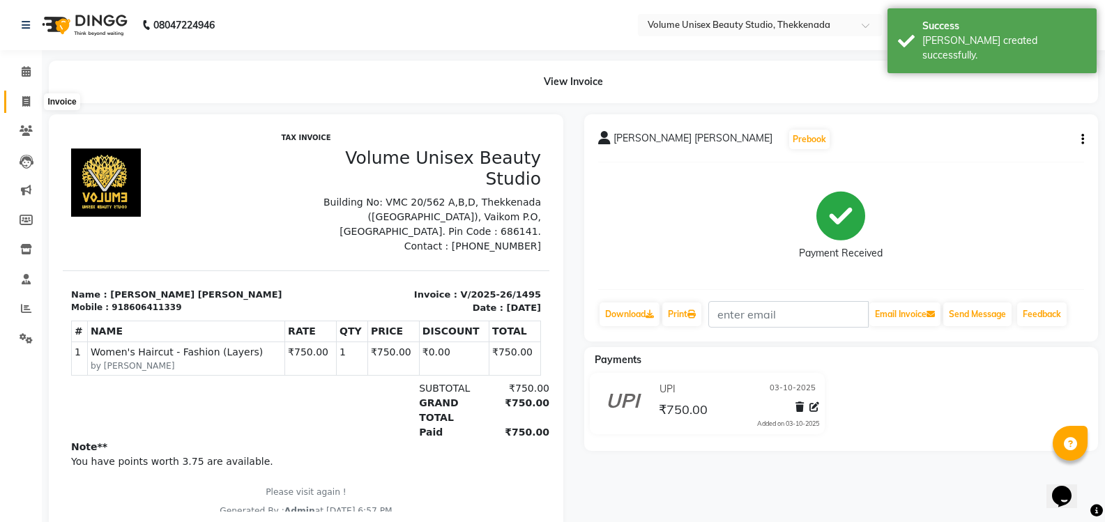
click at [26, 102] on icon at bounding box center [26, 101] width 8 height 10
select select "service"
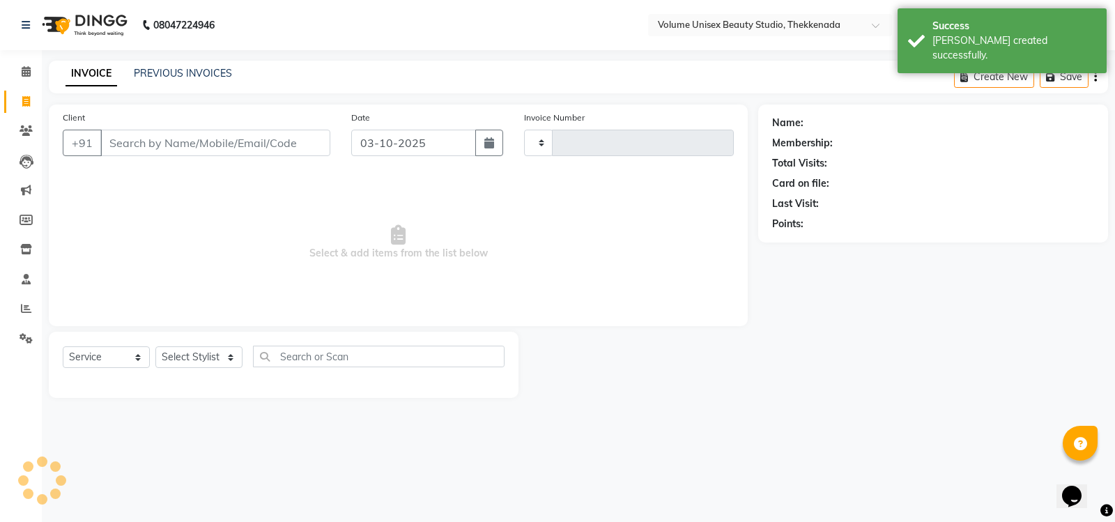
type input "1496"
select select "7432"
click at [169, 69] on link "PREVIOUS INVOICES" at bounding box center [183, 73] width 98 height 13
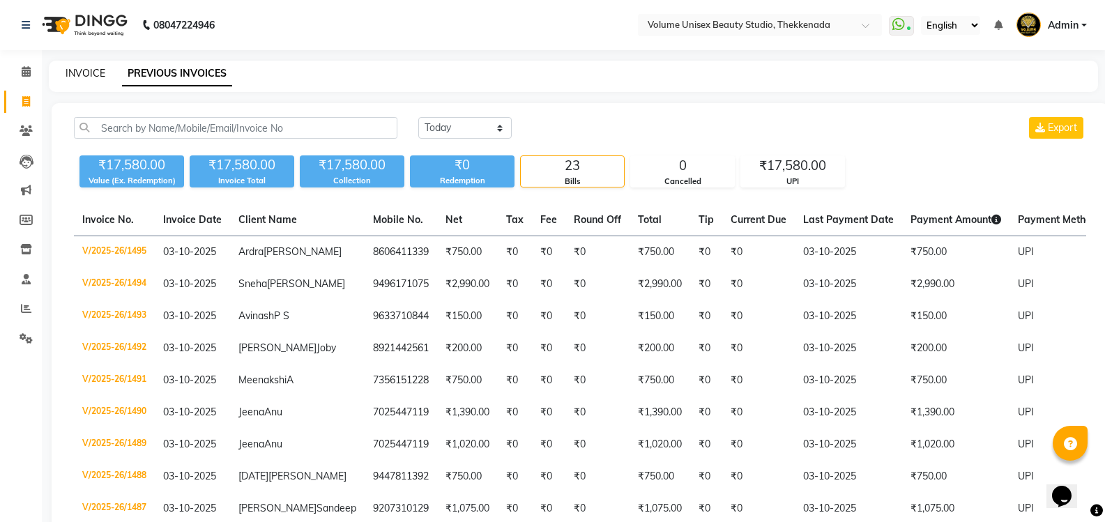
click at [84, 75] on link "INVOICE" at bounding box center [86, 73] width 40 height 13
select select "service"
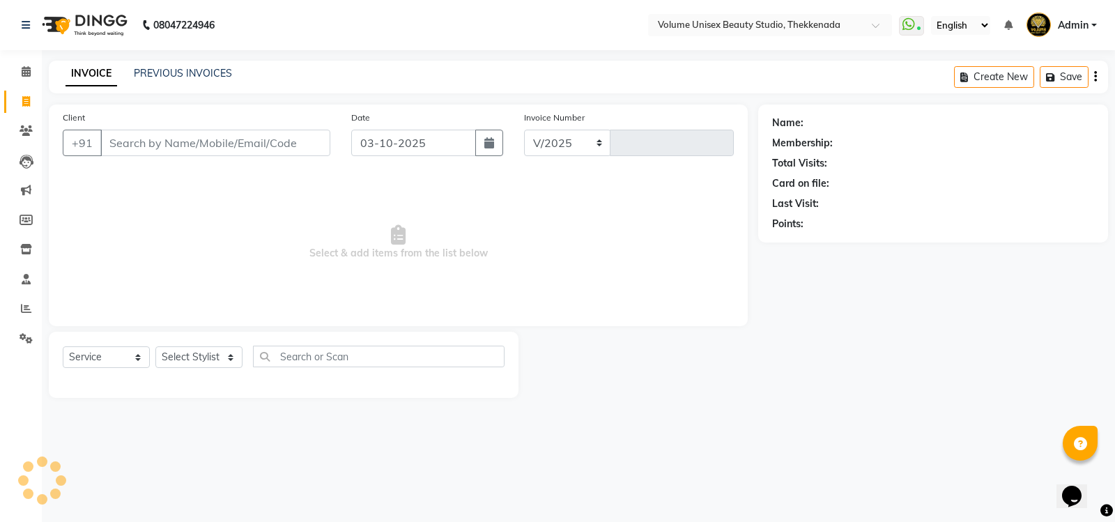
select select "7432"
type input "1496"
click at [214, 141] on input "Client" at bounding box center [215, 143] width 230 height 26
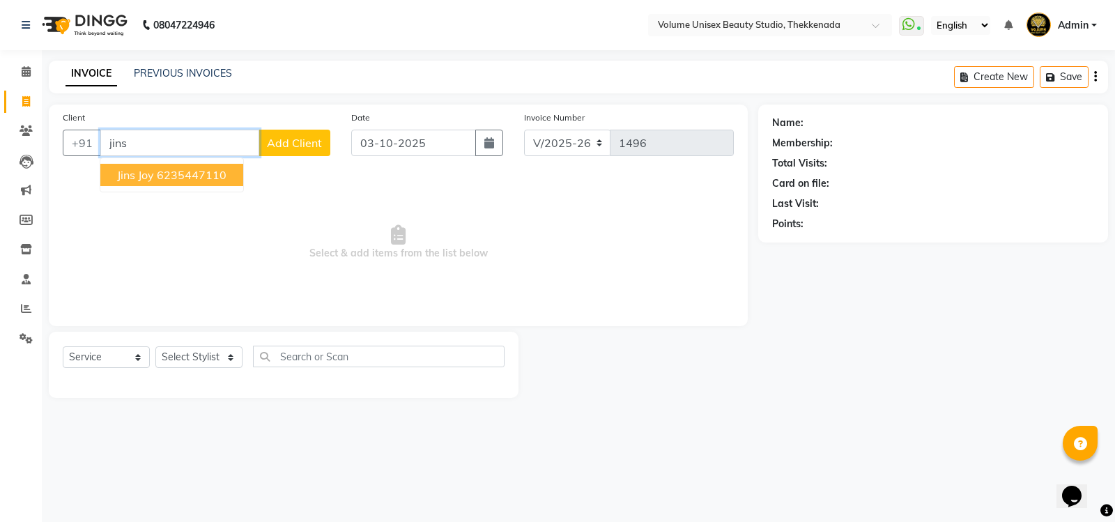
click at [168, 177] on ngb-highlight "6235447110" at bounding box center [192, 175] width 70 height 14
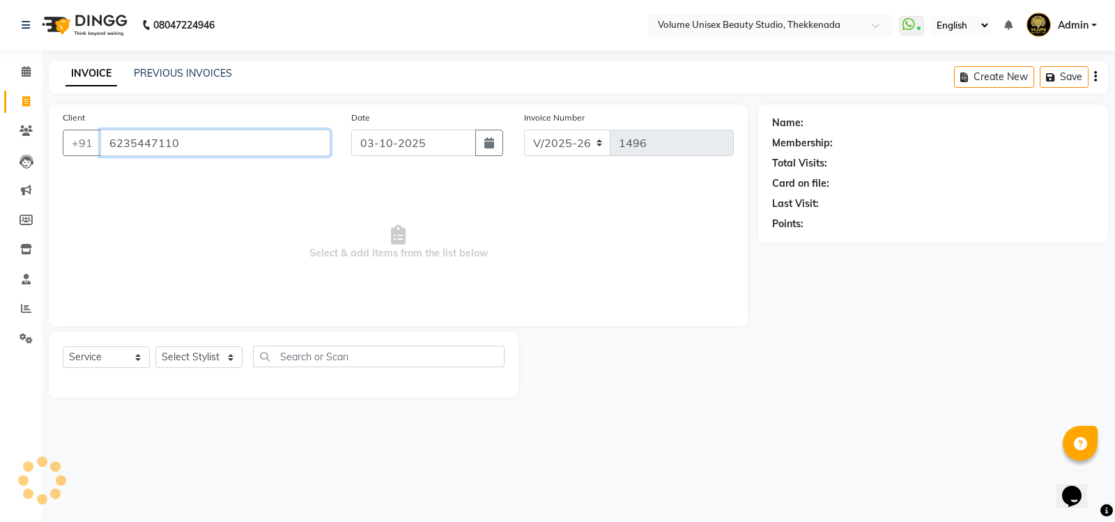
type input "6235447110"
select select "1: Object"
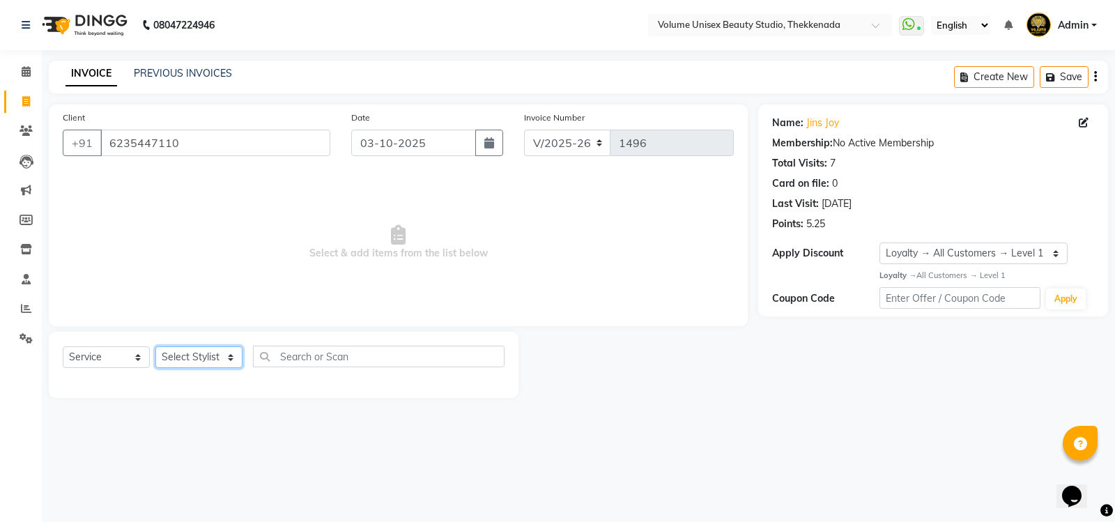
click at [236, 357] on select "Select Stylist [PERSON_NAME] [PERSON_NAME] [PERSON_NAME] [PERSON_NAME] [PERSON_…" at bounding box center [198, 357] width 87 height 22
select select "65214"
click at [155, 346] on select "Select Stylist [PERSON_NAME] [PERSON_NAME] [PERSON_NAME] [PERSON_NAME] [PERSON_…" at bounding box center [198, 357] width 87 height 22
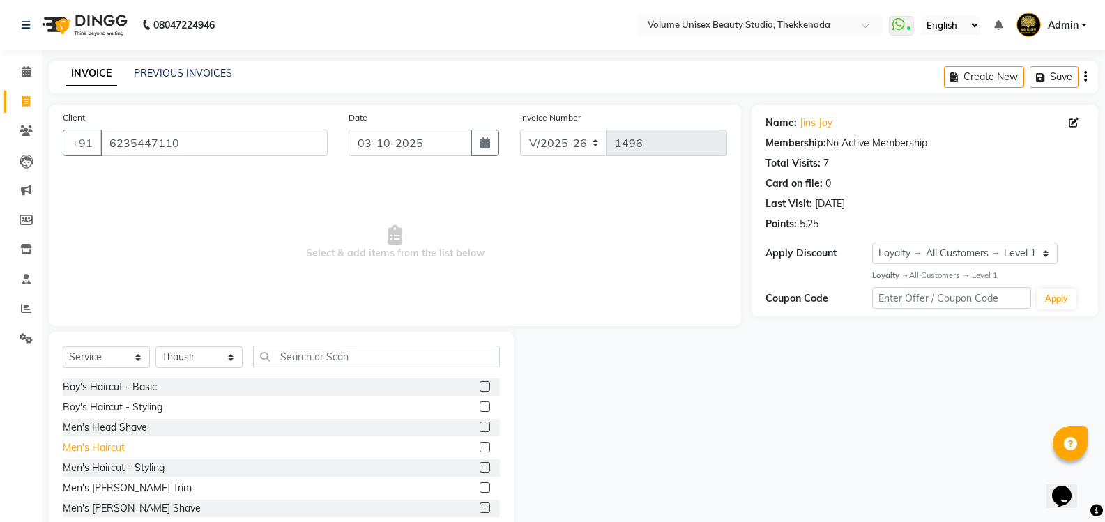
click at [110, 452] on div "Men's Haircut" at bounding box center [94, 447] width 62 height 15
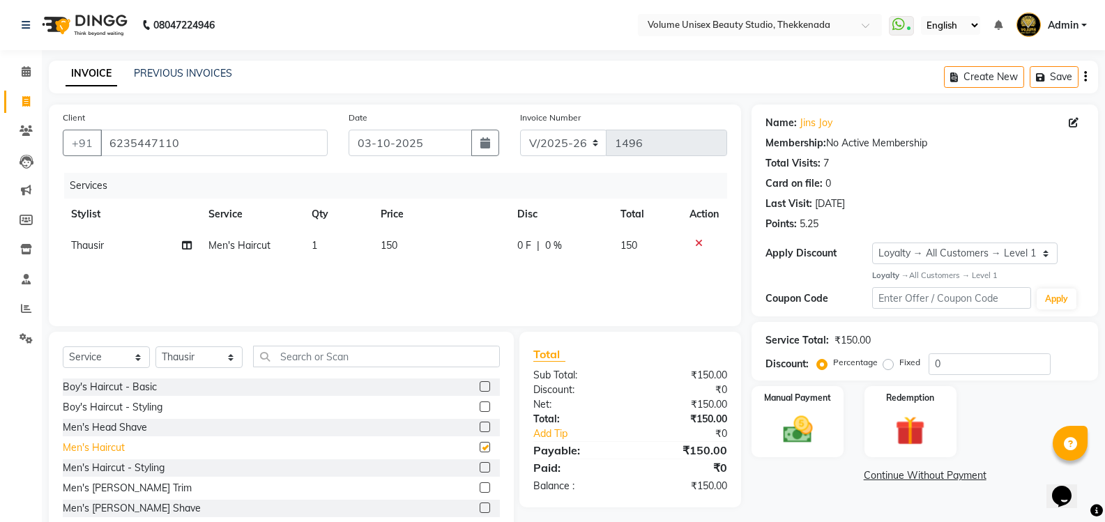
checkbox input "false"
click at [806, 429] on img at bounding box center [796, 430] width 49 height 36
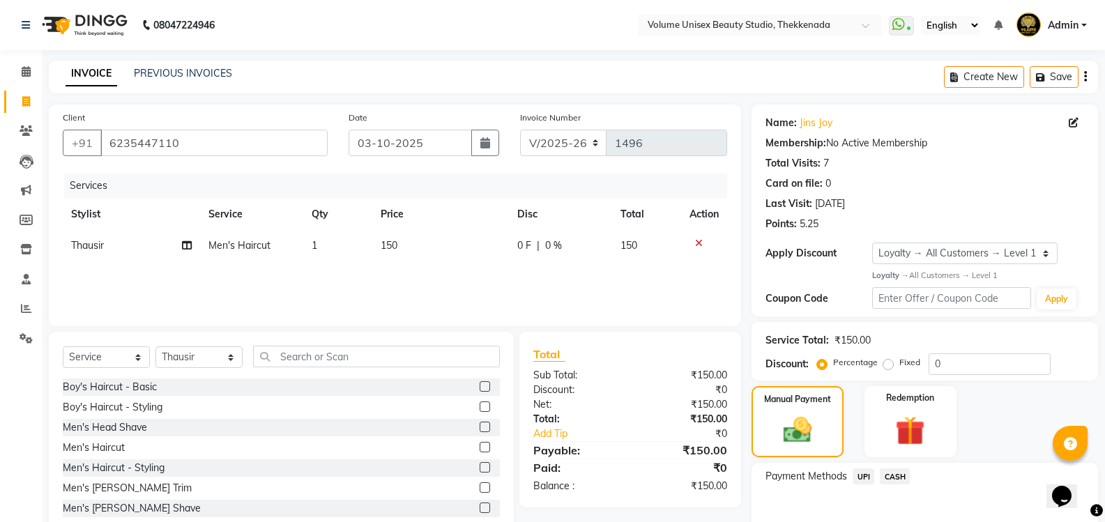
click at [861, 477] on span "UPI" at bounding box center [863, 476] width 22 height 16
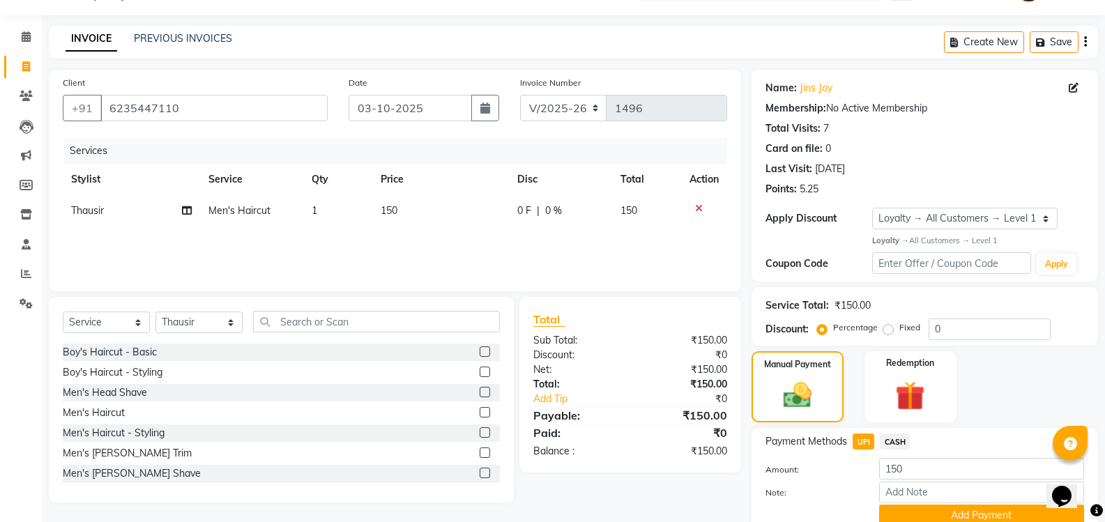
scroll to position [94, 0]
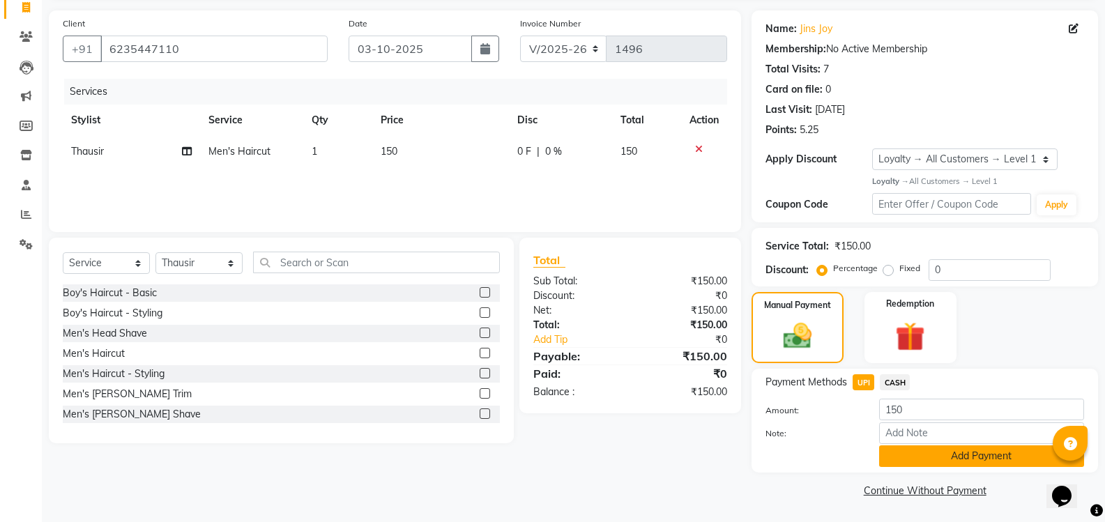
click at [926, 459] on button "Add Payment" at bounding box center [981, 456] width 205 height 22
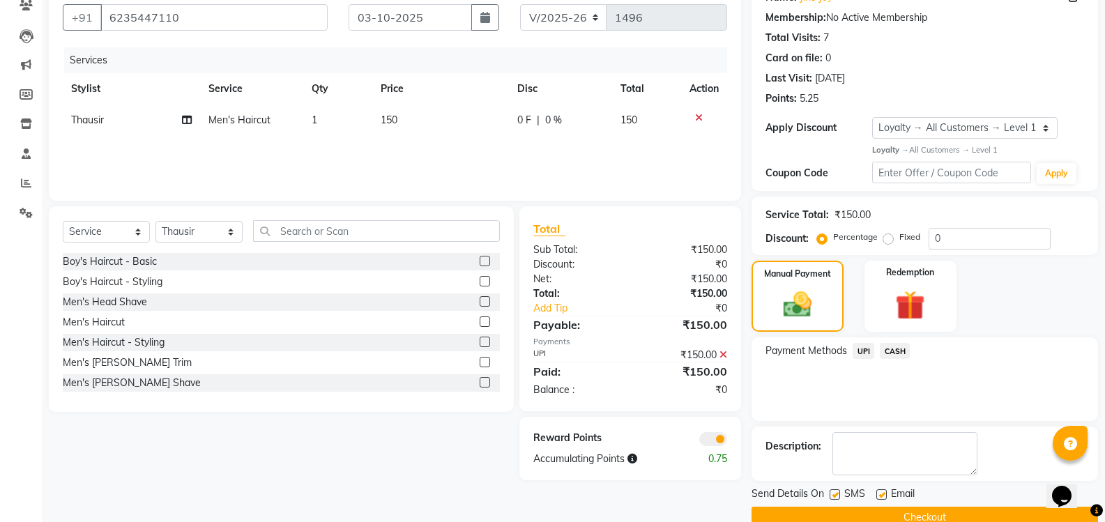
scroll to position [153, 0]
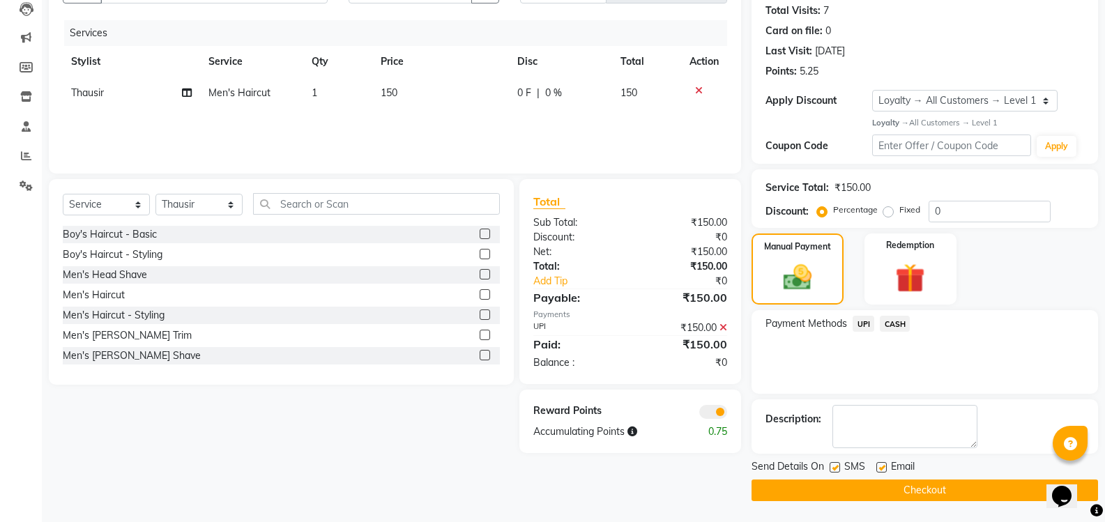
click at [917, 490] on button "Checkout" at bounding box center [924, 491] width 346 height 22
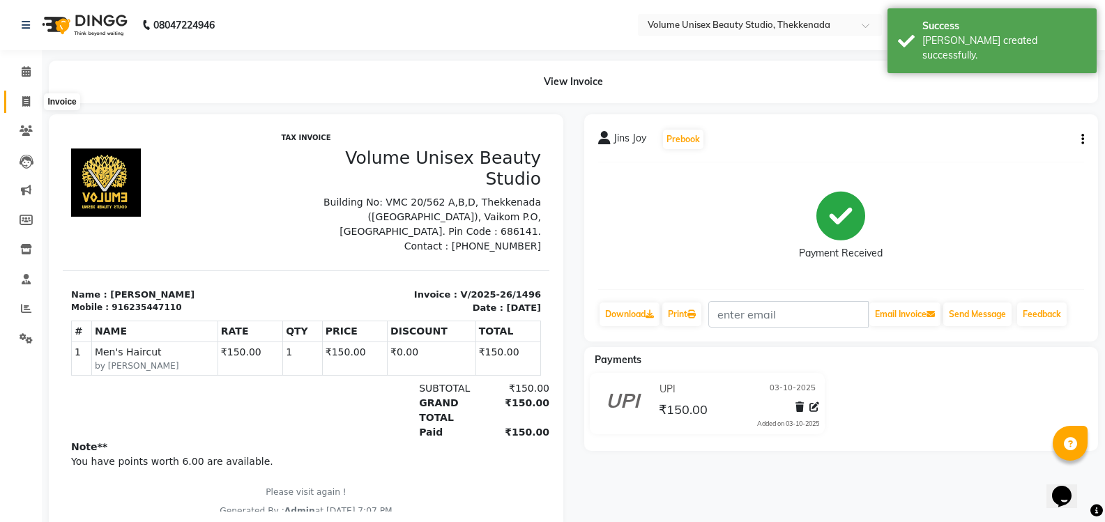
click at [27, 103] on icon at bounding box center [26, 101] width 8 height 10
select select "7432"
select select "service"
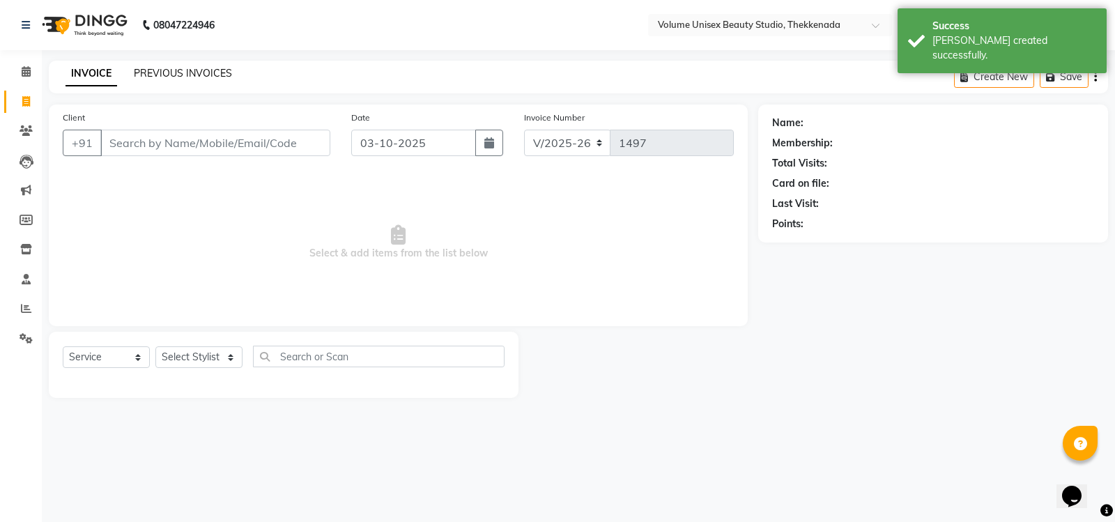
click at [160, 70] on link "PREVIOUS INVOICES" at bounding box center [183, 73] width 98 height 13
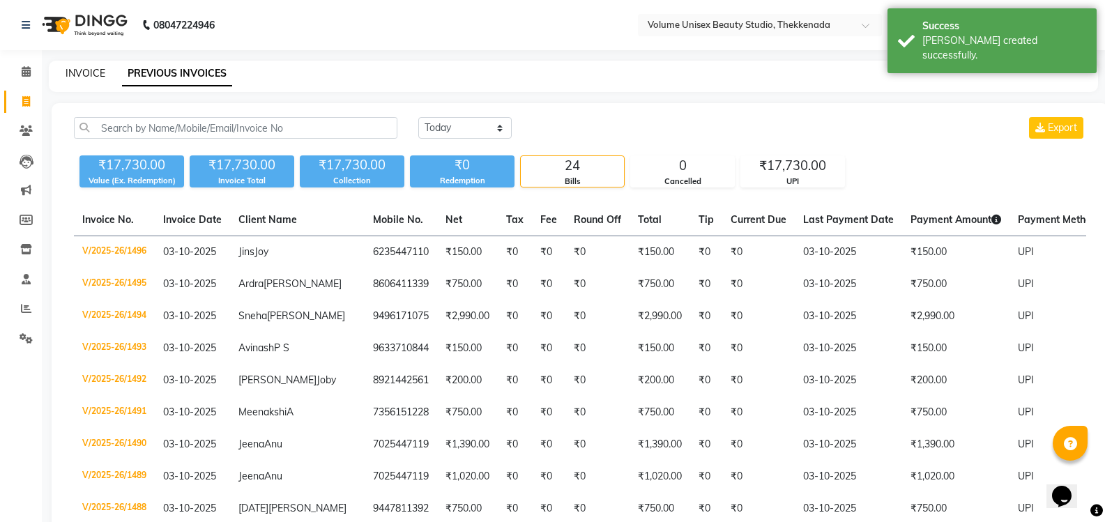
click at [86, 75] on link "INVOICE" at bounding box center [86, 73] width 40 height 13
select select "service"
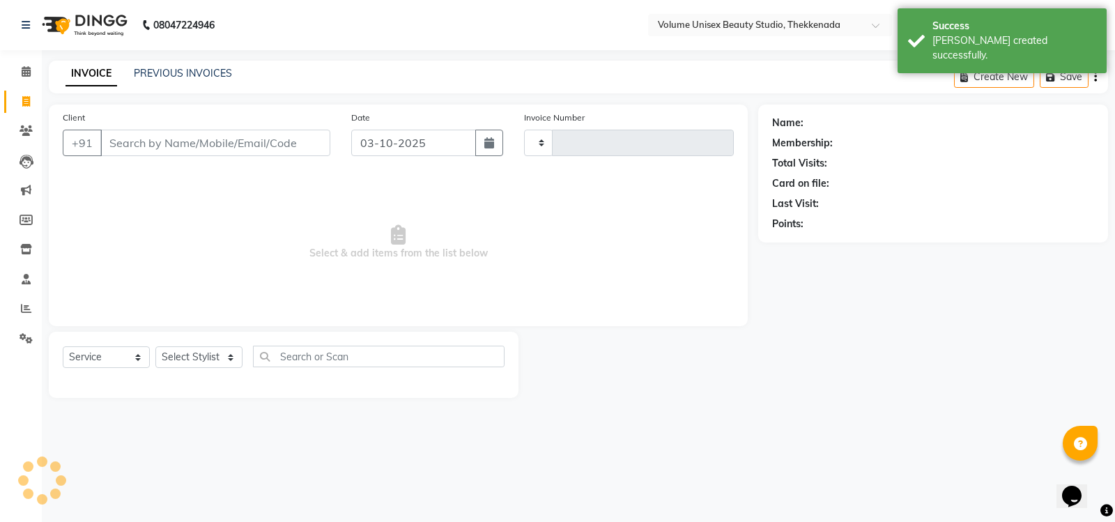
type input "1497"
select select "7432"
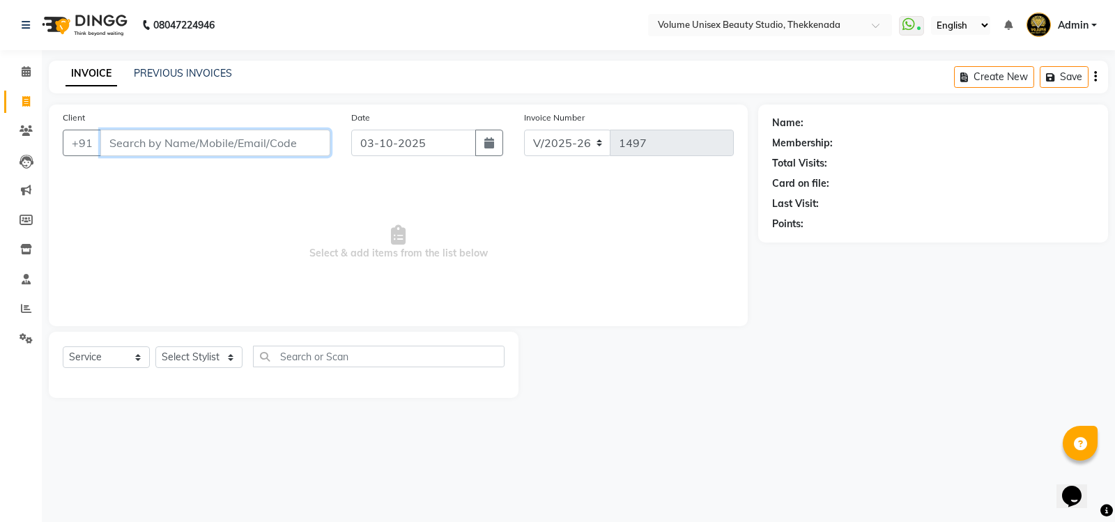
click at [139, 141] on input "Client" at bounding box center [215, 143] width 230 height 26
type input "6282561176"
click at [311, 141] on span "Add Client" at bounding box center [294, 143] width 55 height 14
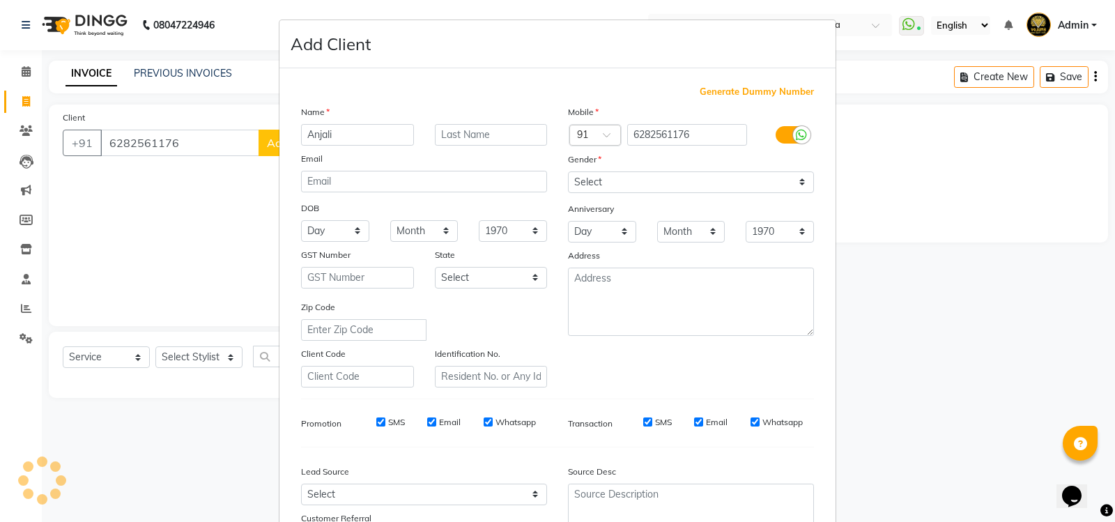
type input "Anjali"
type input "S"
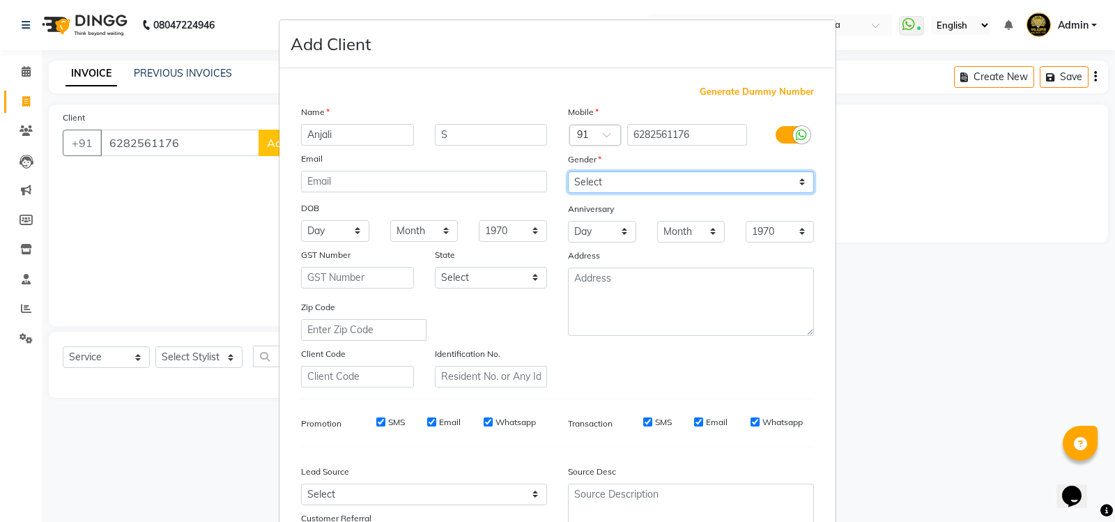
click at [606, 185] on select "Select [DEMOGRAPHIC_DATA] [DEMOGRAPHIC_DATA] Other Prefer Not To Say" at bounding box center [691, 182] width 246 height 22
select select "[DEMOGRAPHIC_DATA]"
click at [568, 171] on select "Select [DEMOGRAPHIC_DATA] [DEMOGRAPHIC_DATA] Other Prefer Not To Say" at bounding box center [691, 182] width 246 height 22
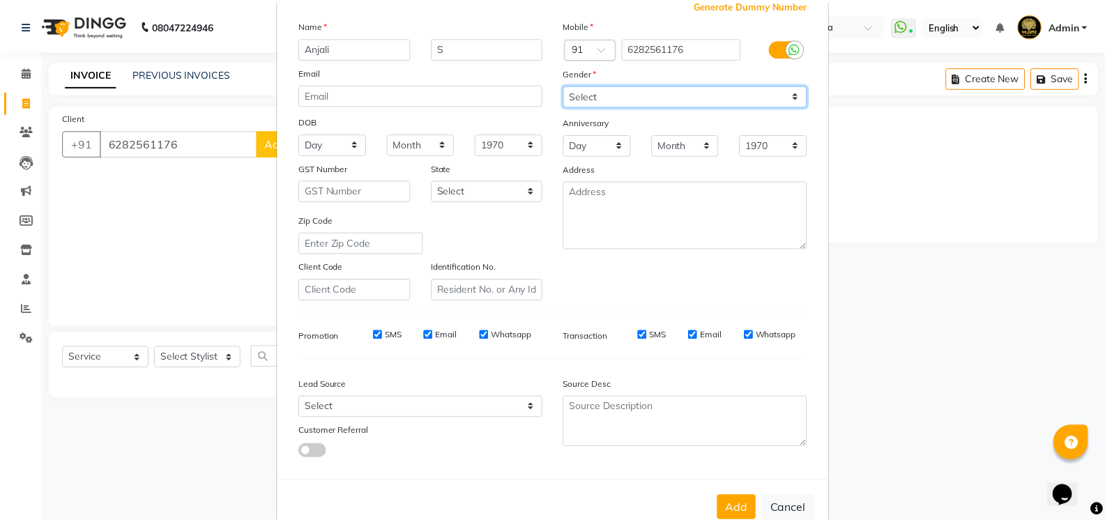
scroll to position [121, 0]
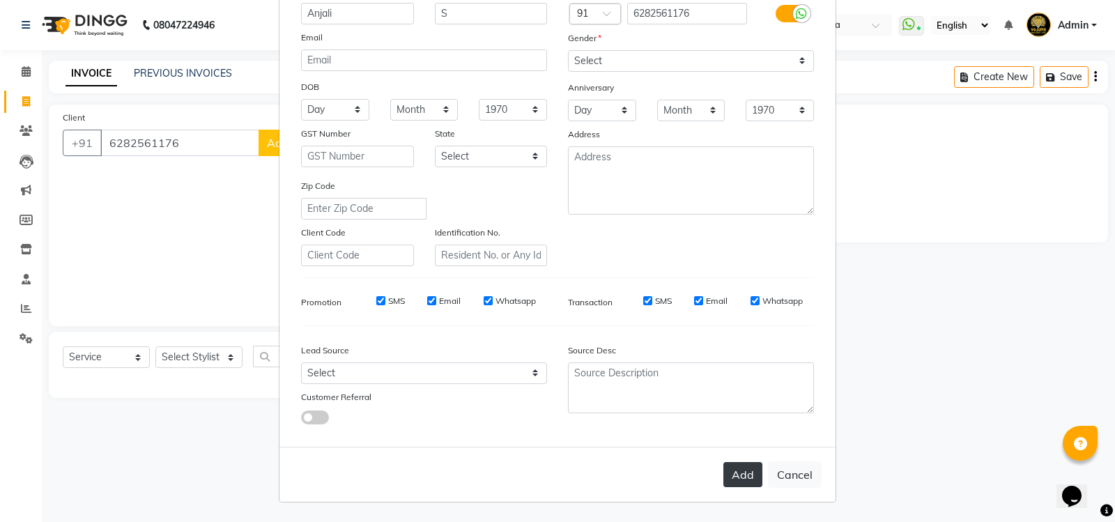
click at [733, 473] on button "Add" at bounding box center [742, 474] width 39 height 25
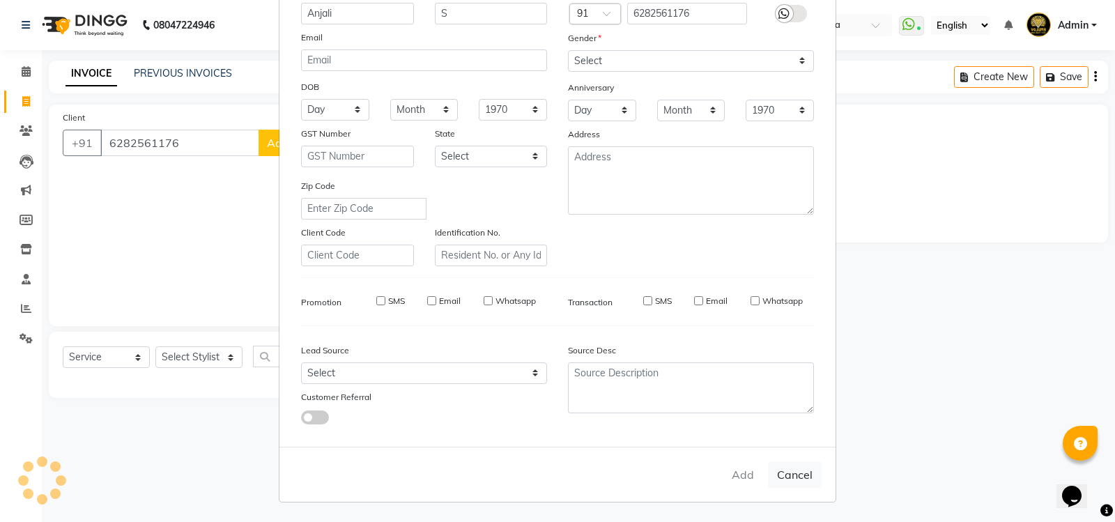
select select
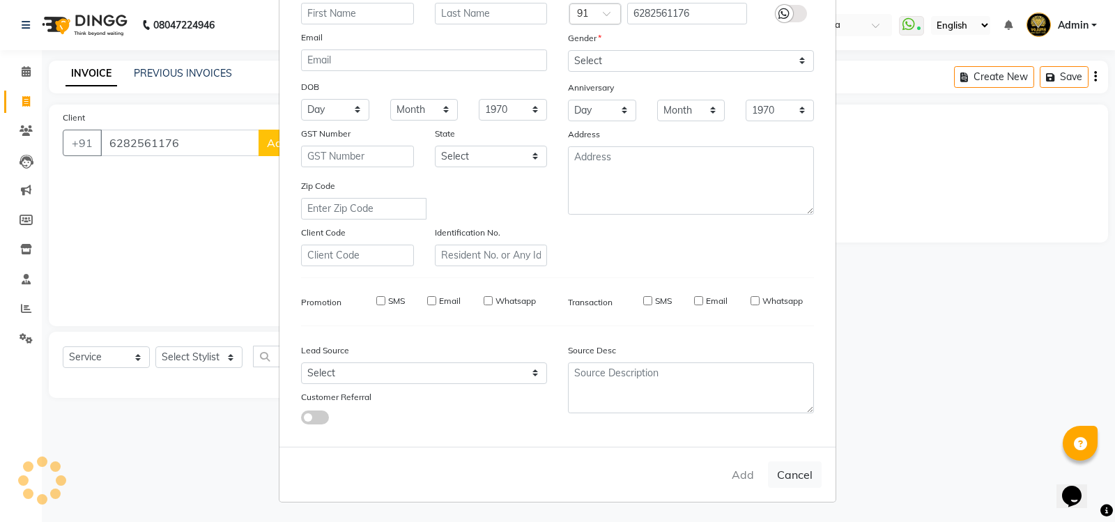
select select
checkbox input "false"
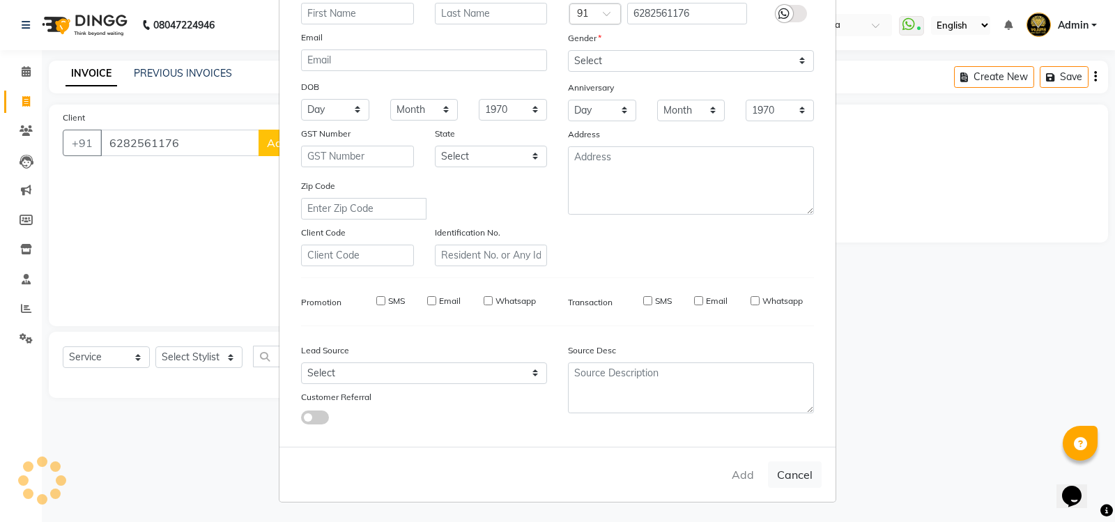
checkbox input "false"
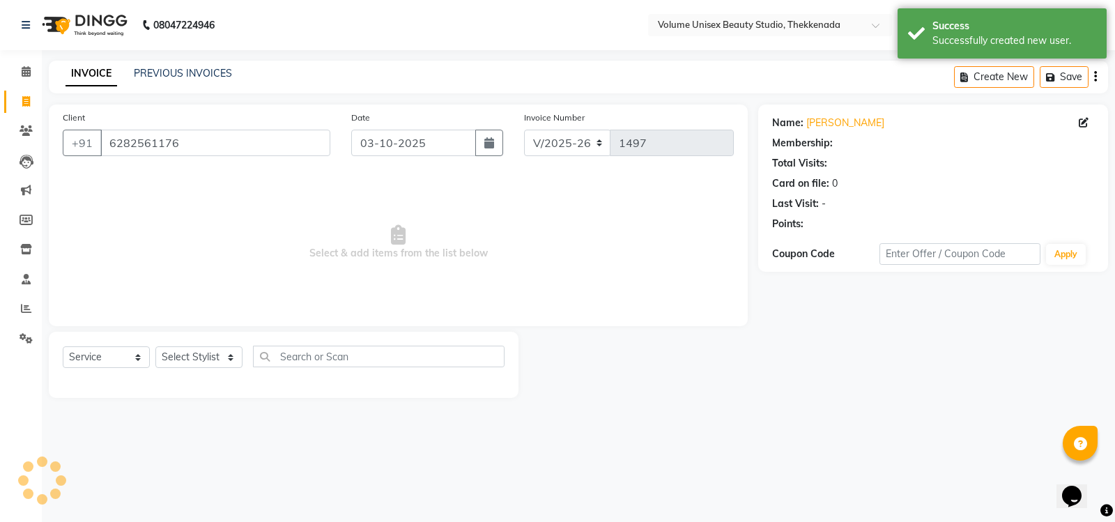
select select "1: Object"
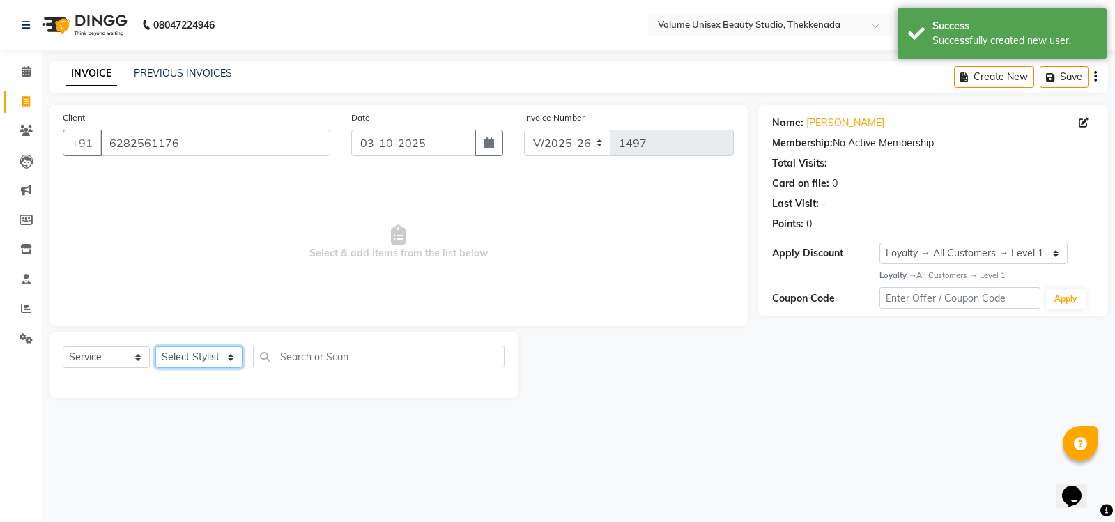
click at [194, 360] on select "Select Stylist [PERSON_NAME] [PERSON_NAME] [PERSON_NAME] [PERSON_NAME] [PERSON_…" at bounding box center [198, 357] width 87 height 22
select select "89555"
click at [155, 346] on select "Select Stylist [PERSON_NAME] [PERSON_NAME] [PERSON_NAME] [PERSON_NAME] [PERSON_…" at bounding box center [198, 357] width 87 height 22
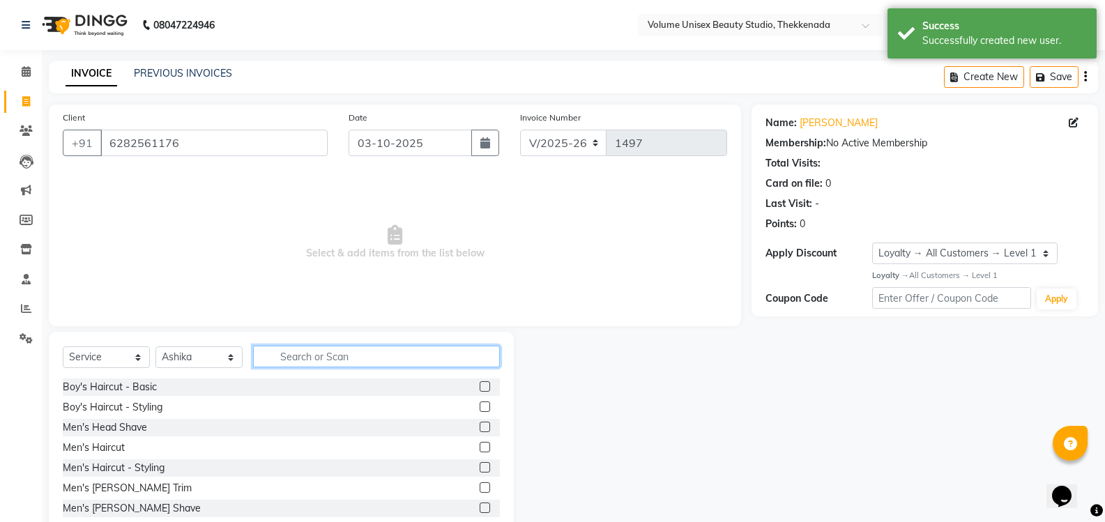
click at [297, 357] on input "text" at bounding box center [376, 357] width 247 height 22
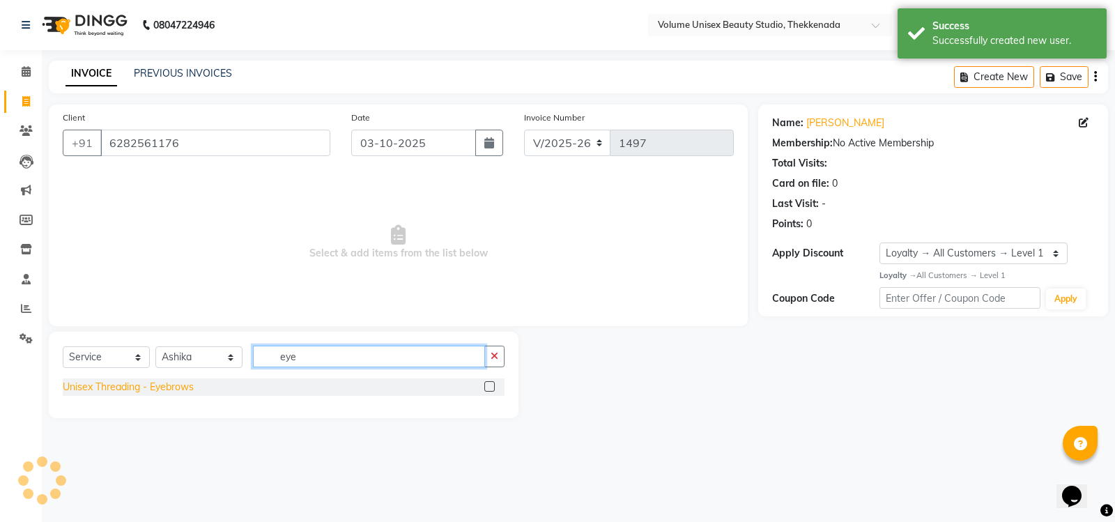
type input "eye"
click at [162, 384] on div "Unisex Threading - Eyebrows" at bounding box center [128, 387] width 131 height 15
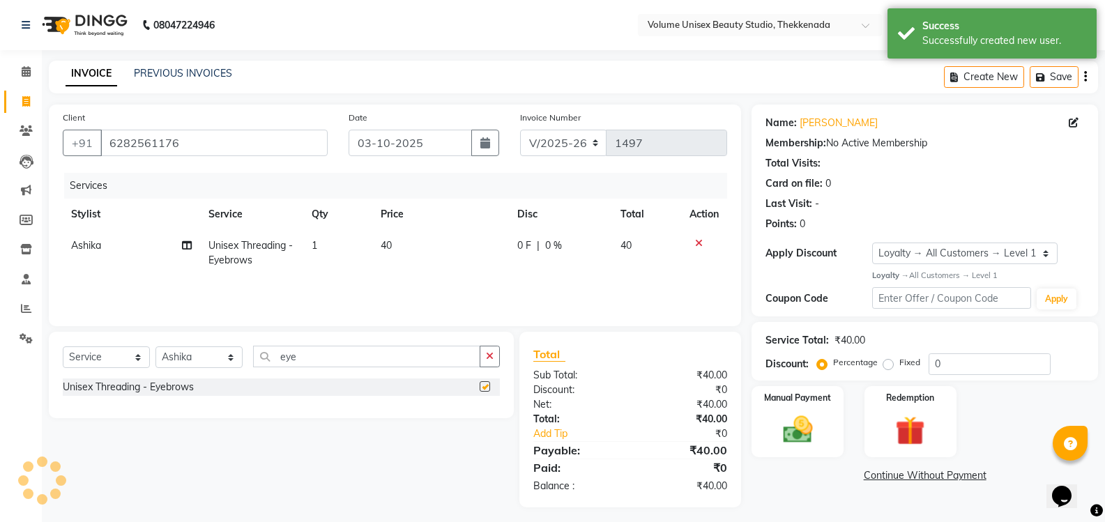
checkbox input "false"
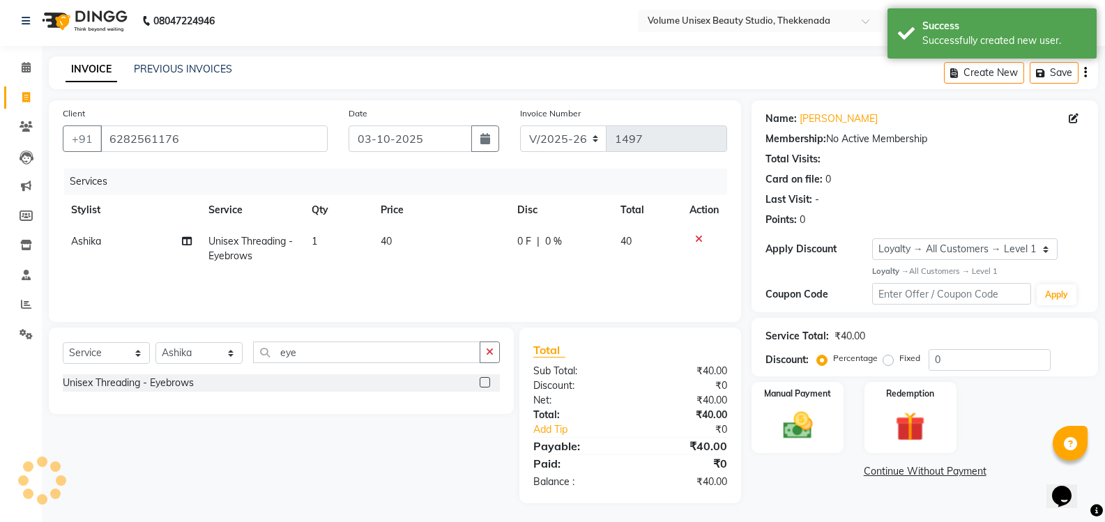
scroll to position [6, 0]
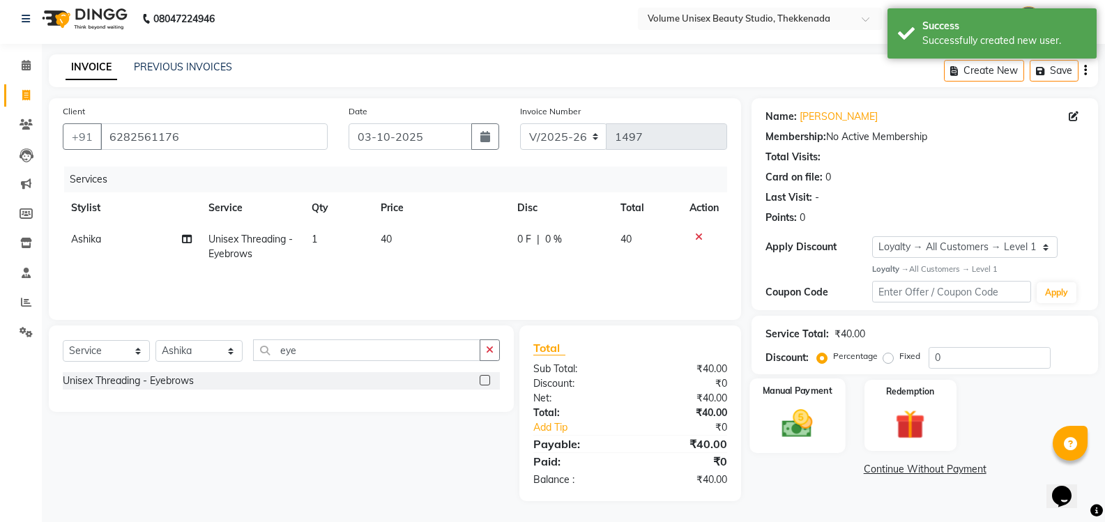
click at [779, 423] on img at bounding box center [796, 424] width 49 height 36
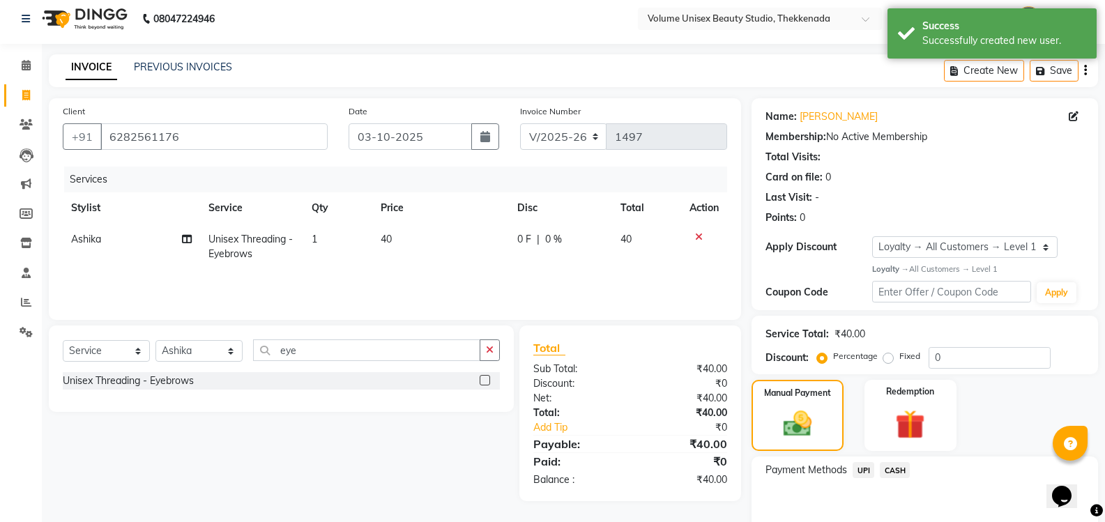
click at [861, 467] on span "UPI" at bounding box center [863, 470] width 22 height 16
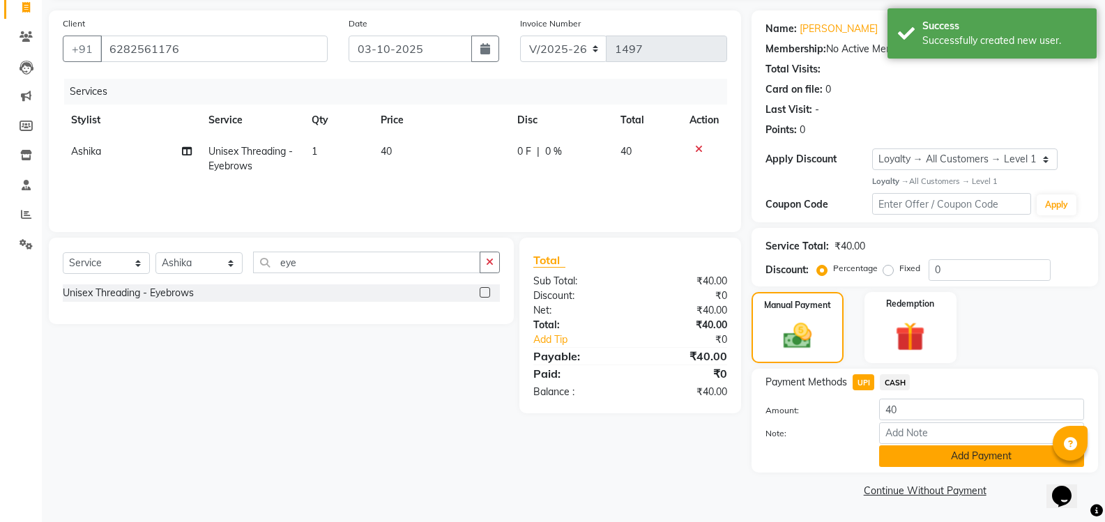
click at [938, 450] on button "Add Payment" at bounding box center [981, 456] width 205 height 22
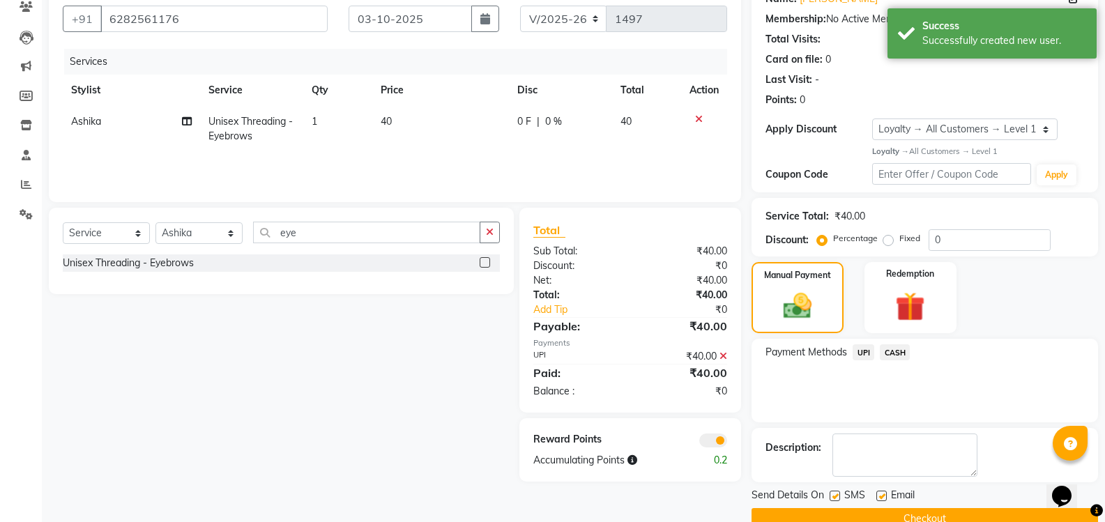
scroll to position [153, 0]
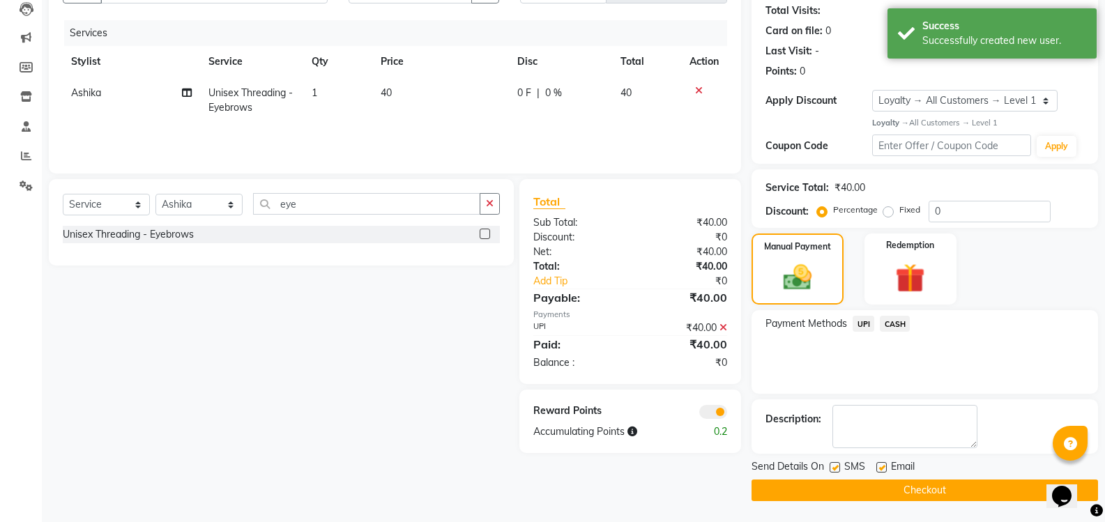
click at [919, 486] on button "Checkout" at bounding box center [924, 491] width 346 height 22
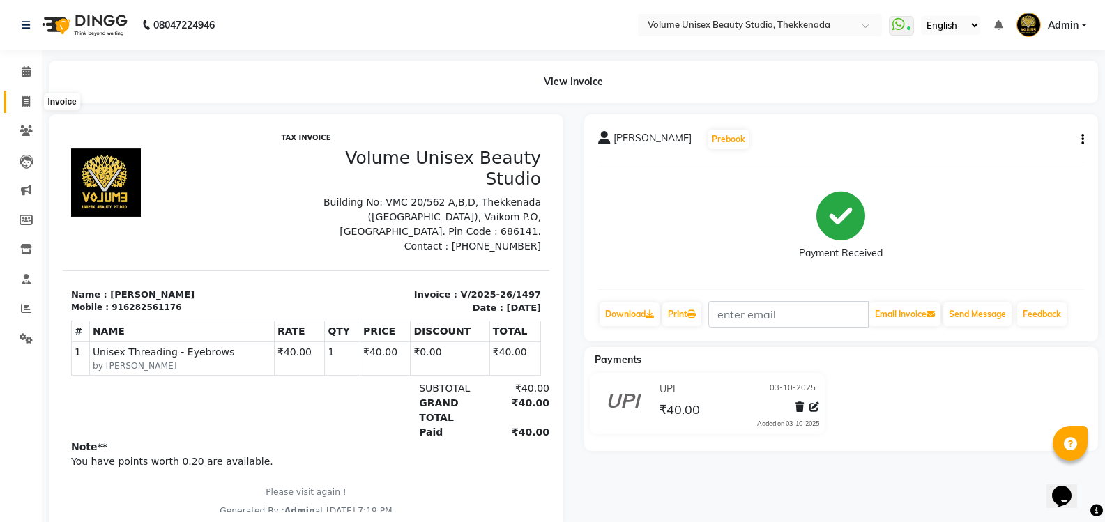
click at [31, 100] on span at bounding box center [26, 102] width 24 height 16
select select "service"
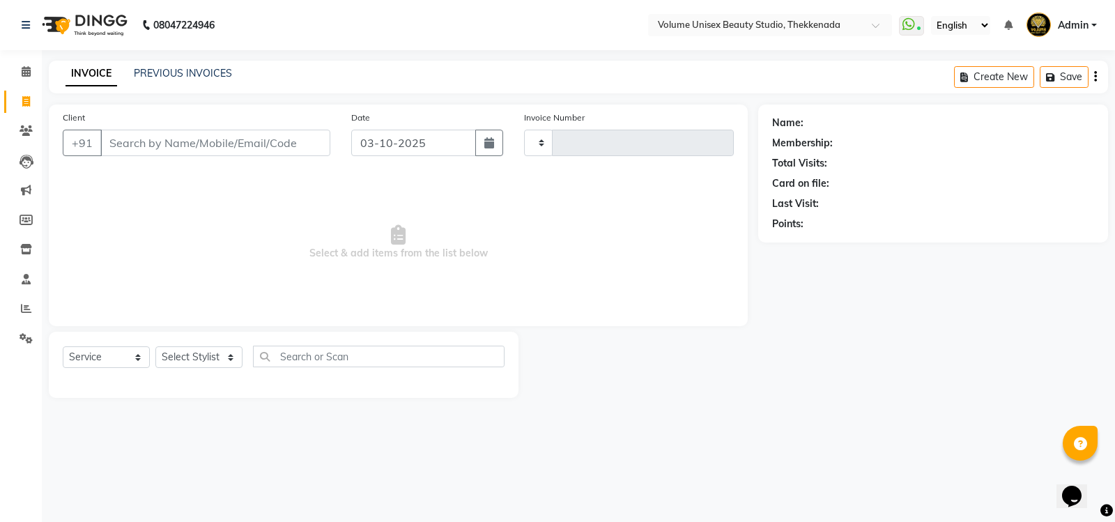
type input "1498"
select select "7432"
click at [121, 148] on input "Client" at bounding box center [215, 143] width 230 height 26
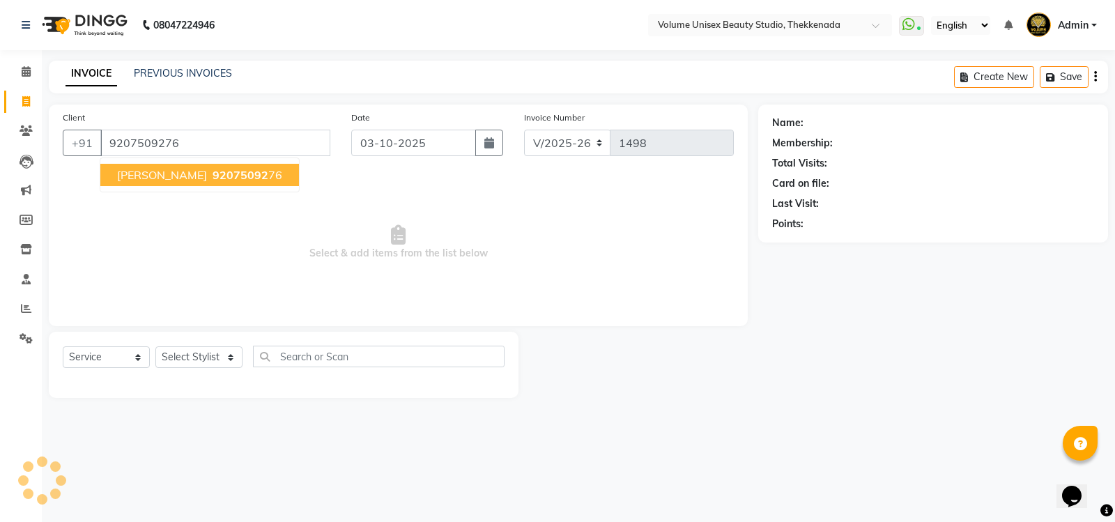
type input "9207509276"
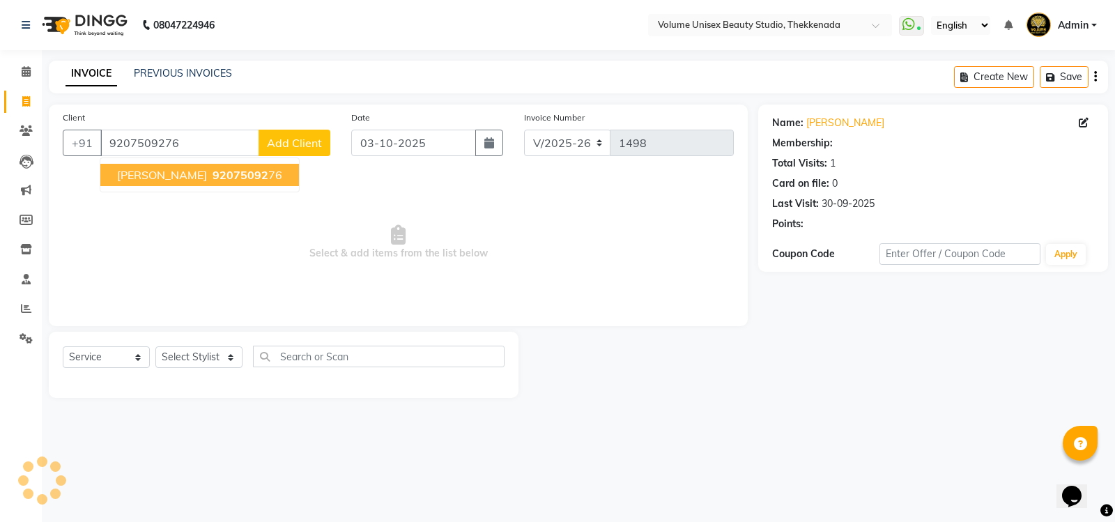
select select "1: Object"
click at [213, 178] on span "92075092" at bounding box center [241, 175] width 56 height 14
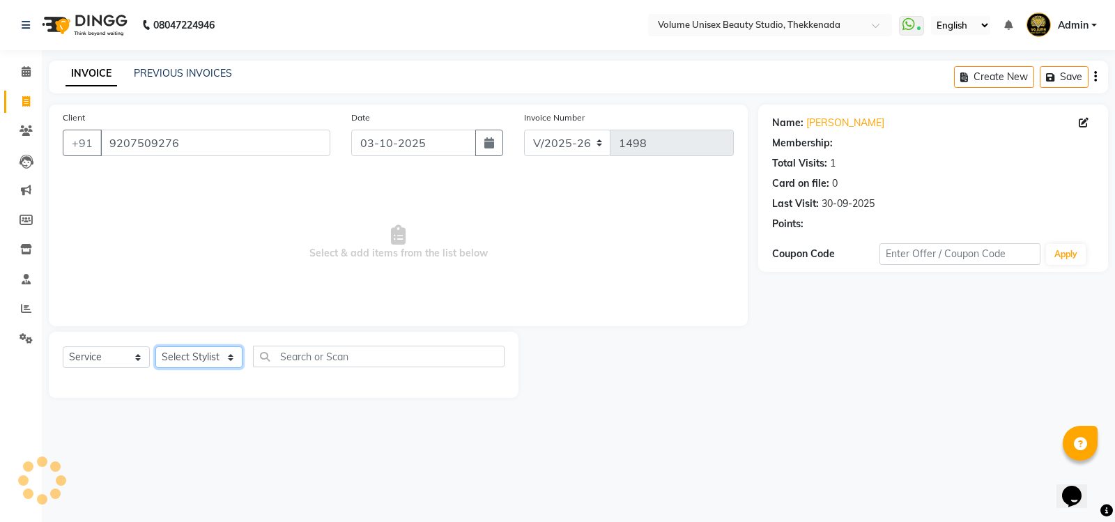
click at [197, 356] on select "Select Stylist [PERSON_NAME] [PERSON_NAME] [PERSON_NAME] [PERSON_NAME] [PERSON_…" at bounding box center [198, 357] width 87 height 22
select select "1: Object"
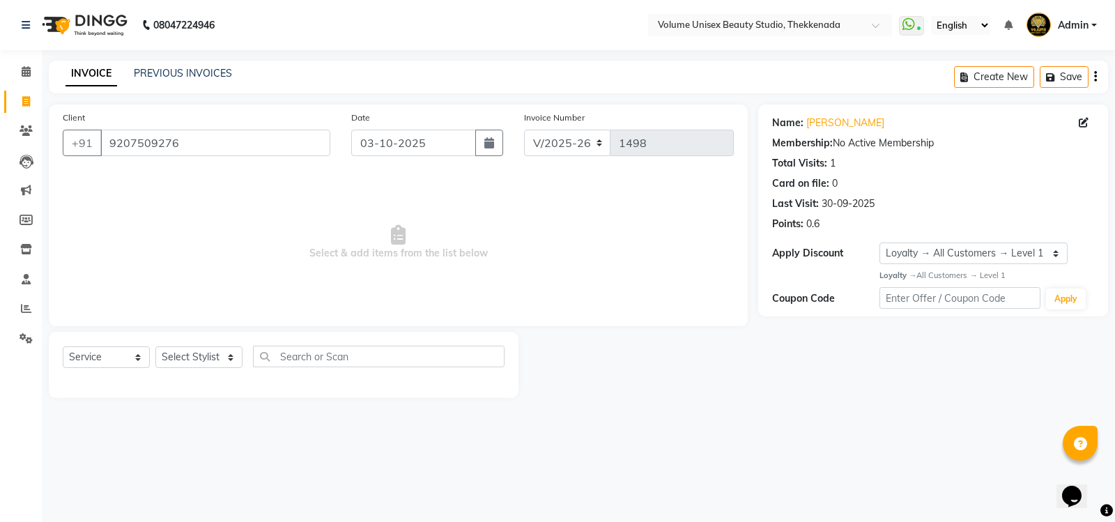
click at [318, 223] on span "Select & add items from the list below" at bounding box center [398, 242] width 671 height 139
click at [1082, 121] on icon at bounding box center [1084, 123] width 10 height 10
select select "[DEMOGRAPHIC_DATA]"
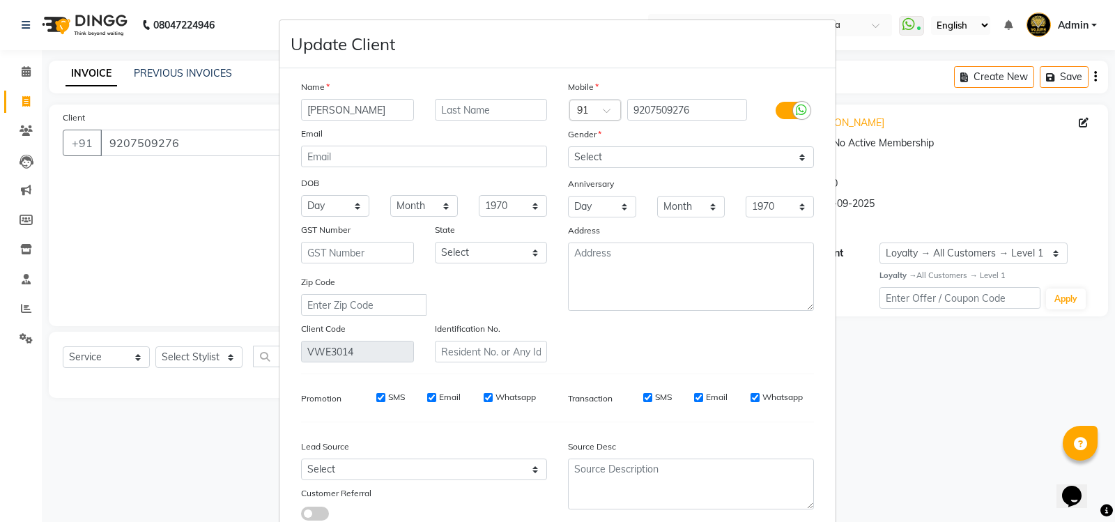
drag, startPoint x: 305, startPoint y: 109, endPoint x: 0, endPoint y: 94, distance: 305.6
click at [0, 94] on ngb-modal-window "Update Client Name [PERSON_NAME] Email DOB Day 01 02 03 04 05 06 07 08 09 10 11…" at bounding box center [557, 261] width 1115 height 522
type input "Abhi"
click at [493, 109] on input "text" at bounding box center [491, 110] width 113 height 22
type input "Ramesh"
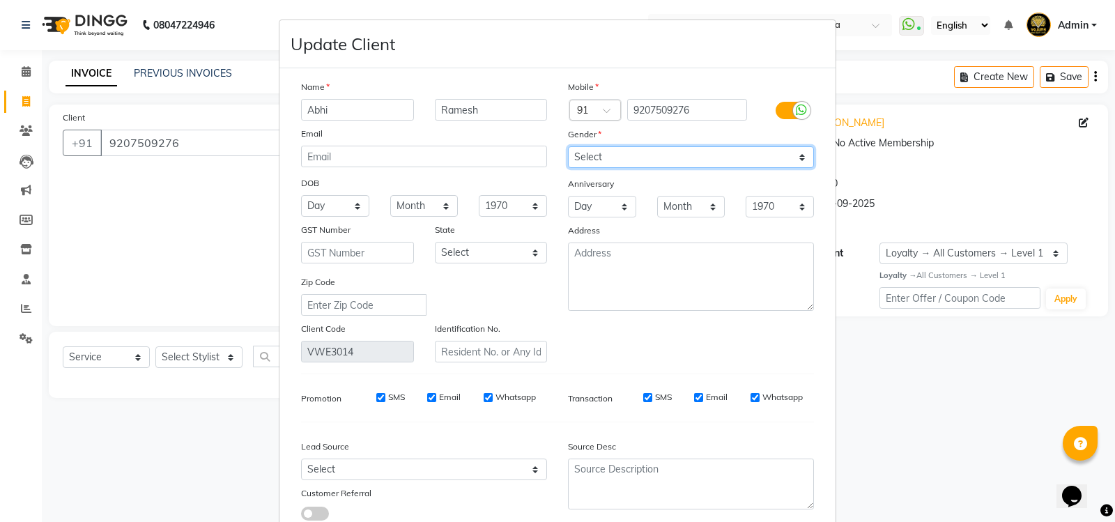
drag, startPoint x: 592, startPoint y: 151, endPoint x: 599, endPoint y: 167, distance: 18.4
click at [592, 151] on select "Select [DEMOGRAPHIC_DATA] [DEMOGRAPHIC_DATA] Other Prefer Not To Say" at bounding box center [691, 157] width 246 height 22
drag, startPoint x: 914, startPoint y: 333, endPoint x: 911, endPoint y: 388, distance: 55.2
click at [915, 334] on ngb-modal-window "Update Client Name [PERSON_NAME] Email DOB Day 01 02 03 04 05 06 07 08 09 10 11…" at bounding box center [557, 261] width 1115 height 522
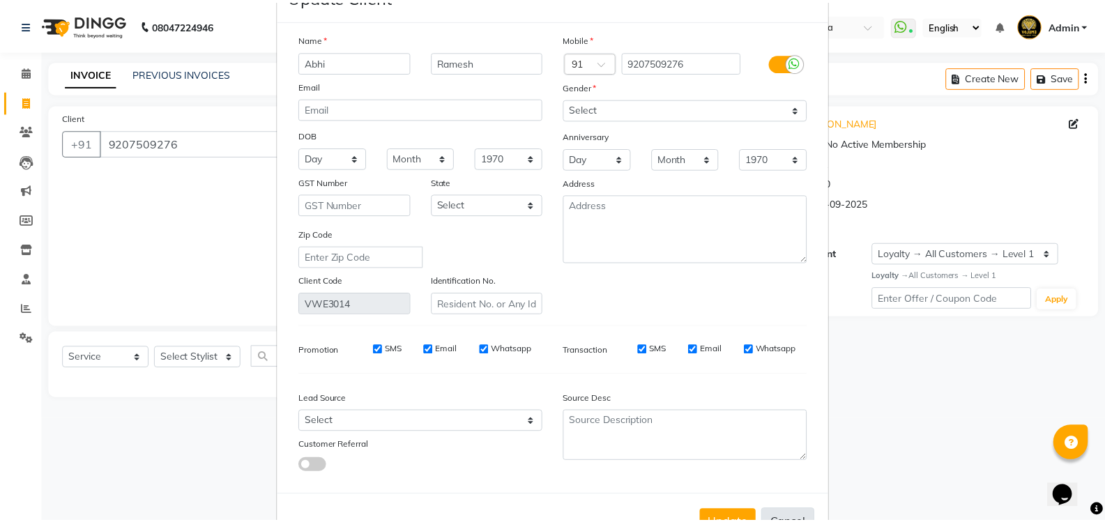
scroll to position [96, 0]
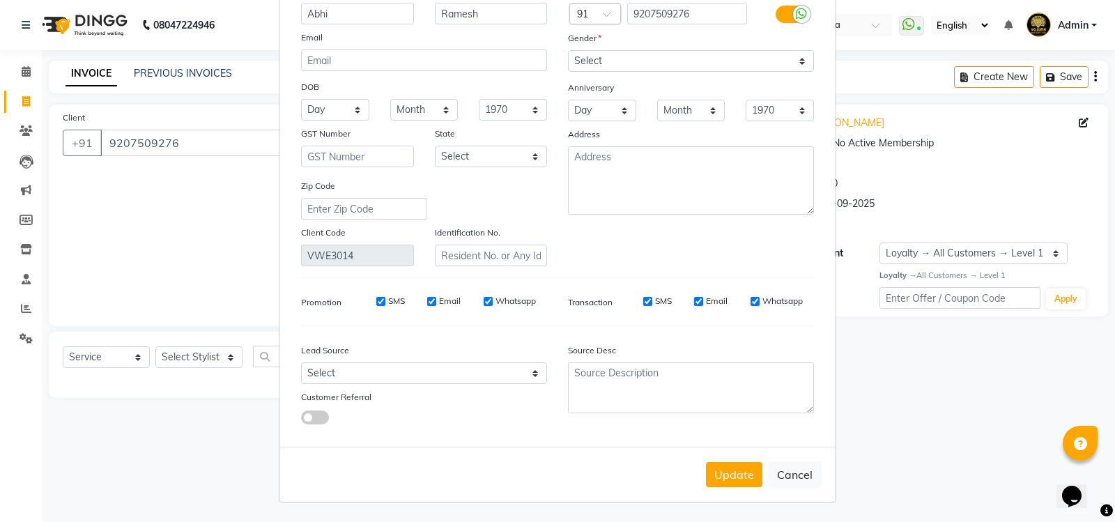
click at [741, 469] on button "Update" at bounding box center [734, 474] width 56 height 25
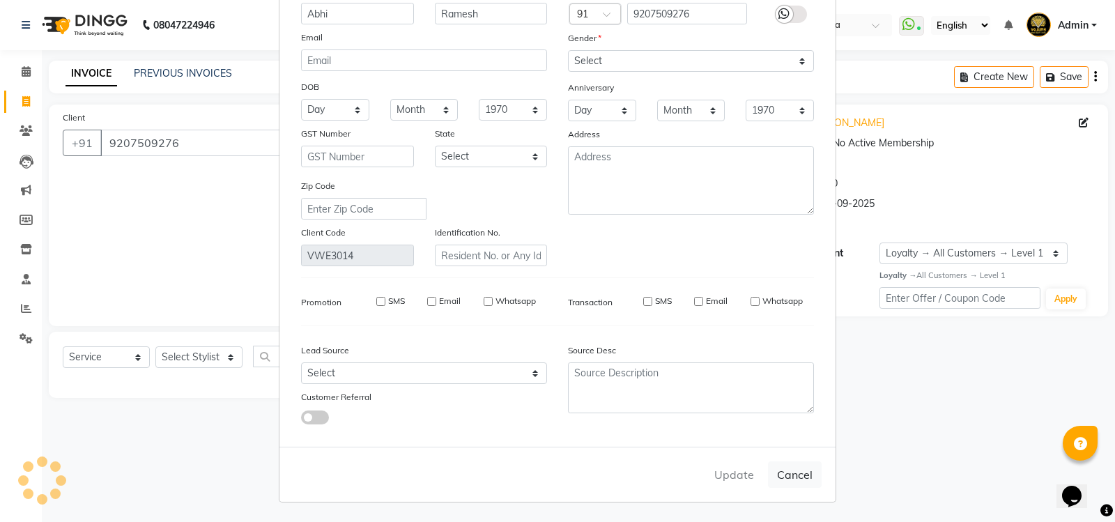
select select
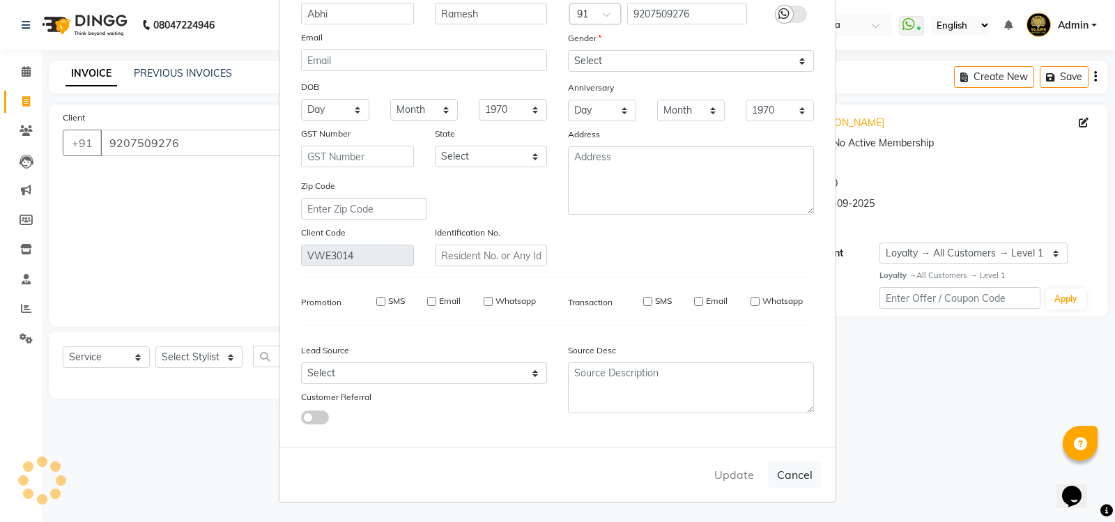
select select
checkbox input "false"
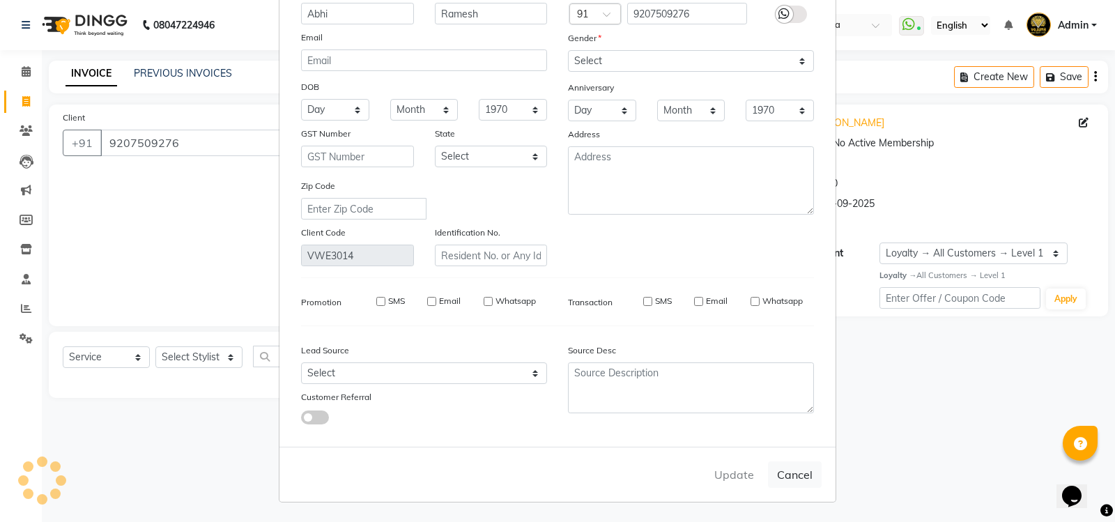
checkbox input "false"
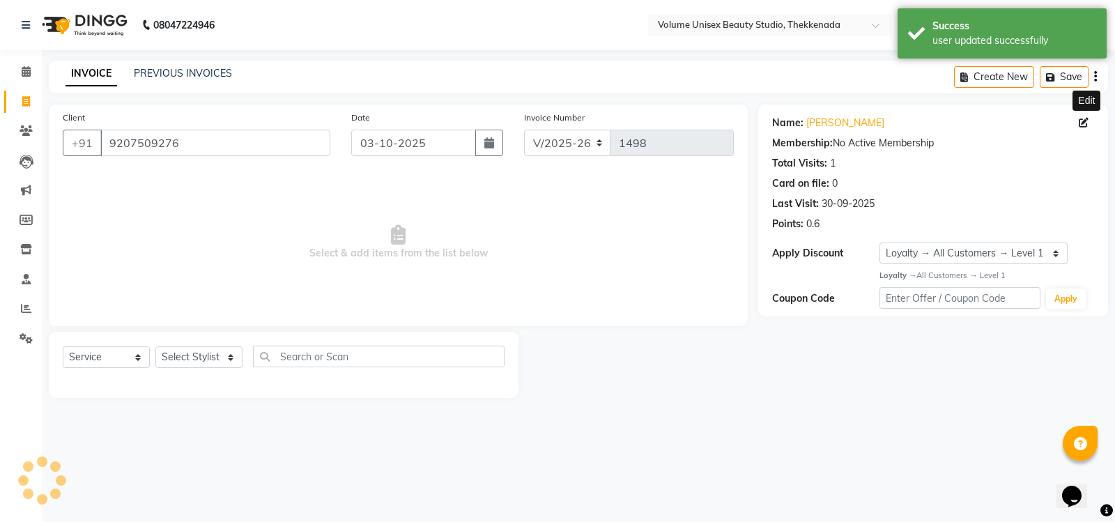
select select "1: Object"
click at [204, 355] on select "Select Stylist [PERSON_NAME] [PERSON_NAME] [PERSON_NAME] [PERSON_NAME] [PERSON_…" at bounding box center [198, 357] width 87 height 22
select select "91920"
click at [155, 346] on select "Select Stylist [PERSON_NAME] [PERSON_NAME] [PERSON_NAME] [PERSON_NAME] [PERSON_…" at bounding box center [198, 357] width 87 height 22
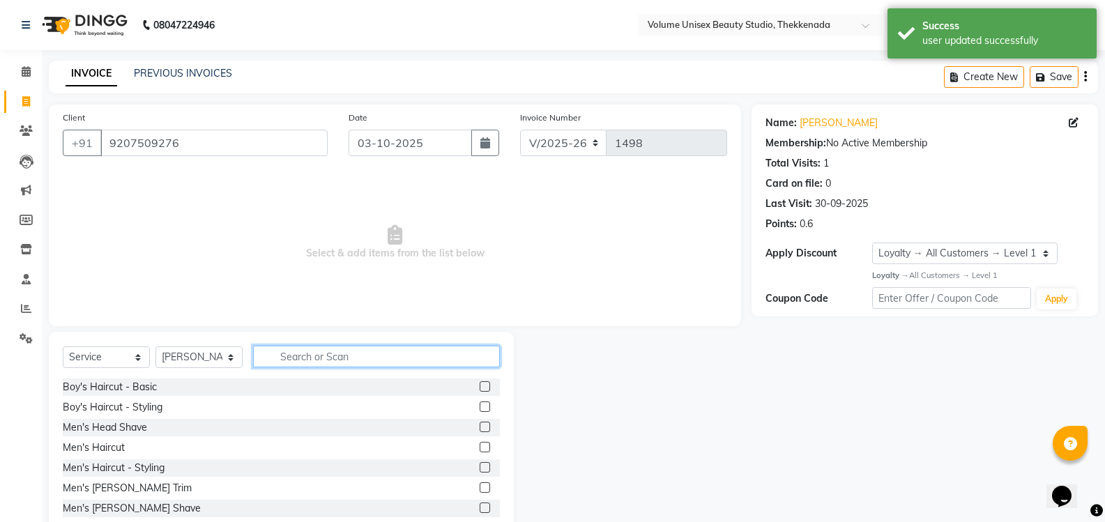
click at [301, 351] on input "text" at bounding box center [376, 357] width 247 height 22
click at [98, 445] on div "Men's Haircut" at bounding box center [94, 447] width 62 height 15
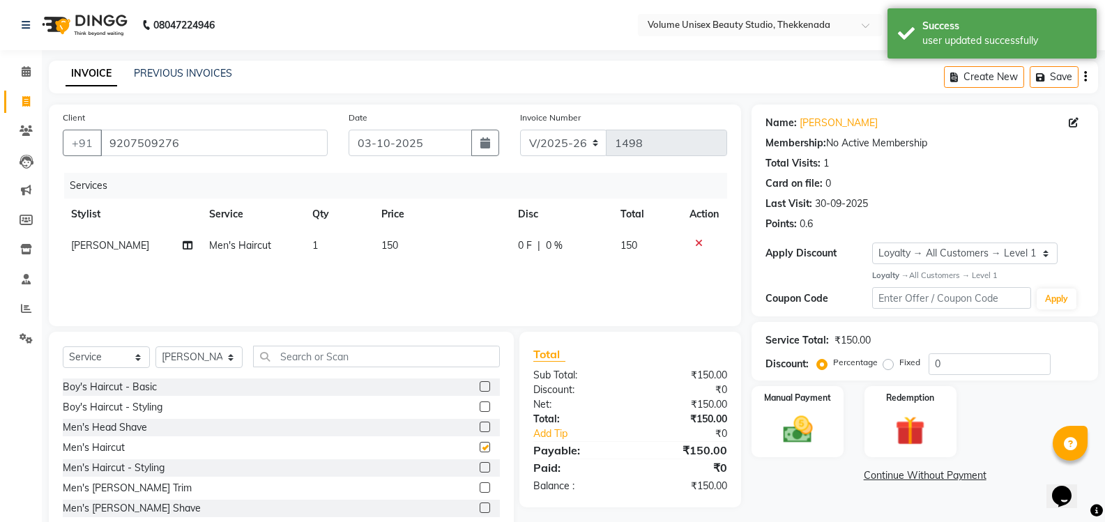
checkbox input "false"
drag, startPoint x: 804, startPoint y: 432, endPoint x: 826, endPoint y: 430, distance: 22.4
click at [804, 431] on img at bounding box center [796, 430] width 49 height 36
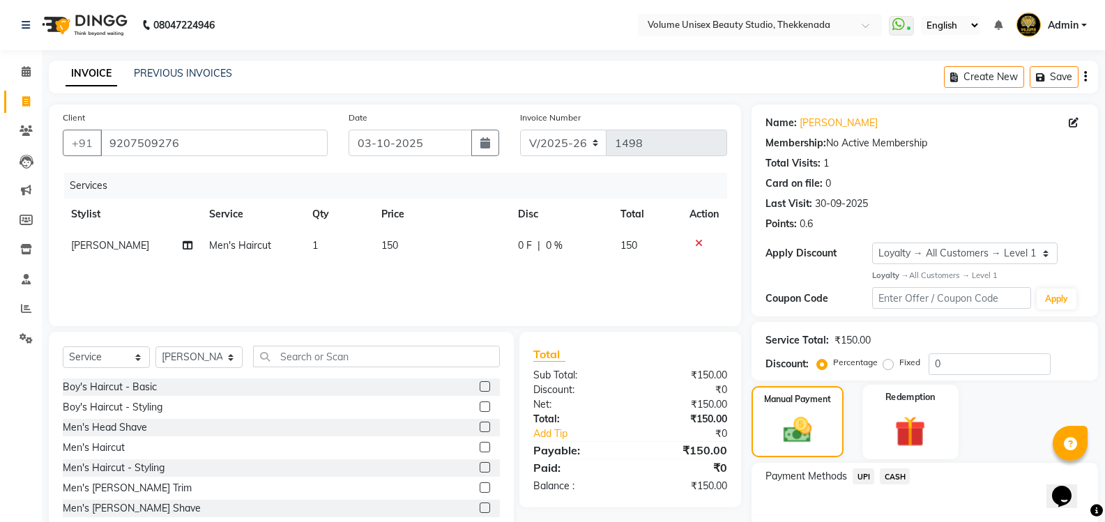
click at [912, 431] on img at bounding box center [909, 431] width 49 height 38
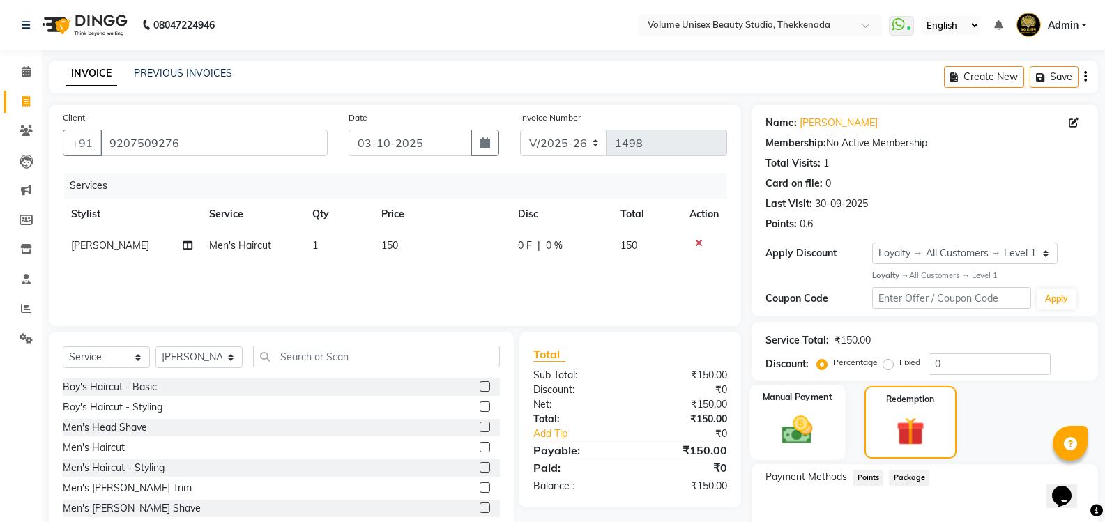
drag, startPoint x: 729, startPoint y: 407, endPoint x: 784, endPoint y: 421, distance: 56.8
click at [748, 407] on div "Client [PHONE_NUMBER] Date [DATE] Invoice Number V/2025 V/[PHONE_NUMBER] Servic…" at bounding box center [573, 341] width 1070 height 472
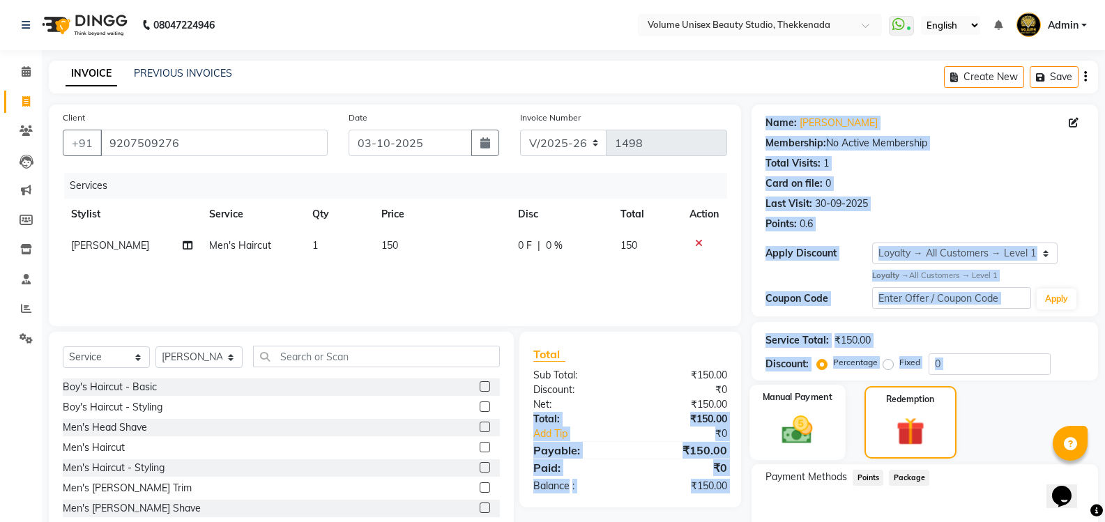
click at [804, 431] on img at bounding box center [796, 430] width 49 height 36
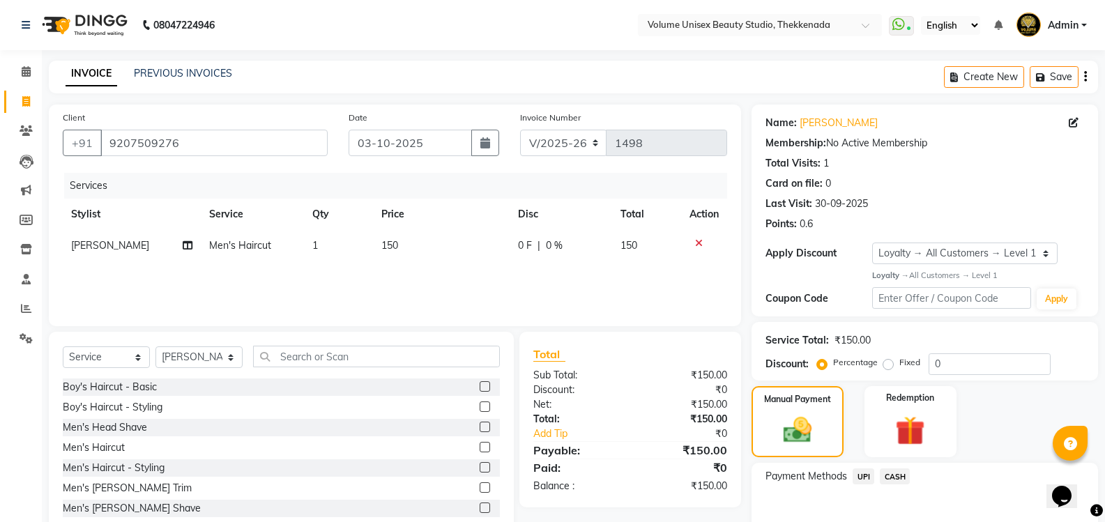
drag, startPoint x: 1057, startPoint y: 449, endPoint x: 1046, endPoint y: 443, distance: 11.8
click at [1050, 444] on body "08047224946 Select Location × Volume Unisex Beauty Studio, Thekkenada WhatsApp …" at bounding box center [552, 261] width 1105 height 522
drag, startPoint x: 792, startPoint y: 431, endPoint x: 816, endPoint y: 432, distance: 23.7
click at [795, 431] on img at bounding box center [797, 429] width 47 height 33
click at [862, 477] on span "UPI" at bounding box center [863, 476] width 22 height 16
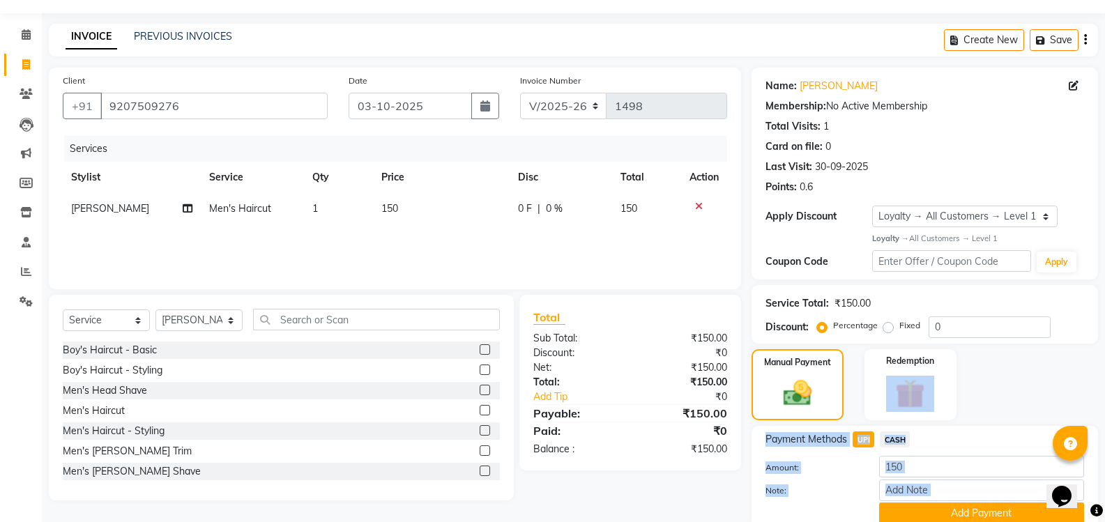
scroll to position [94, 0]
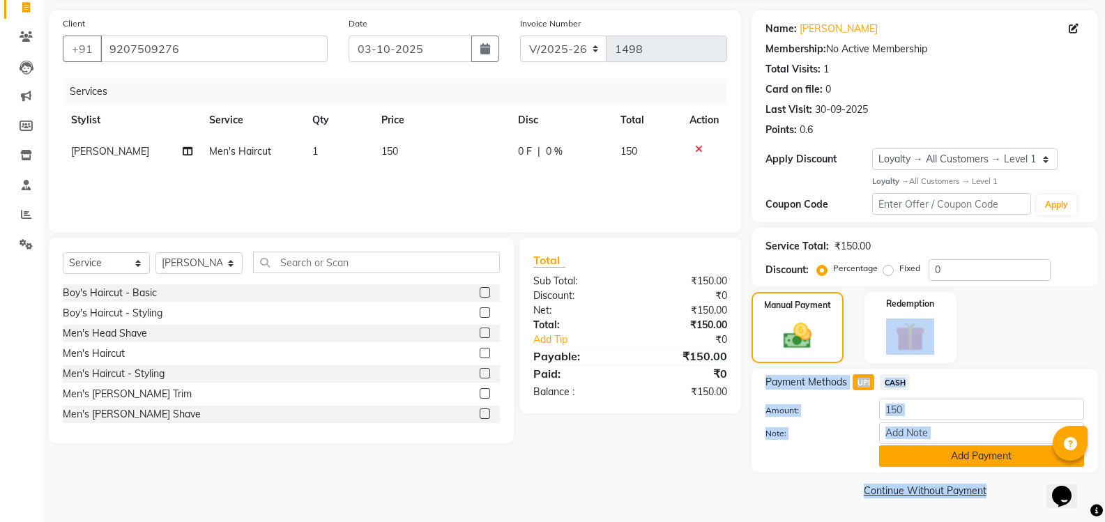
click at [912, 454] on button "Add Payment" at bounding box center [981, 456] width 205 height 22
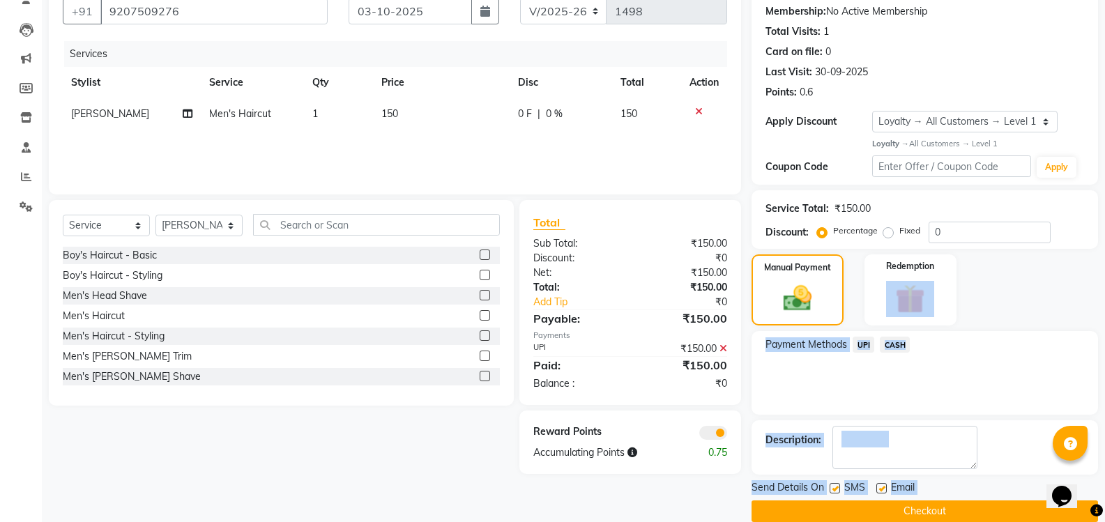
scroll to position [153, 0]
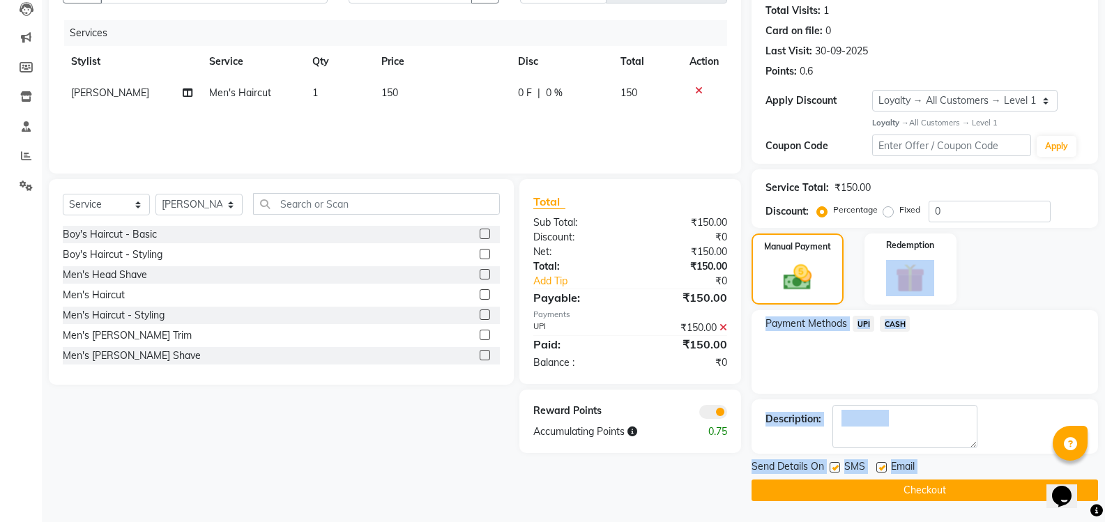
click at [889, 491] on button "Checkout" at bounding box center [924, 491] width 346 height 22
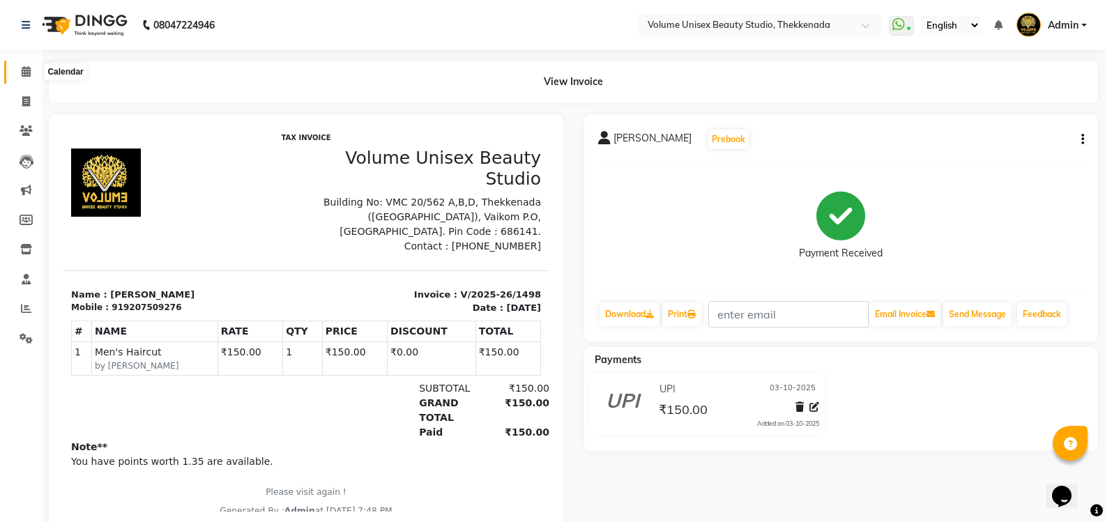
click at [24, 72] on icon at bounding box center [26, 71] width 9 height 10
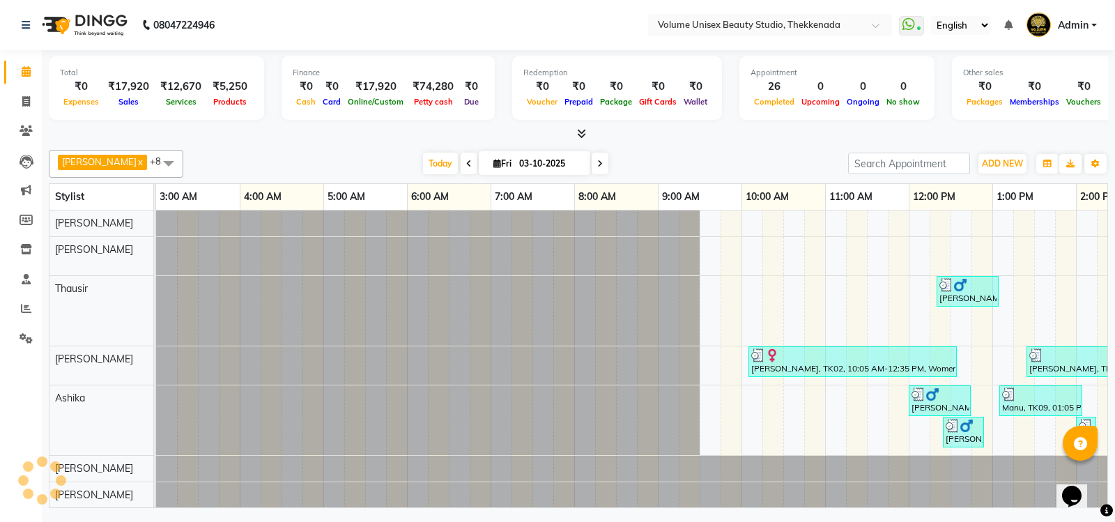
scroll to position [0, 252]
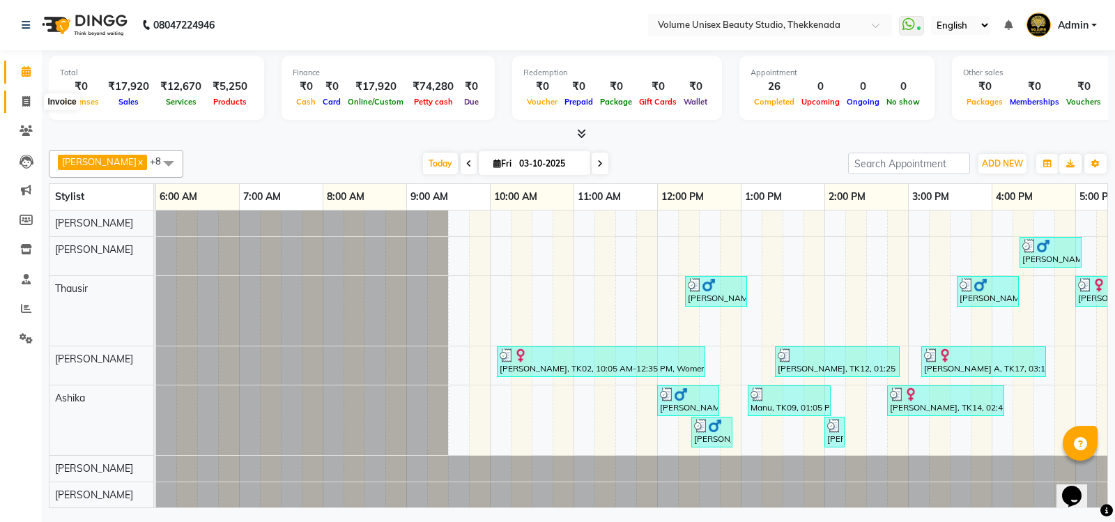
click at [31, 107] on span at bounding box center [26, 102] width 24 height 16
select select "service"
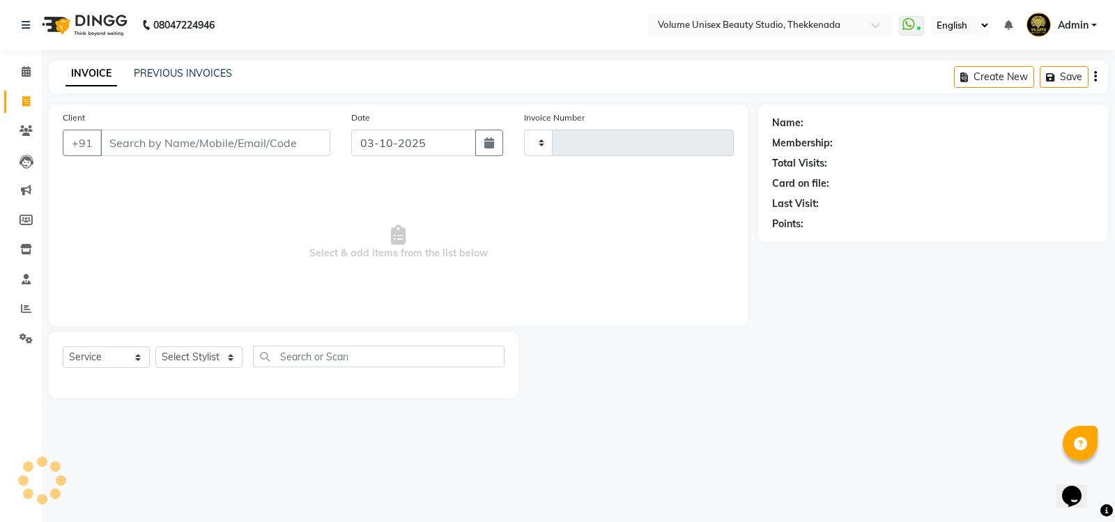
type input "1499"
select select "7432"
click at [26, 63] on link "Calendar" at bounding box center [20, 72] width 33 height 23
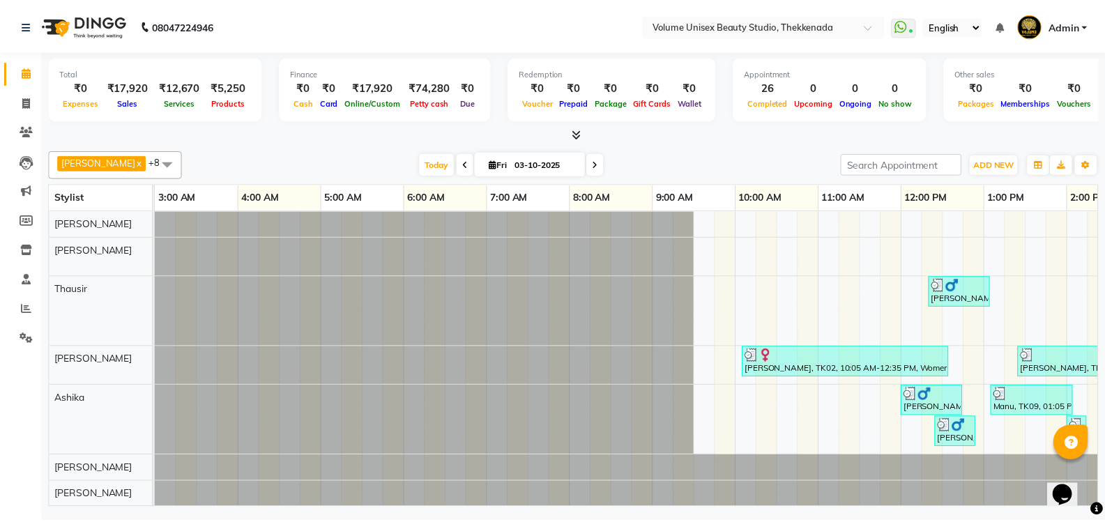
scroll to position [0, 252]
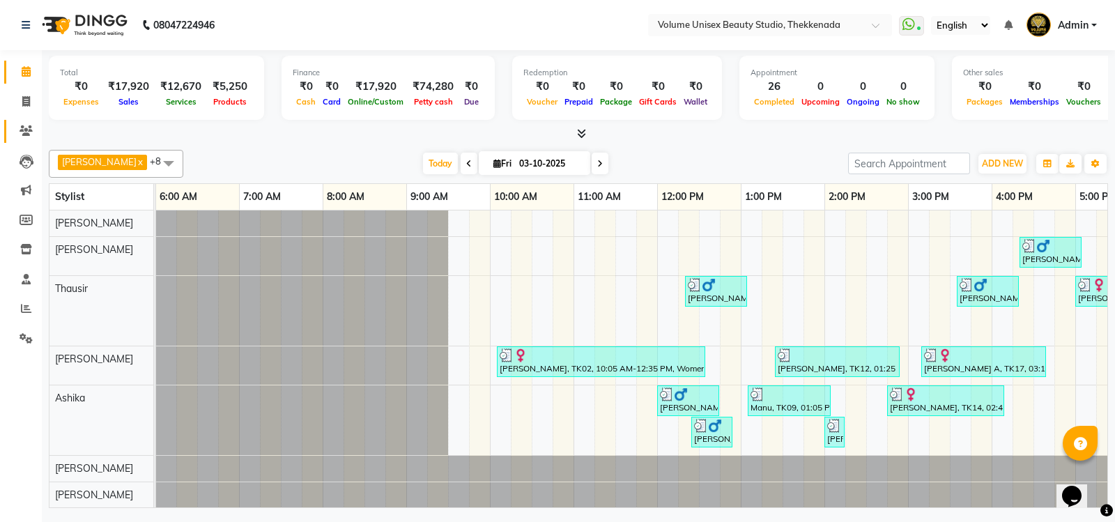
click at [29, 140] on link "Clients" at bounding box center [20, 131] width 33 height 23
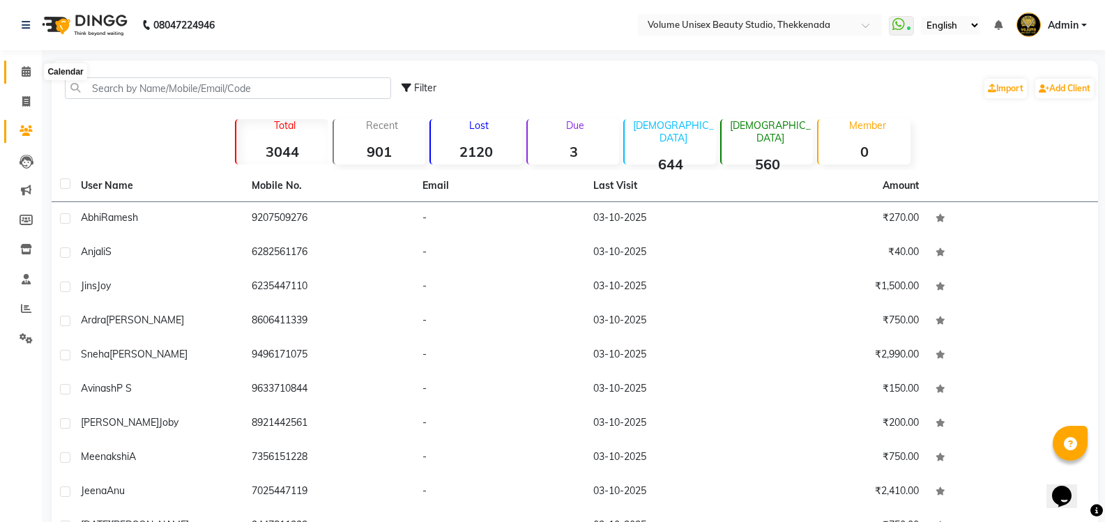
click at [25, 72] on icon at bounding box center [26, 71] width 9 height 10
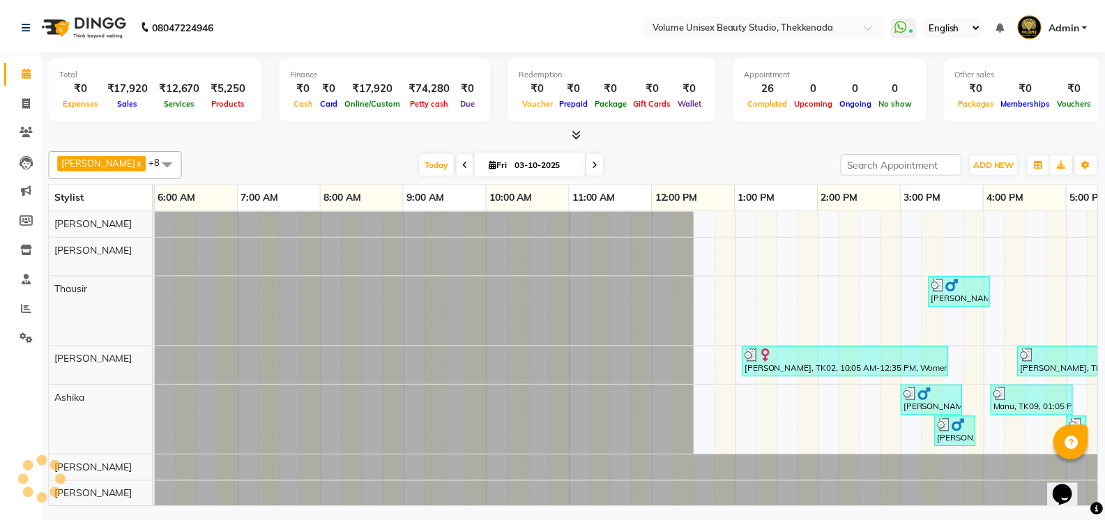
scroll to position [0, 252]
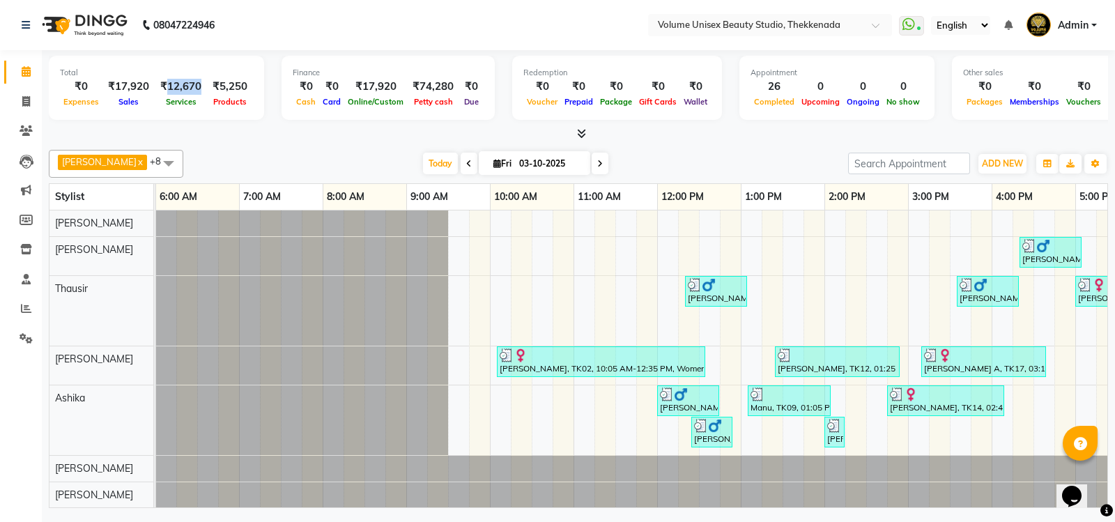
drag, startPoint x: 199, startPoint y: 86, endPoint x: 166, endPoint y: 88, distance: 32.8
click at [166, 88] on div "₹12,670" at bounding box center [181, 87] width 52 height 16
drag, startPoint x: 146, startPoint y: 85, endPoint x: 148, endPoint y: 95, distance: 10.0
click at [112, 87] on div "₹17,920" at bounding box center [128, 87] width 52 height 16
drag, startPoint x: 211, startPoint y: 86, endPoint x: 266, endPoint y: 89, distance: 55.1
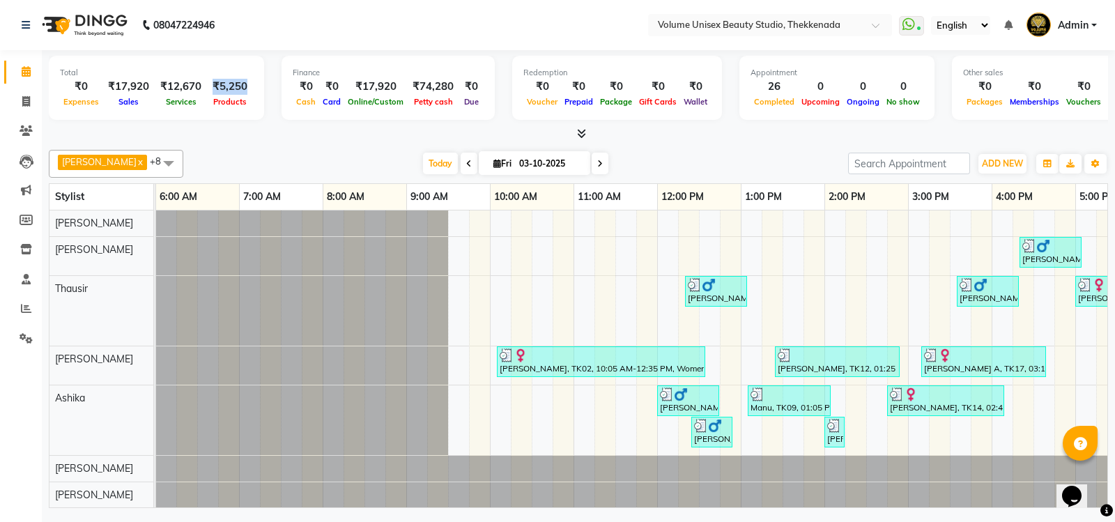
click at [264, 88] on div "Total ₹0 Expenses ₹17,920 Sales ₹12,670 Services ₹5,250 Products Finance ₹0 Cas…" at bounding box center [578, 90] width 1059 height 68
click at [256, 92] on div "Total ₹0 Expenses ₹17,920 Sales ₹12,670 Services ₹5,250 Products" at bounding box center [156, 88] width 215 height 64
drag, startPoint x: 246, startPoint y: 81, endPoint x: 211, endPoint y: 87, distance: 35.4
click at [211, 87] on div "₹5,250" at bounding box center [230, 87] width 46 height 16
click at [250, 100] on div "Total ₹0 Expenses ₹17,920 Sales ₹12,670 Services ₹5,250 Products" at bounding box center [156, 88] width 215 height 64
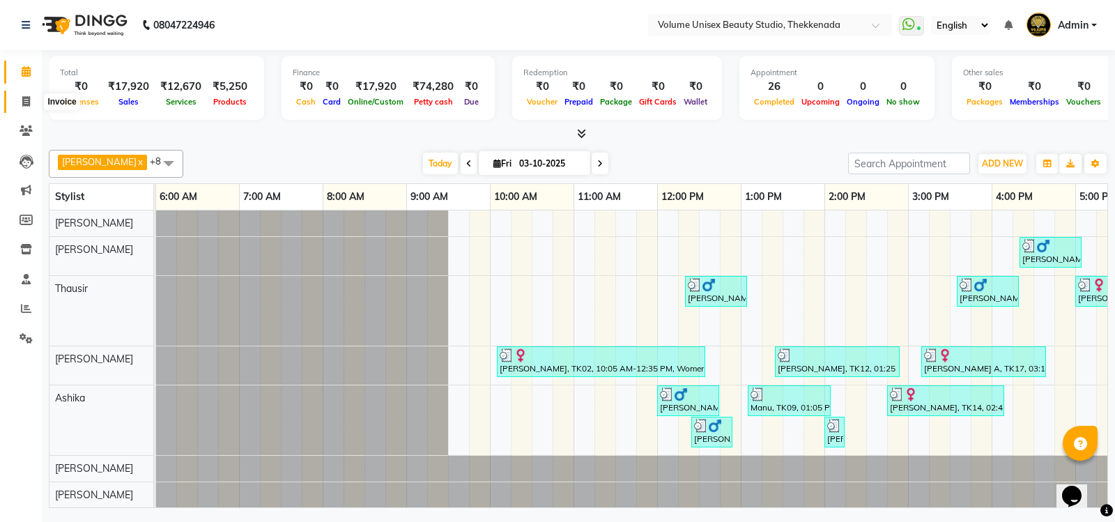
click at [23, 99] on icon at bounding box center [26, 101] width 8 height 10
select select "service"
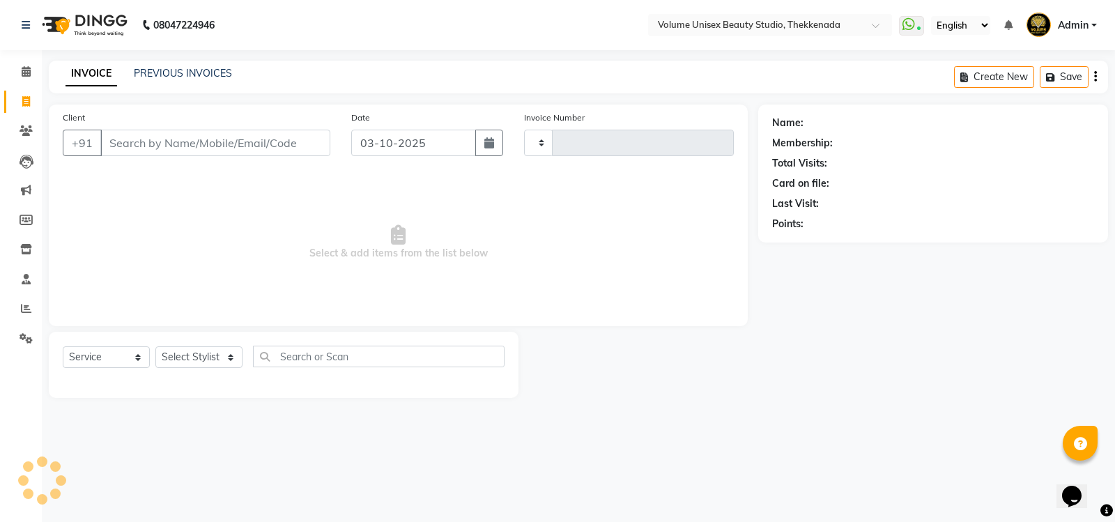
type input "1499"
select select "7432"
click at [154, 144] on input "Client" at bounding box center [215, 143] width 230 height 26
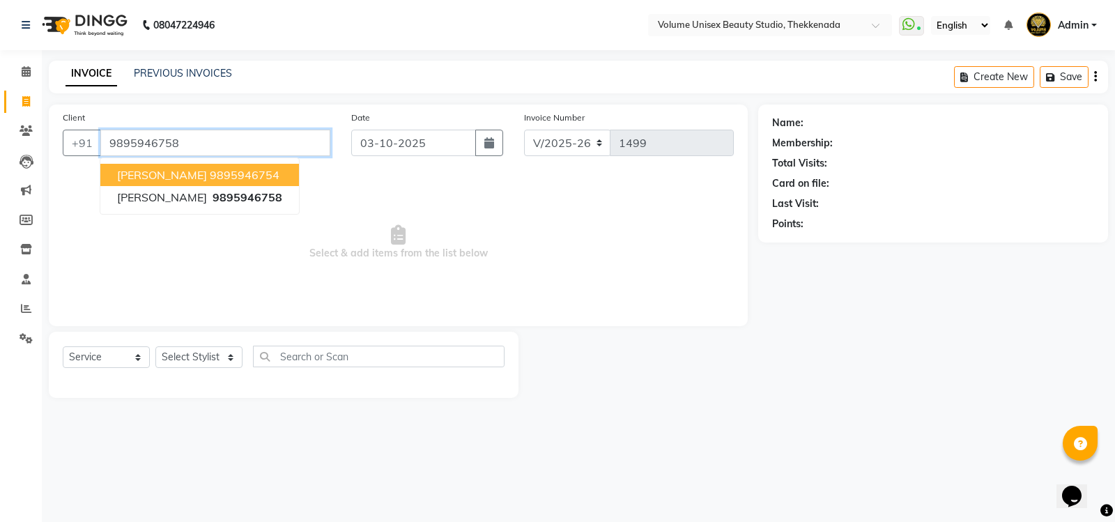
type input "9895946758"
select select "1: Object"
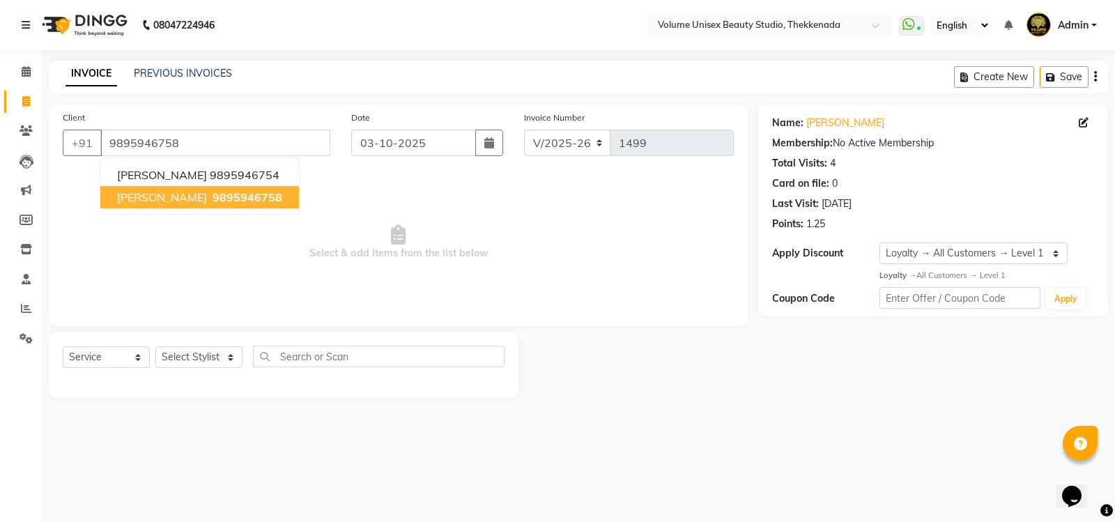
click at [213, 195] on span "9895946758" at bounding box center [248, 197] width 70 height 14
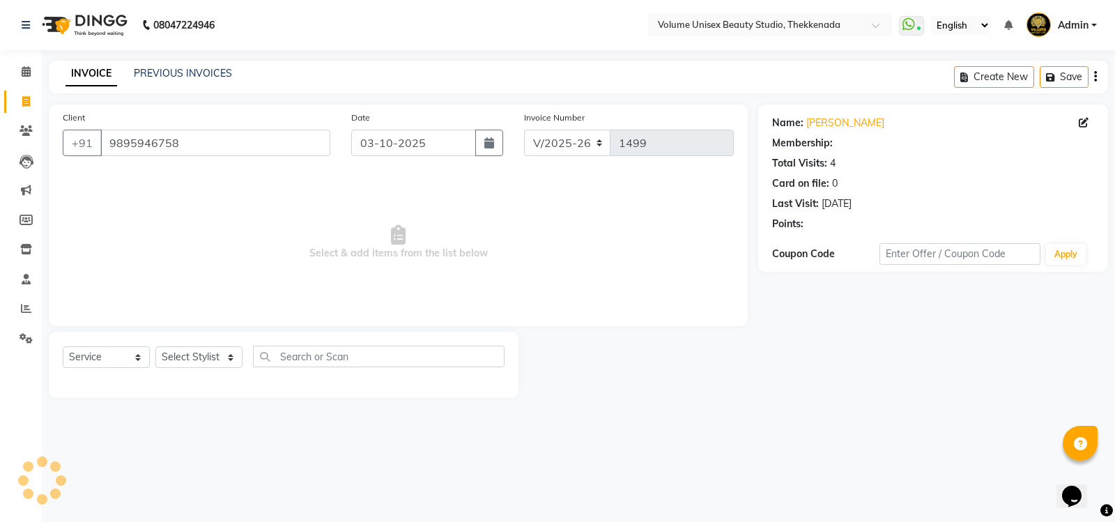
select select "1: Object"
click at [219, 218] on span "Select & add items from the list below" at bounding box center [398, 242] width 671 height 139
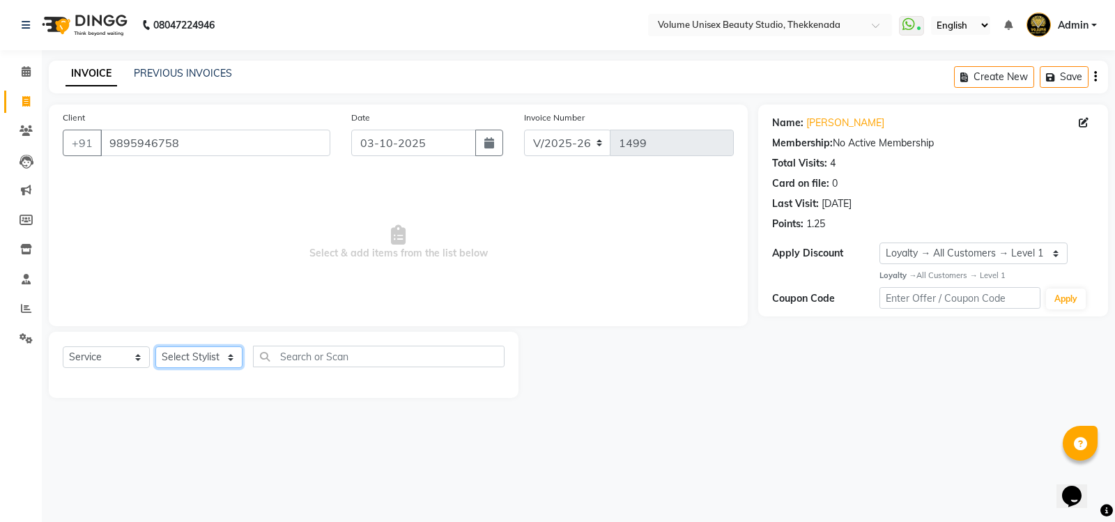
click at [202, 355] on select "Select Stylist [PERSON_NAME] [PERSON_NAME] [PERSON_NAME] [PERSON_NAME] [PERSON_…" at bounding box center [198, 357] width 87 height 22
select select "65214"
click at [155, 346] on select "Select Stylist [PERSON_NAME] [PERSON_NAME] [PERSON_NAME] [PERSON_NAME] [PERSON_…" at bounding box center [198, 357] width 87 height 22
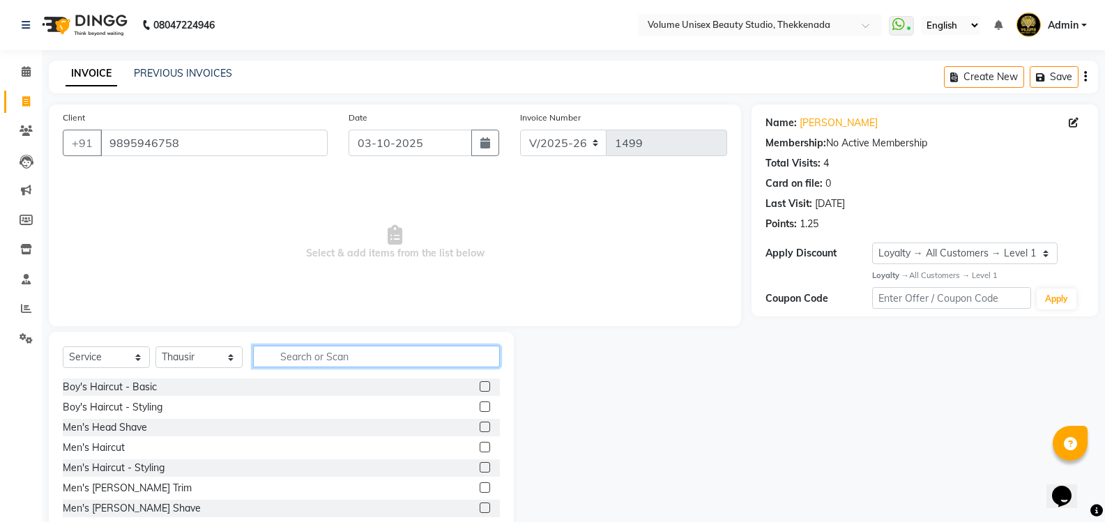
click at [297, 360] on input "text" at bounding box center [376, 357] width 247 height 22
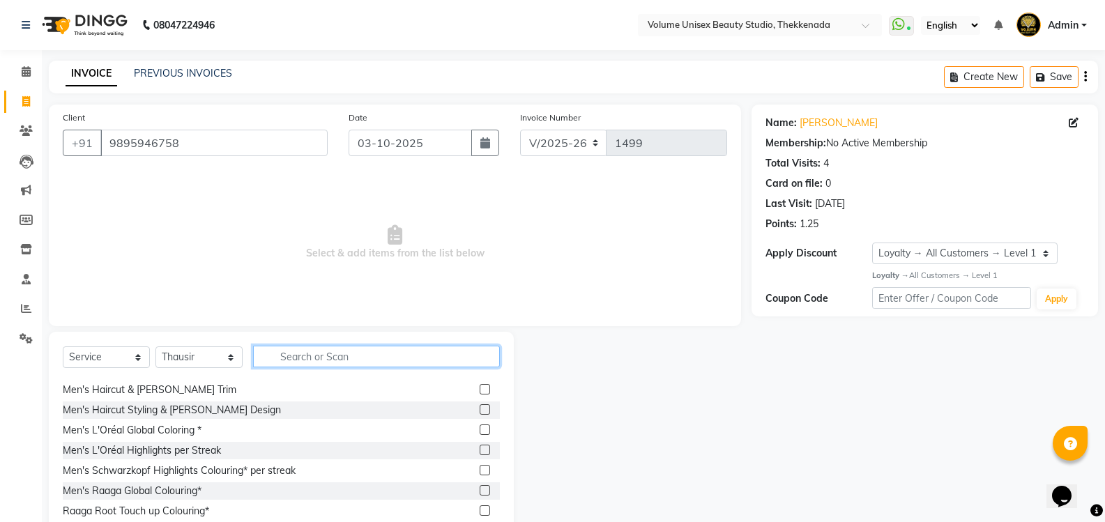
scroll to position [139, 0]
click at [169, 390] on div "Men's Haircut & [PERSON_NAME] Trim" at bounding box center [150, 389] width 174 height 15
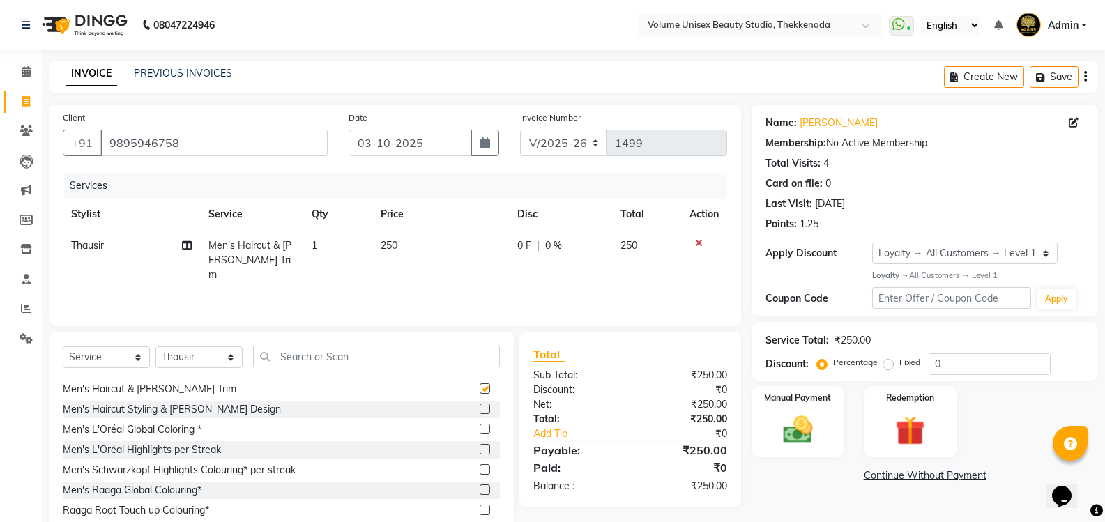
checkbox input "false"
click at [799, 432] on img at bounding box center [796, 430] width 49 height 36
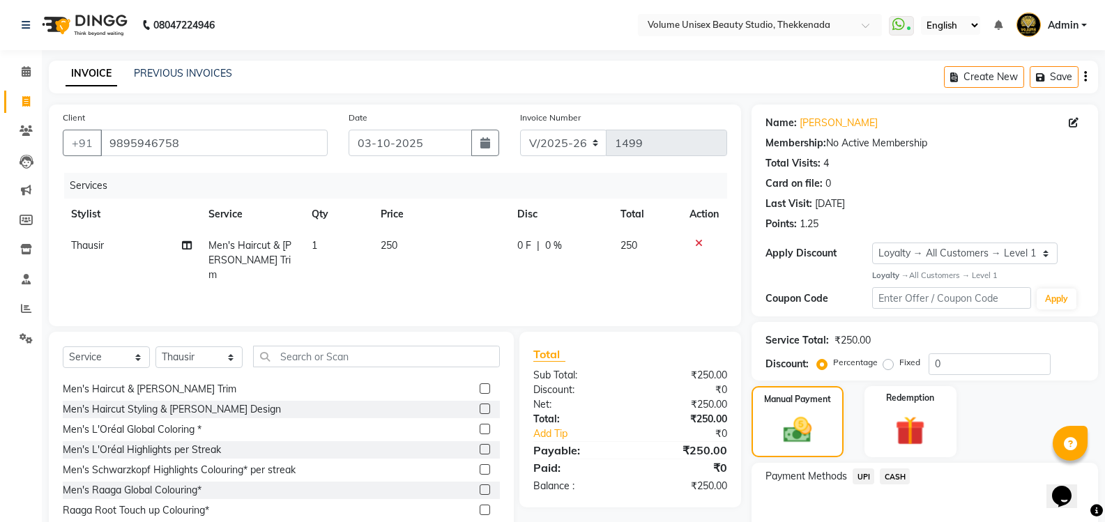
click at [865, 477] on span "UPI" at bounding box center [863, 476] width 22 height 16
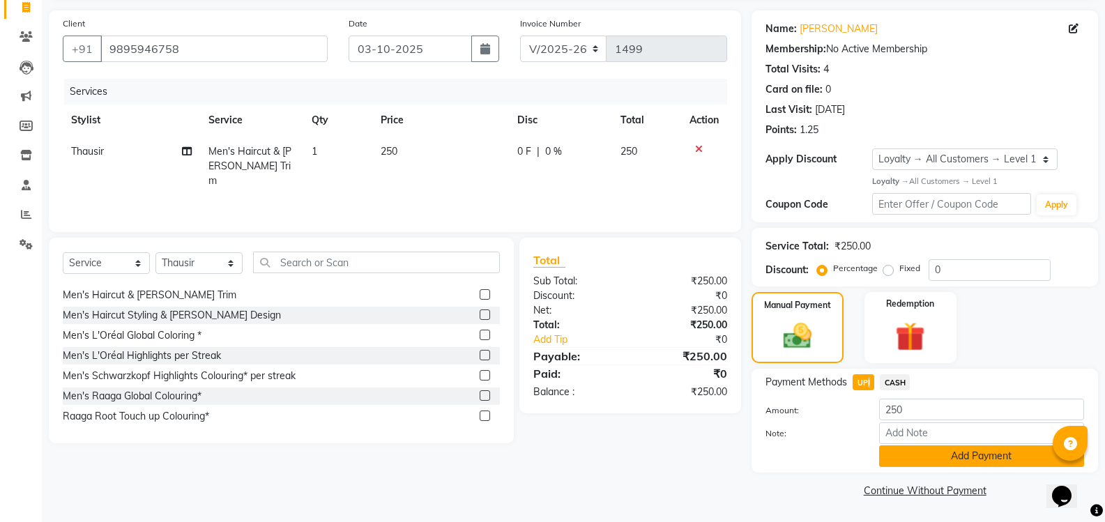
click at [951, 460] on button "Add Payment" at bounding box center [981, 456] width 205 height 22
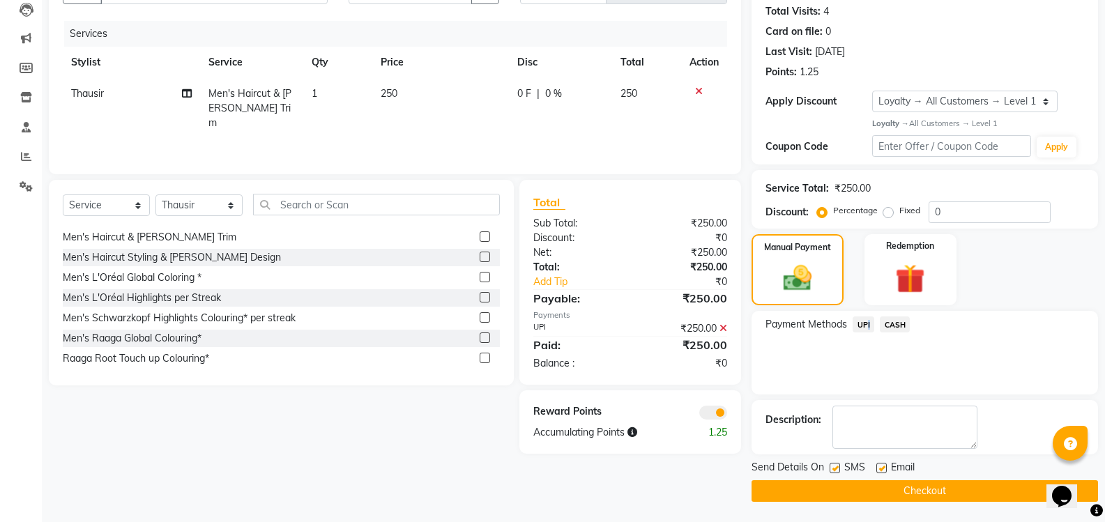
scroll to position [153, 0]
click at [969, 485] on button "Checkout" at bounding box center [924, 491] width 346 height 22
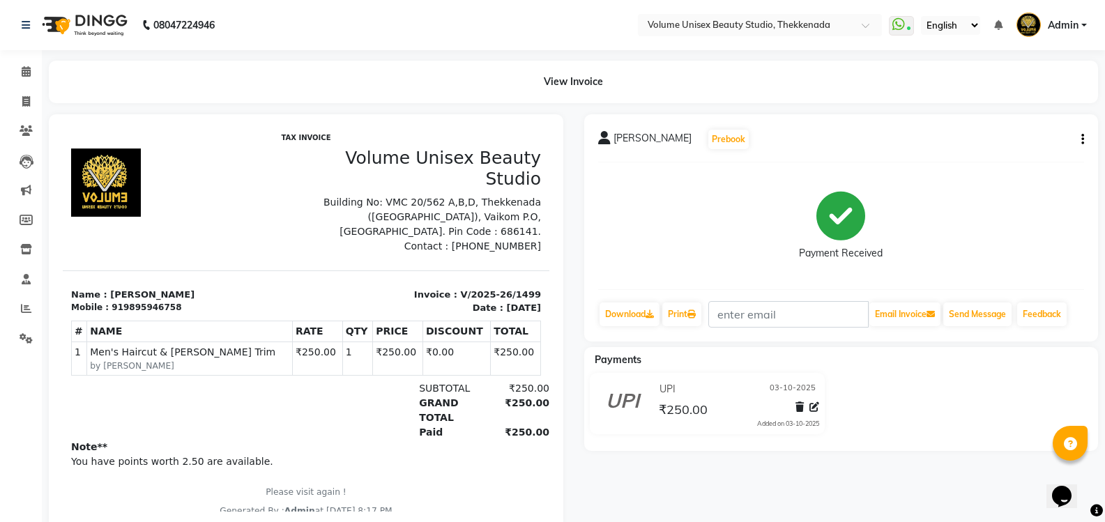
click at [194, 102] on div "View Invoice" at bounding box center [573, 82] width 1049 height 43
click at [26, 104] on icon at bounding box center [26, 101] width 8 height 10
select select "service"
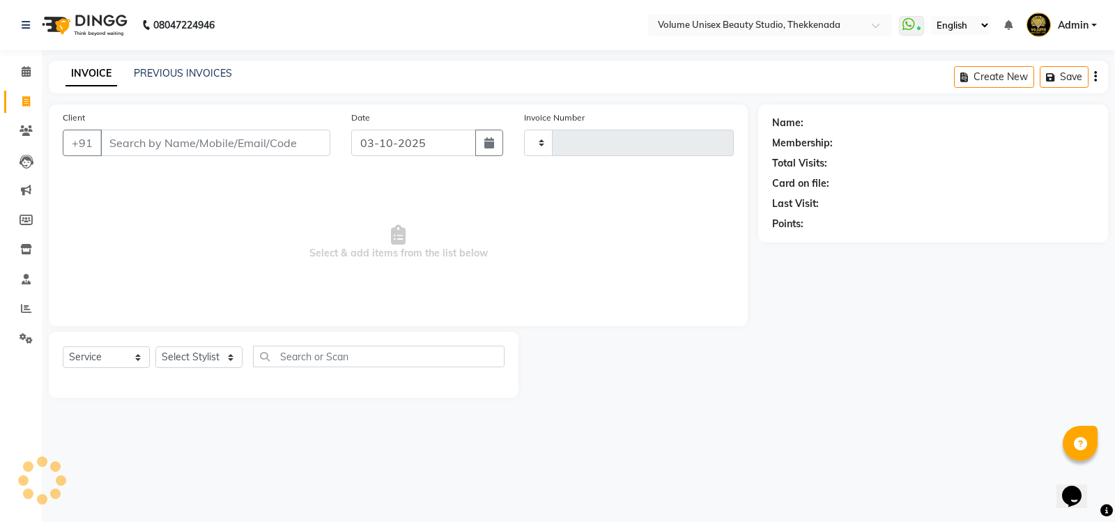
type input "1500"
drag, startPoint x: 0, startPoint y: 323, endPoint x: 247, endPoint y: 248, distance: 258.0
drag, startPoint x: 247, startPoint y: 248, endPoint x: 141, endPoint y: 241, distance: 106.2
click at [176, 235] on span "Select & add items from the list below" at bounding box center [398, 242] width 671 height 139
click at [29, 127] on icon at bounding box center [26, 130] width 13 height 10
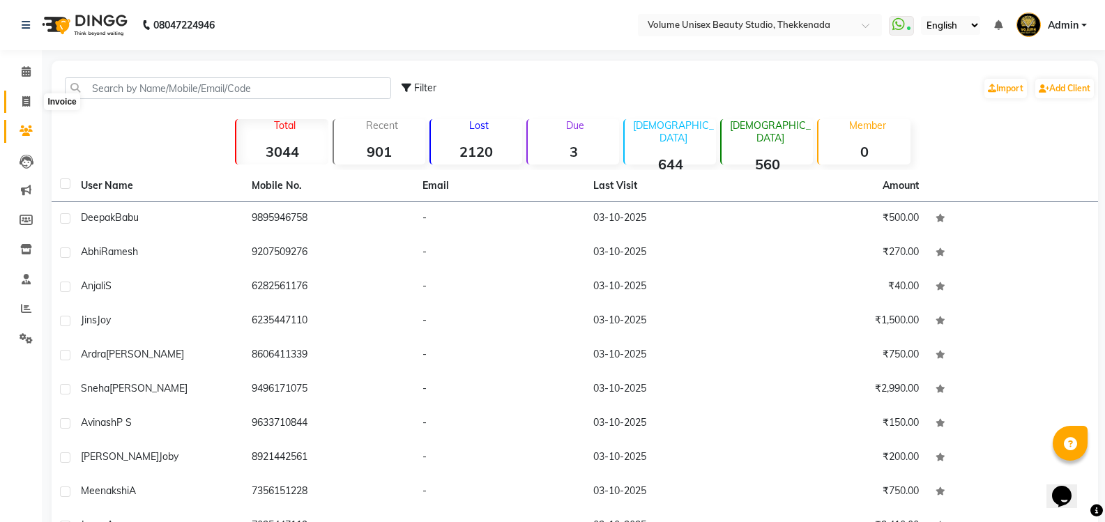
drag, startPoint x: 22, startPoint y: 105, endPoint x: 59, endPoint y: 95, distance: 38.2
click at [23, 105] on icon at bounding box center [26, 101] width 8 height 10
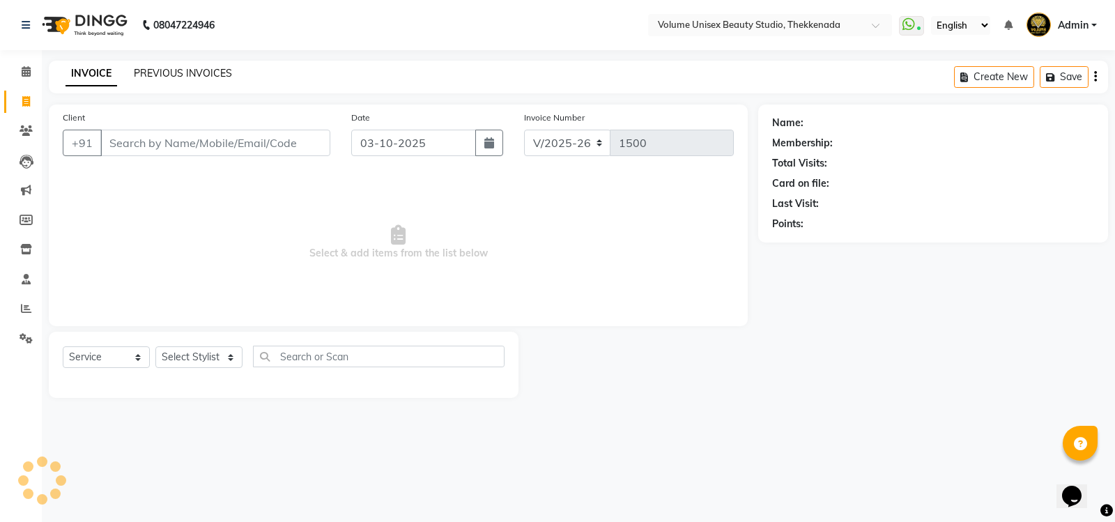
click at [185, 76] on link "PREVIOUS INVOICES" at bounding box center [183, 73] width 98 height 13
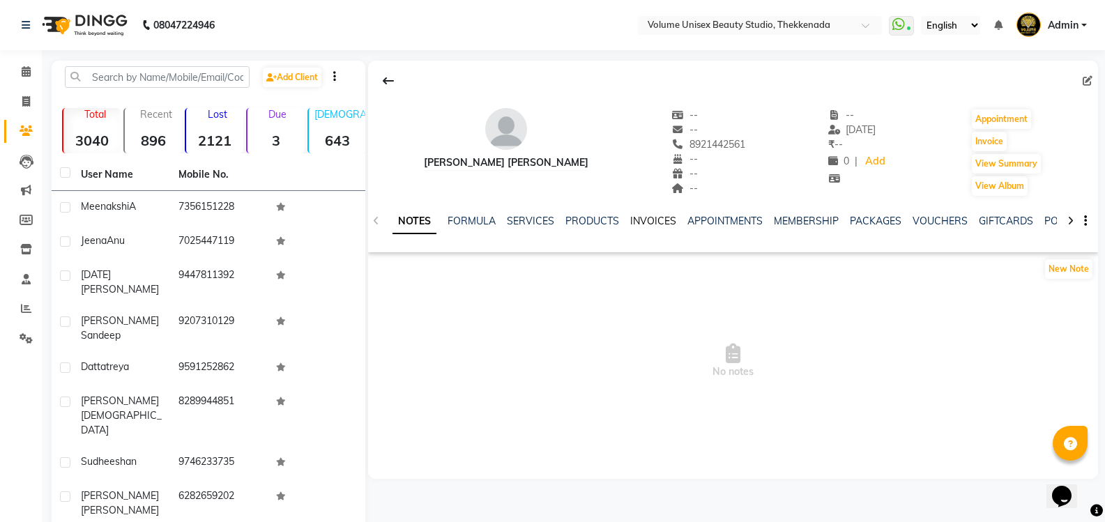
click at [664, 220] on link "INVOICES" at bounding box center [653, 221] width 46 height 13
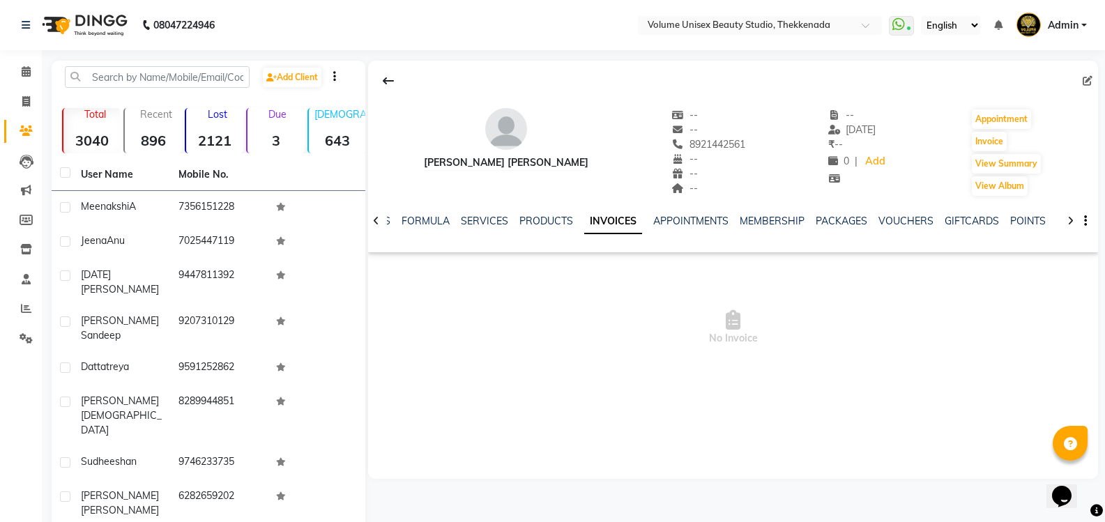
click at [617, 222] on link "INVOICES" at bounding box center [613, 221] width 58 height 25
click at [383, 81] on icon at bounding box center [388, 80] width 11 height 11
